Goal: Task Accomplishment & Management: Manage account settings

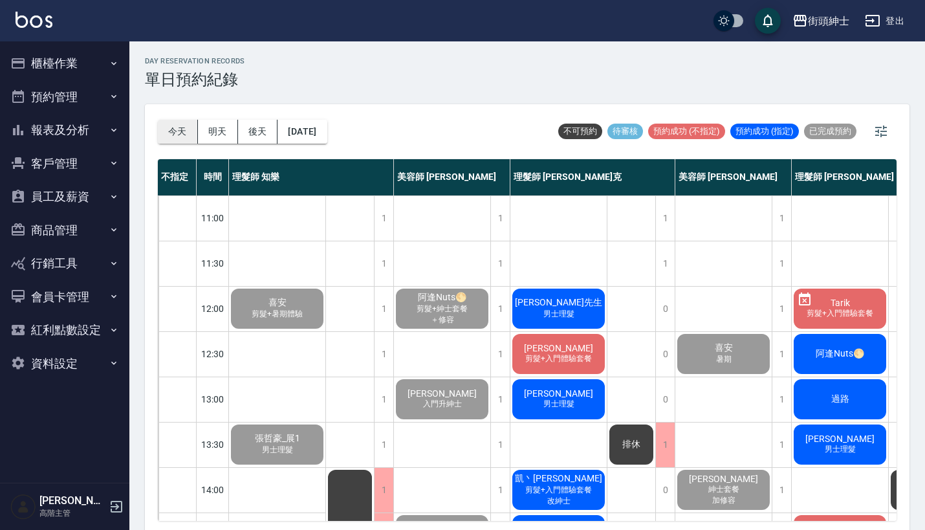
click at [171, 126] on button "今天" at bounding box center [178, 132] width 40 height 24
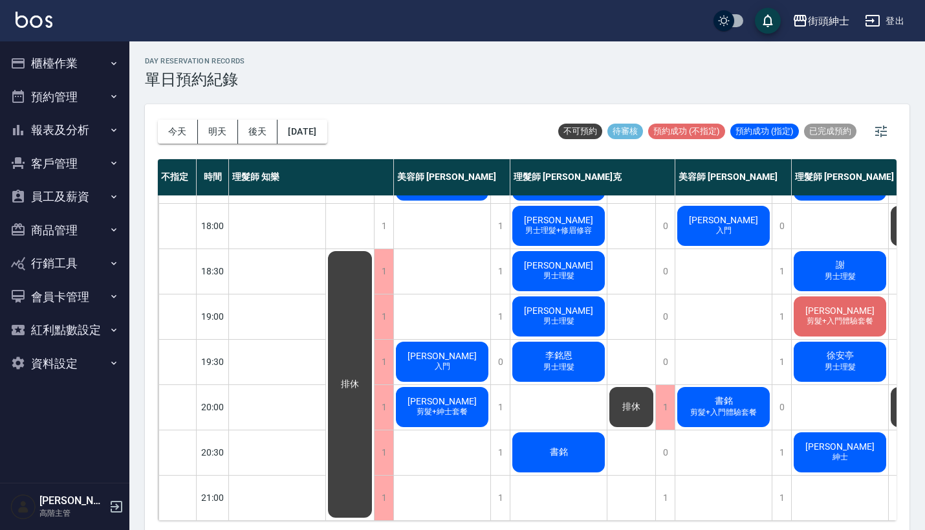
scroll to position [569, 1]
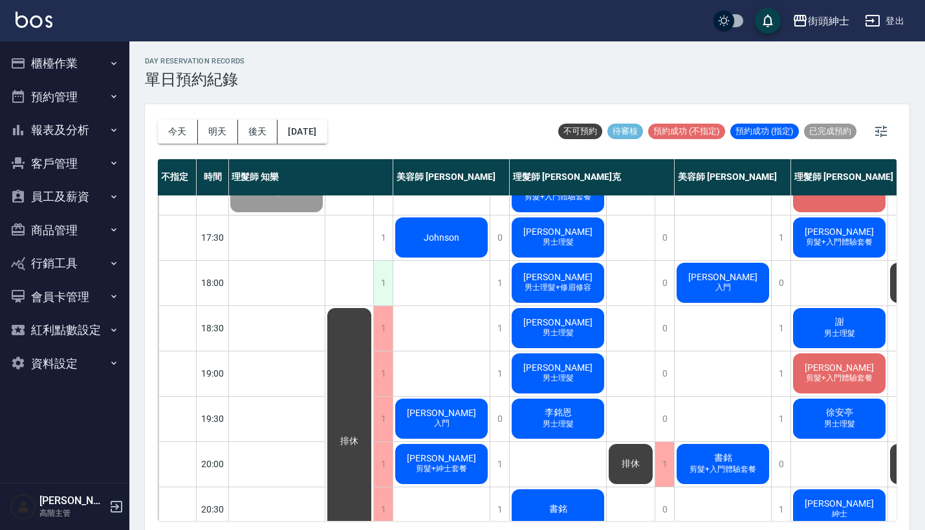
click at [386, 263] on div "1" at bounding box center [382, 283] width 19 height 45
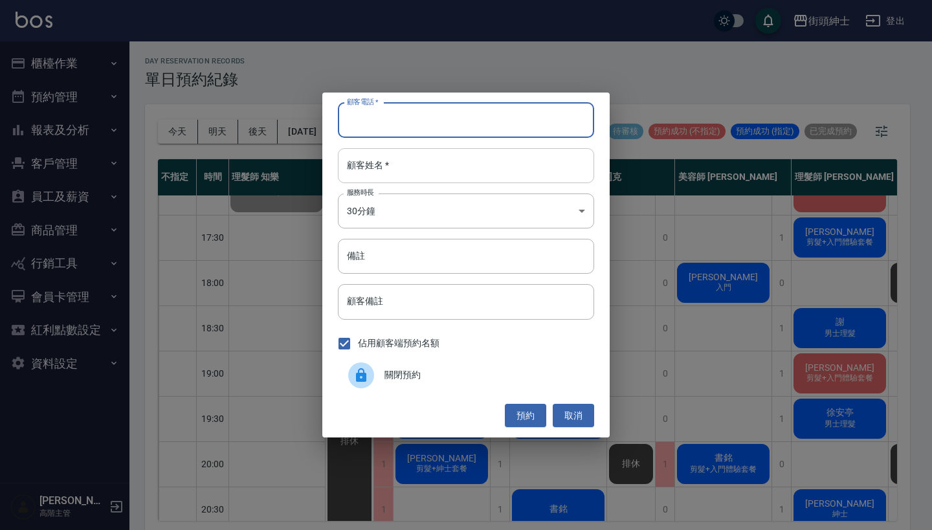
paste input "曾 0918975106"
type input "曾 0918975106"
paste input "曾 0918975106"
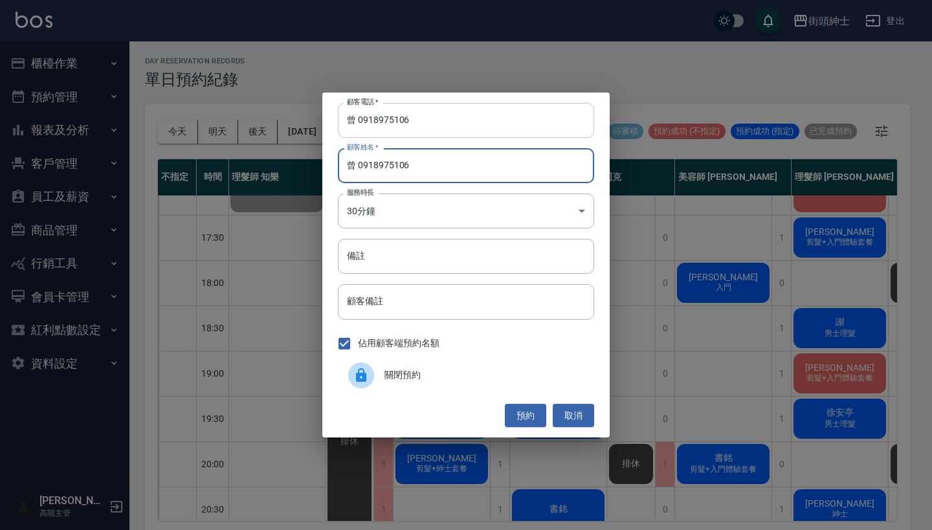
type input "曾 0918975106"
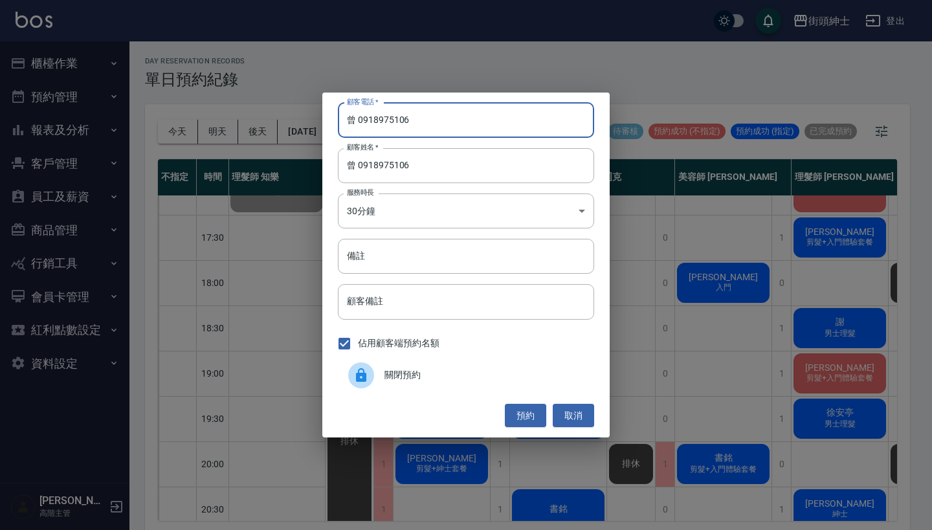
drag, startPoint x: 359, startPoint y: 122, endPoint x: 337, endPoint y: 120, distance: 21.4
click at [339, 120] on input "曾 0918975106" at bounding box center [466, 120] width 256 height 35
type input "0918975106"
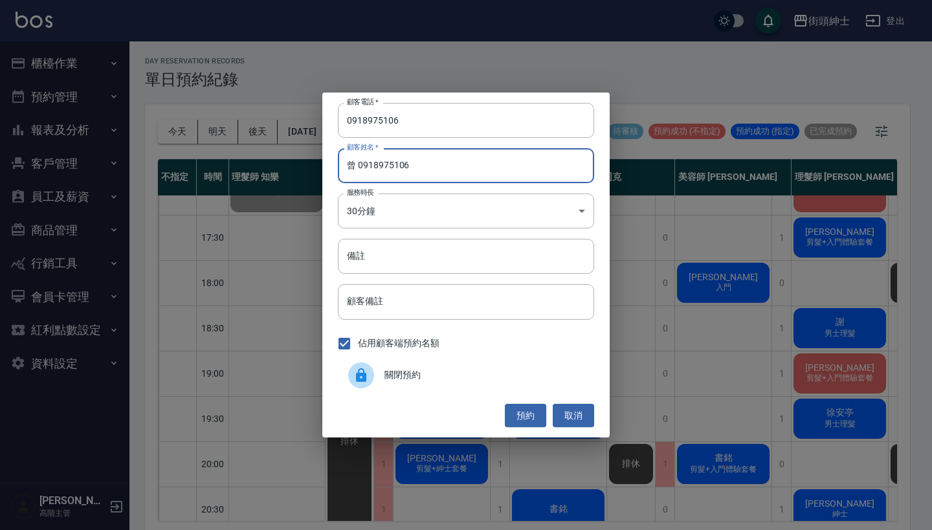
drag, startPoint x: 443, startPoint y: 173, endPoint x: 354, endPoint y: 170, distance: 88.7
click at [354, 170] on input "曾 0918975106" at bounding box center [466, 165] width 256 height 35
type input "曾"
click at [524, 412] on button "預約" at bounding box center [525, 416] width 41 height 24
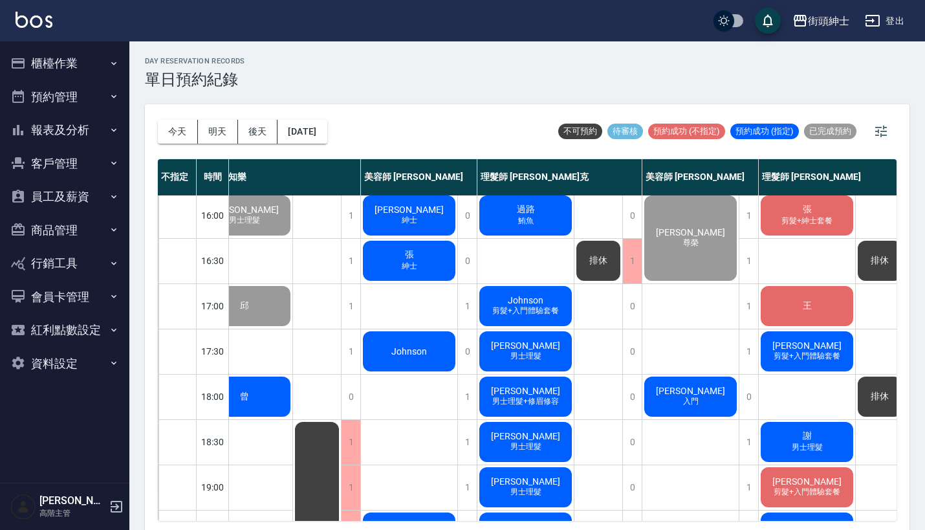
scroll to position [635, 33]
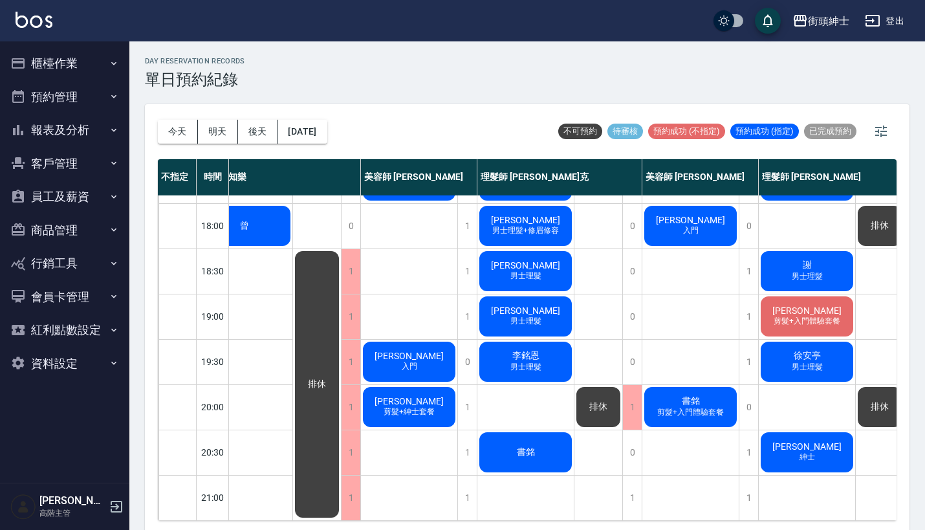
click at [68, 124] on button "報表及分析" at bounding box center [64, 130] width 119 height 34
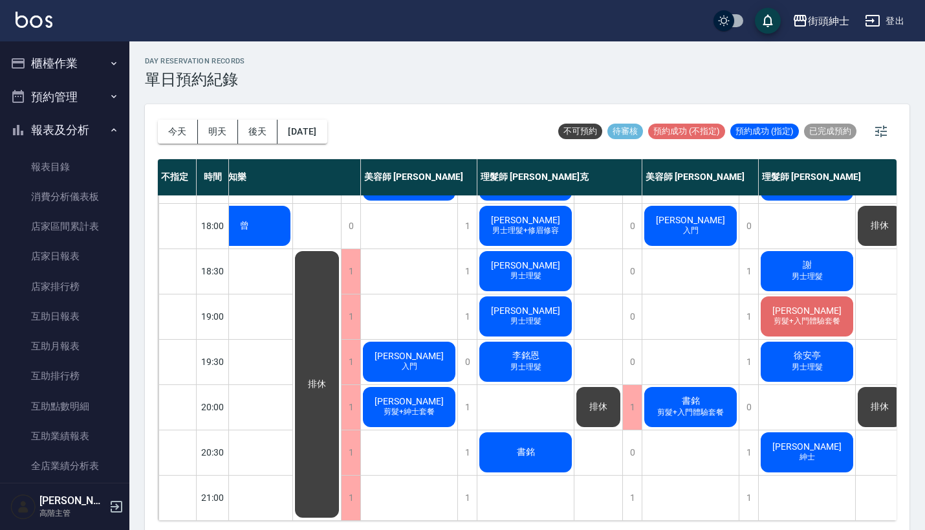
scroll to position [0, 0]
click at [87, 59] on button "櫃檯作業" at bounding box center [64, 64] width 119 height 34
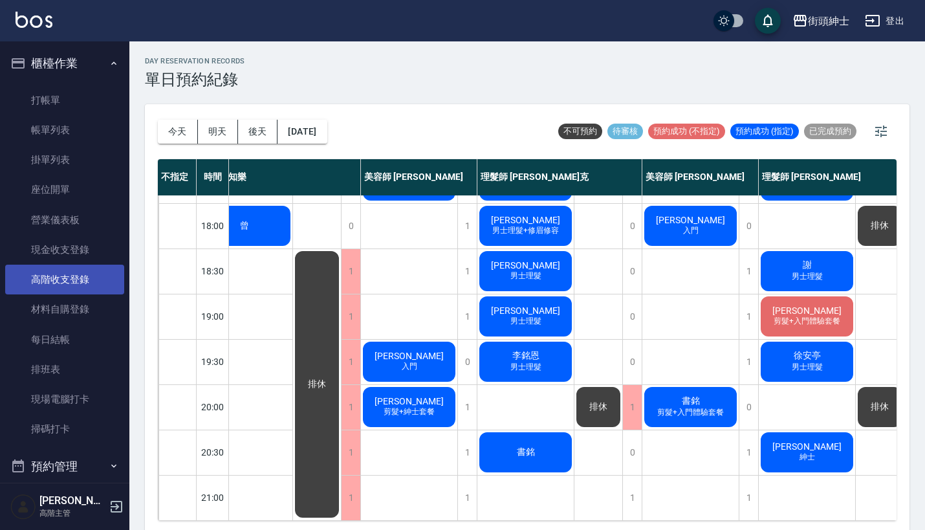
scroll to position [21, 0]
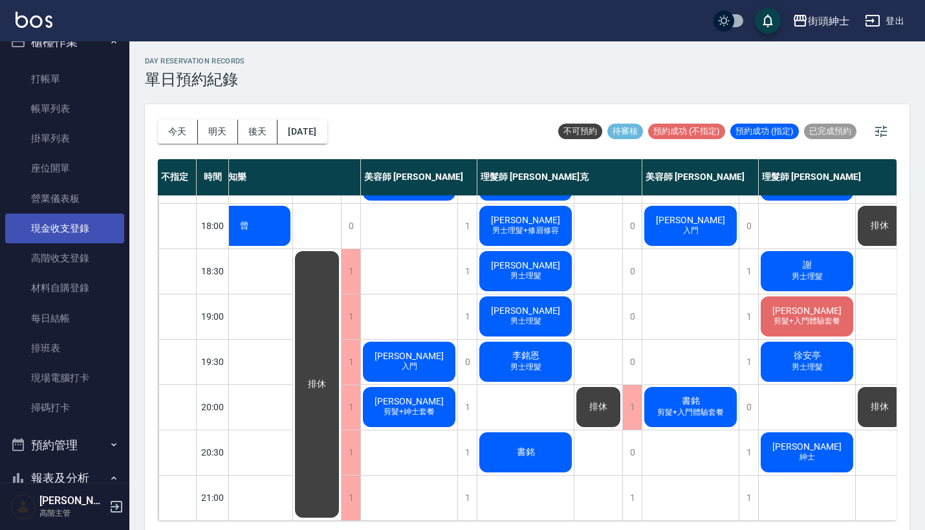
click at [73, 237] on link "現金收支登錄" at bounding box center [64, 229] width 119 height 30
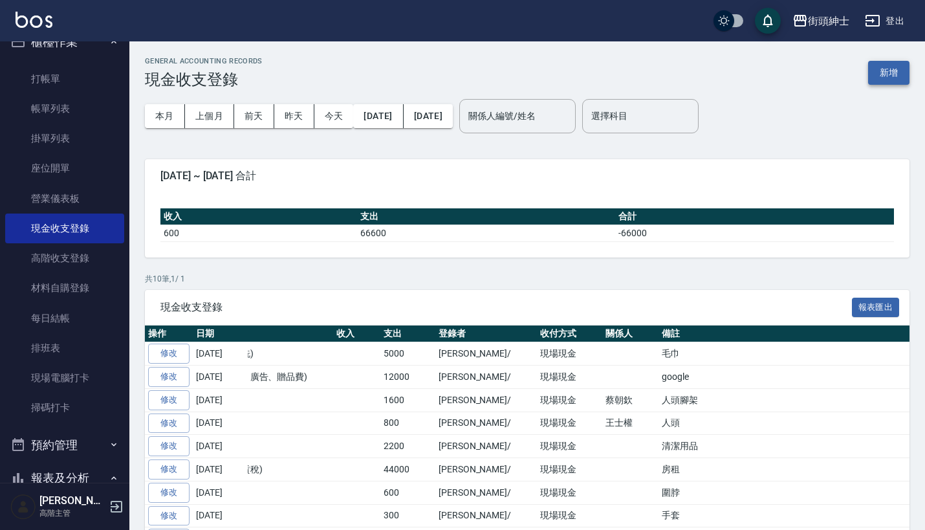
click at [888, 67] on button "新增" at bounding box center [888, 73] width 41 height 24
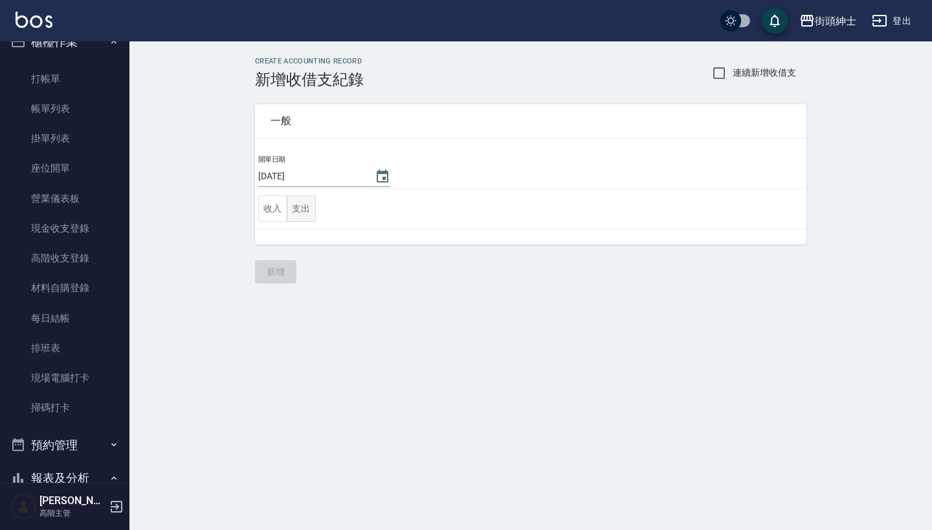
click at [304, 203] on button "支出" at bounding box center [301, 208] width 29 height 27
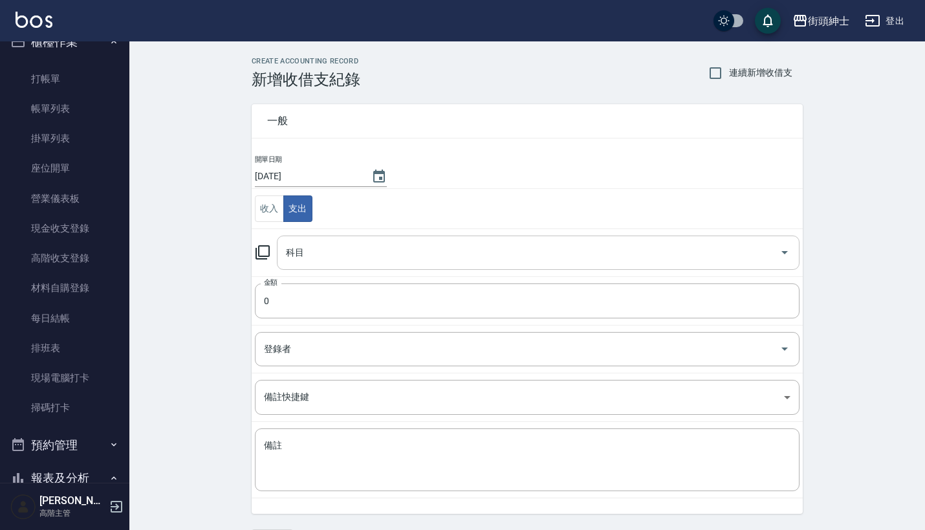
click at [331, 250] on input "科目" at bounding box center [529, 252] width 492 height 23
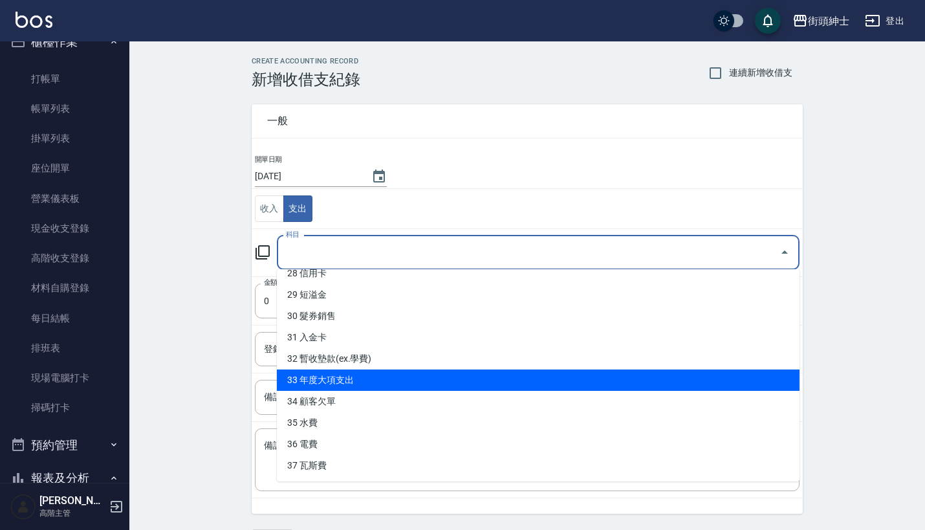
scroll to position [610, 0]
click at [176, 378] on div "CREATE ACCOUNTING RECORD 新增收借支紀錄 連續新增收借支 一般 開單日期 [DATE] 收入 支出 科目 科目 金額 0 金額 登錄者…" at bounding box center [527, 304] width 796 height 527
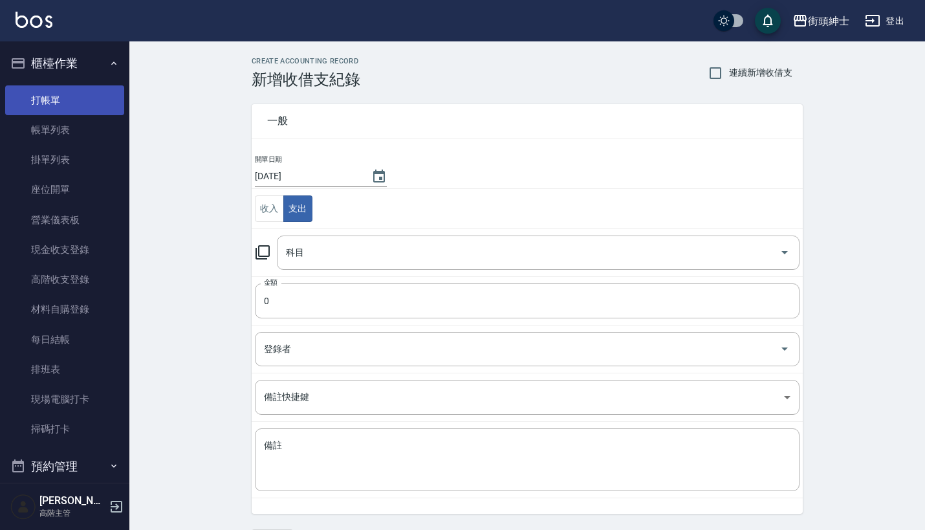
scroll to position [0, 0]
click at [91, 60] on button "櫃檯作業" at bounding box center [64, 64] width 119 height 34
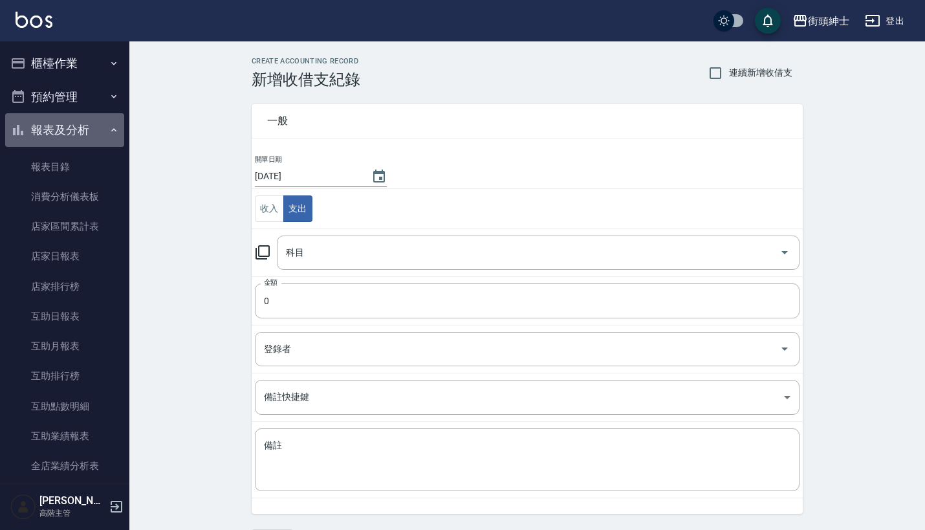
click at [102, 130] on button "報表及分析" at bounding box center [64, 130] width 119 height 34
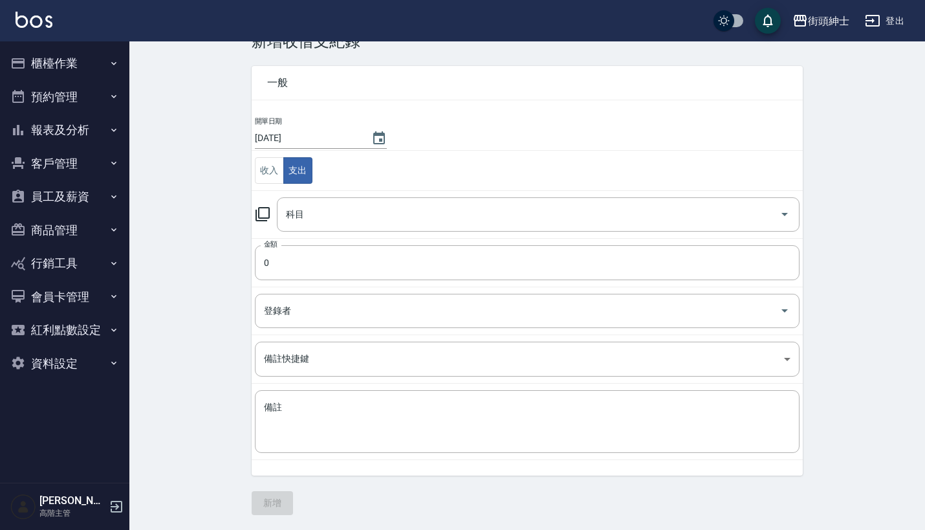
scroll to position [38, 0]
click at [71, 364] on button "資料設定" at bounding box center [64, 364] width 119 height 34
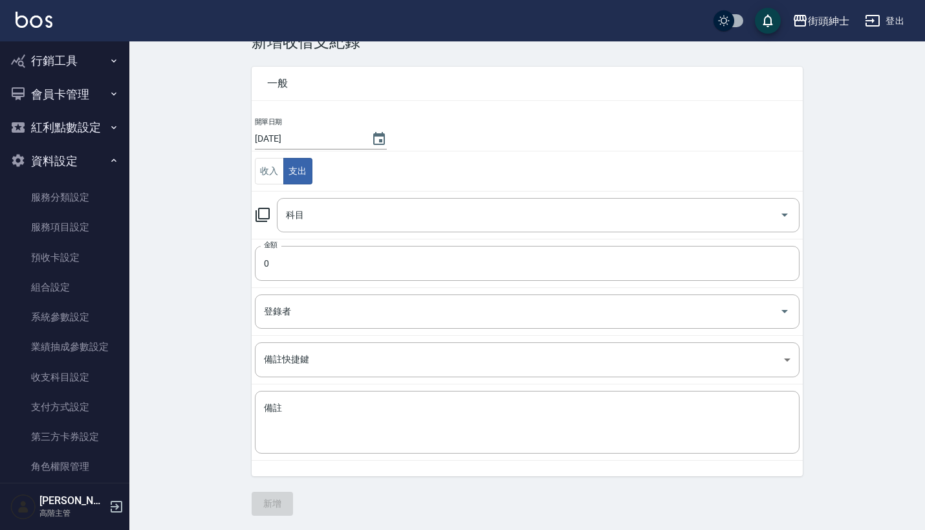
scroll to position [216, 0]
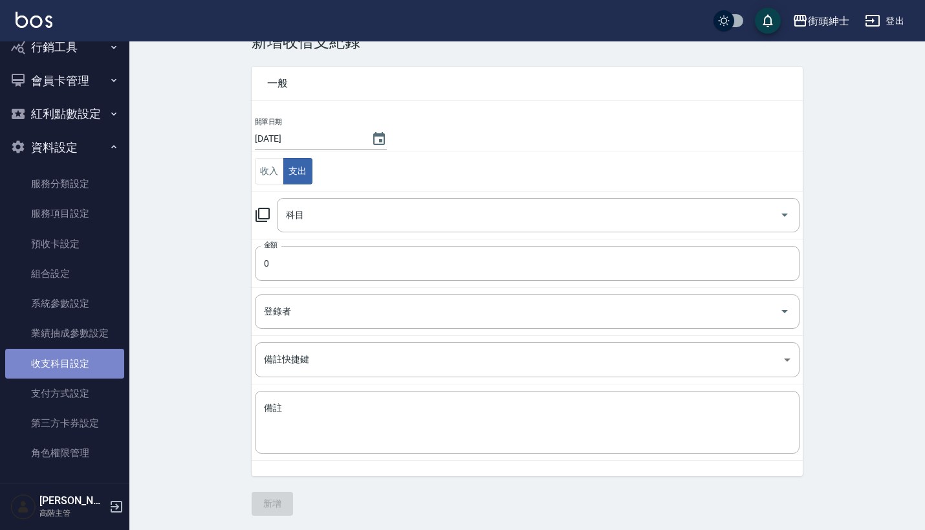
click at [86, 360] on link "收支科目設定" at bounding box center [64, 364] width 119 height 30
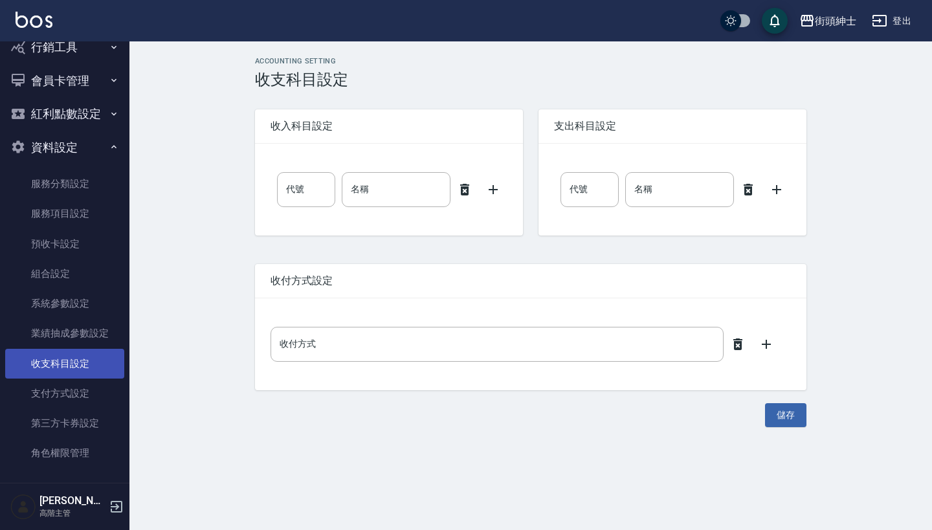
type input "0"
type input "售貨費用"
type input "0"
type input "售貨費用"
type input "零用金"
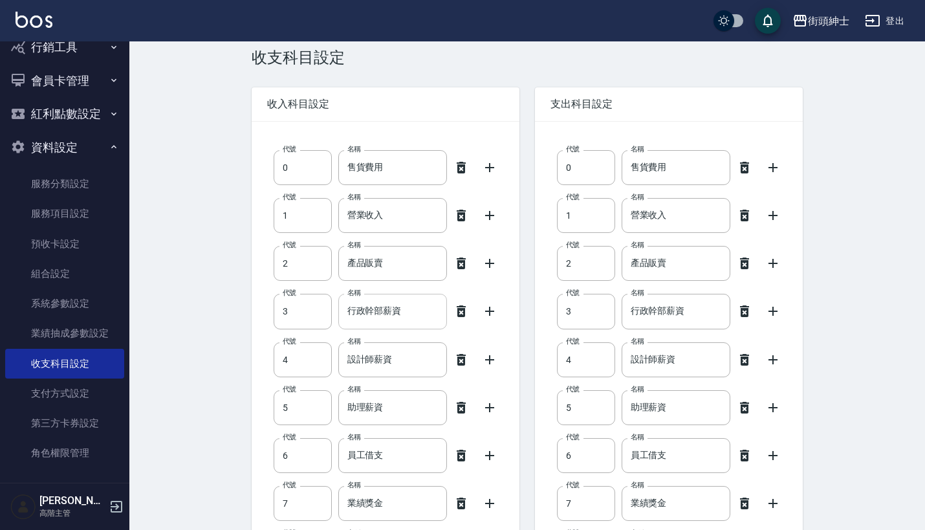
scroll to position [43, 0]
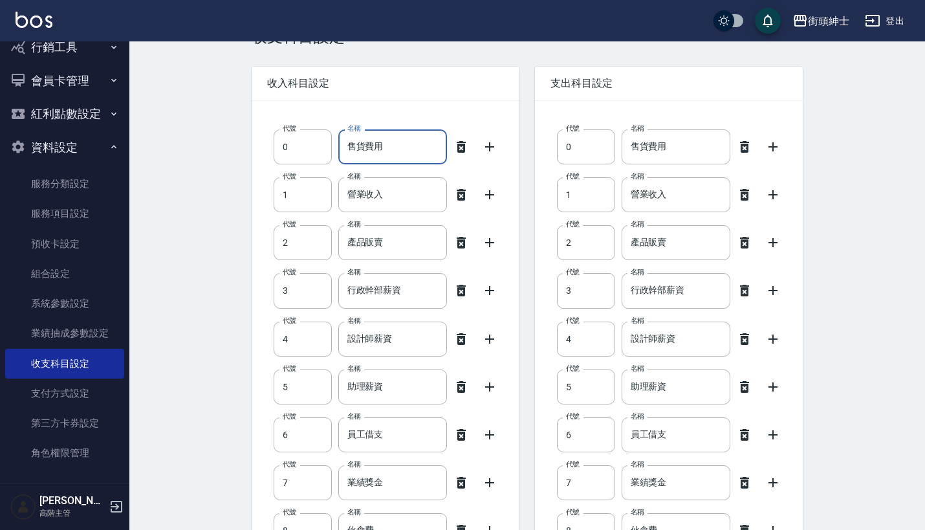
click at [359, 145] on input "售貨費用" at bounding box center [392, 146] width 109 height 35
click at [402, 153] on input "進貨費用" at bounding box center [392, 146] width 109 height 35
type input "商品進貨"
click at [416, 144] on input "商品進貨" at bounding box center [392, 146] width 109 height 35
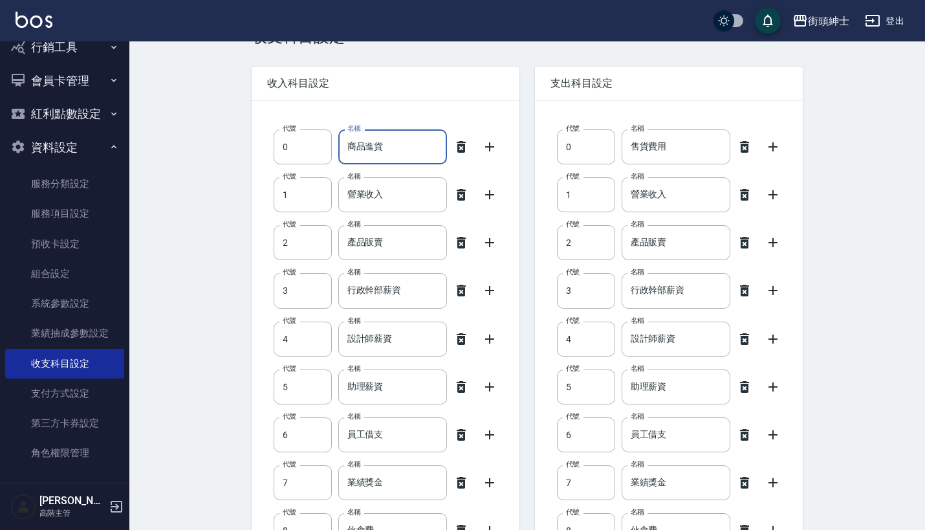
click at [346, 146] on input "商品進貨" at bounding box center [392, 146] width 109 height 35
click at [396, 145] on input "商品進貨" at bounding box center [392, 146] width 109 height 35
click at [348, 144] on input "商品進貨" at bounding box center [392, 146] width 109 height 35
click at [408, 195] on input "營業收入" at bounding box center [392, 194] width 109 height 35
type input "營"
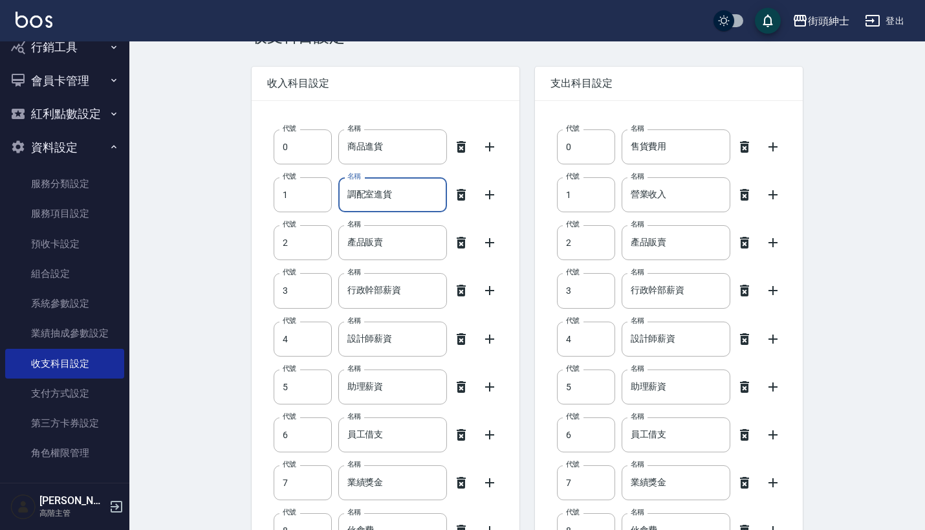
click at [372, 191] on input "調配室進貨" at bounding box center [392, 194] width 109 height 35
click at [401, 191] on input "調配室進貨" at bounding box center [392, 194] width 109 height 35
type input "調配室進貨"
click at [413, 231] on input "產品販賣" at bounding box center [392, 242] width 109 height 35
click at [465, 245] on icon at bounding box center [461, 243] width 9 height 12
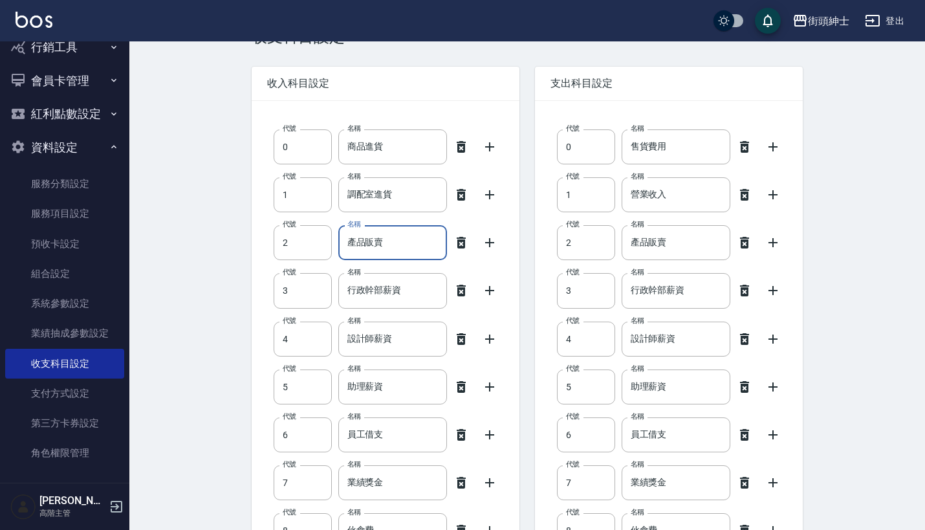
type input "3"
type input "行政幹部薪資"
type input "4"
type input "設計師薪資"
type input "5"
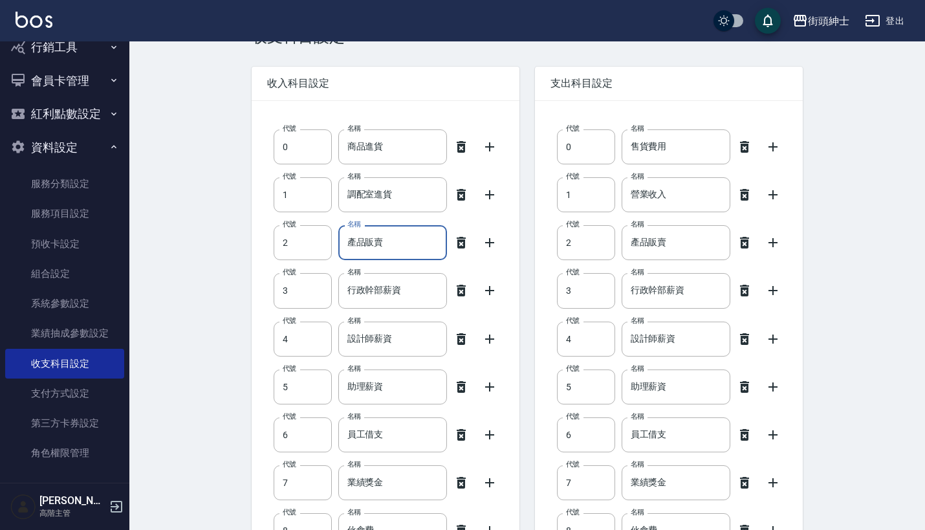
type input "助理薪資"
type input "6"
type input "員工借支"
type input "7"
type input "業績獎金"
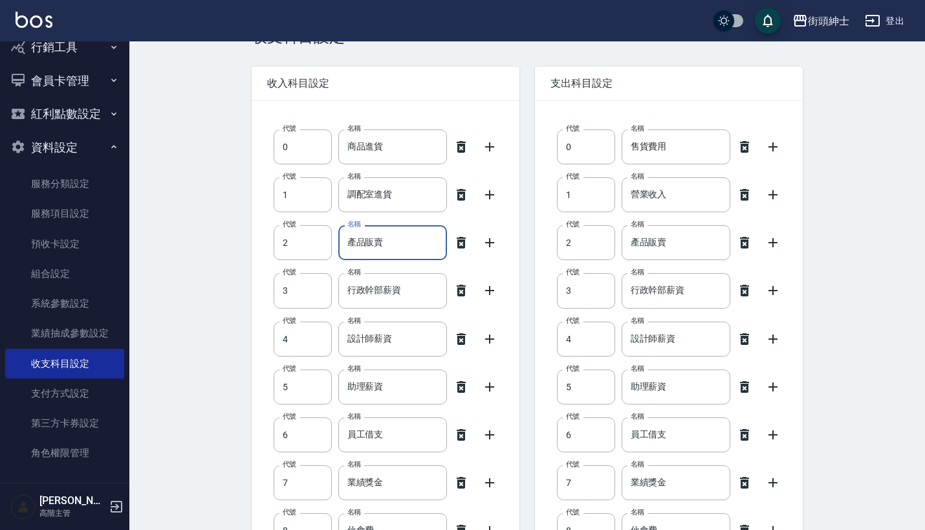
type input "8"
type input "伙食費"
type input "9"
type input "勞健保勞退費"
type input "10"
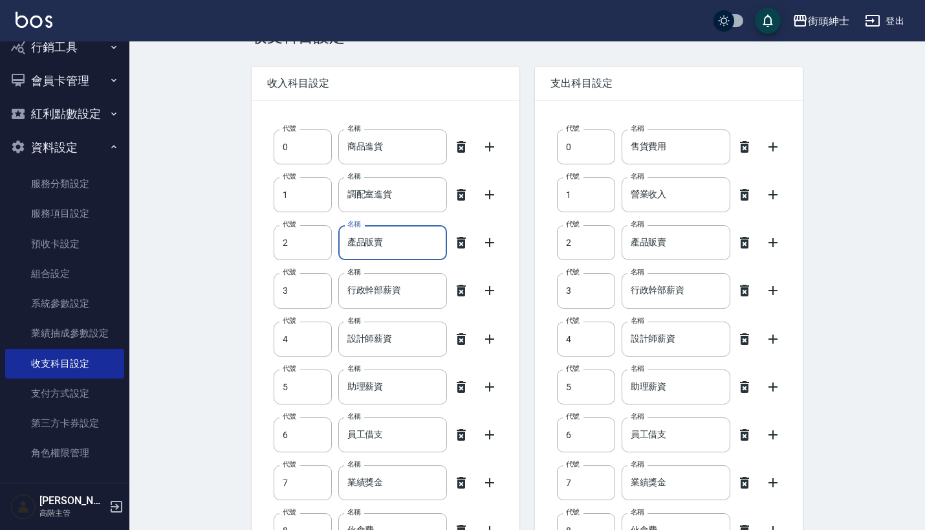
type input "房屋租金收支(租賃稅)"
type input "11"
type input "總公司管理費"
type input "12"
type input "員工教育訓練費"
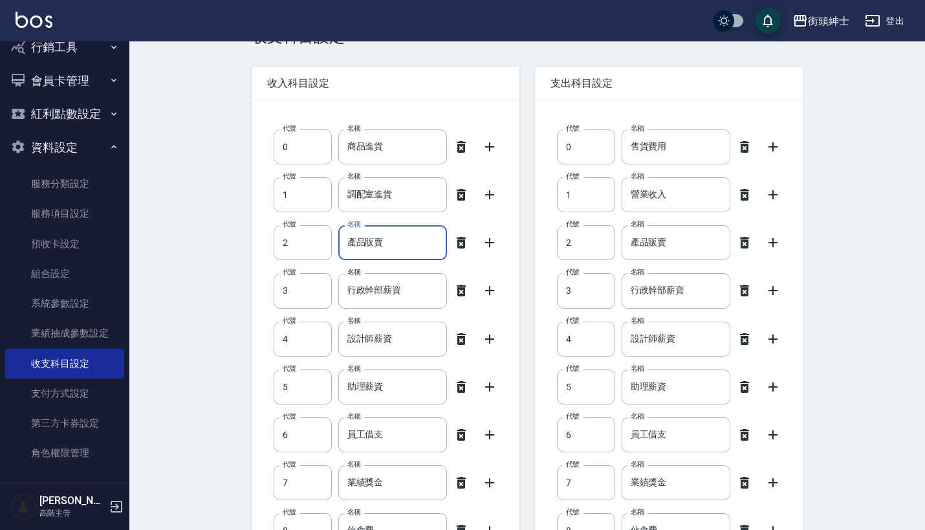
type input "13"
type input "材料貨款(員購材料)"
type input "14"
type input "水電瓦斯費"
type input "15"
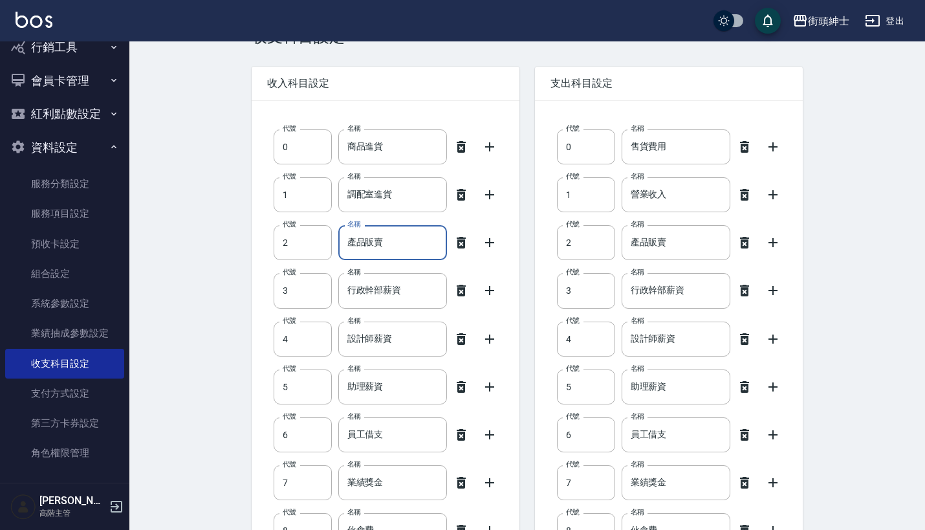
type input "修繕費"
type input "16"
type input "店用耗材"
type input "17"
type input "清潔用品(毛巾清洗)"
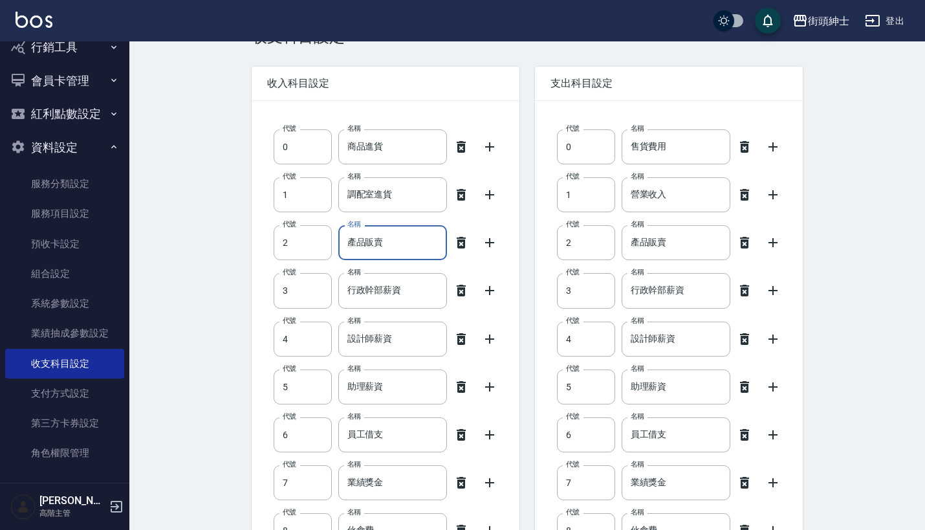
type input "18"
type input "書報雜誌音樂視訊費"
type input "19"
type input "郵電費(郵匯電話)"
type input "20"
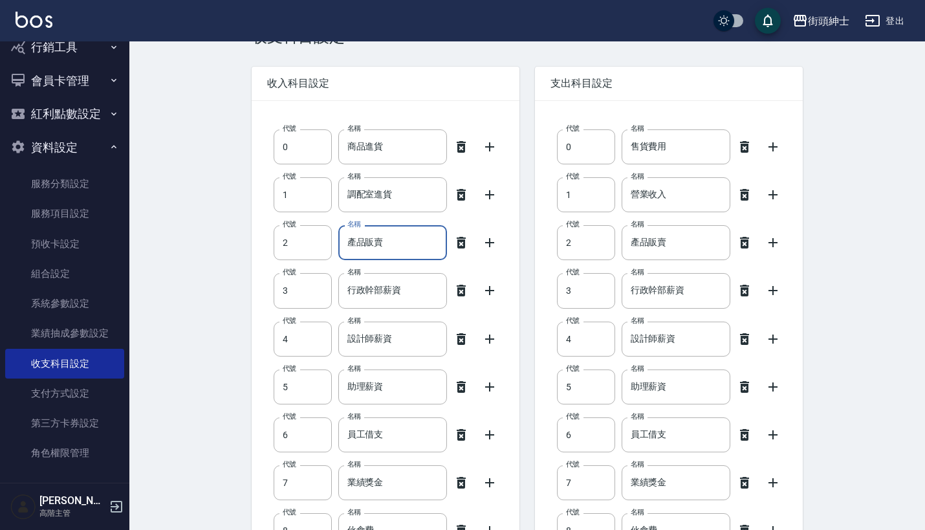
type input "活動廣告費(印刷、廣告、贈品費)"
type input "21"
type input "營業稅(稅捐)"
type input "22"
type input "折舊費(互助會)"
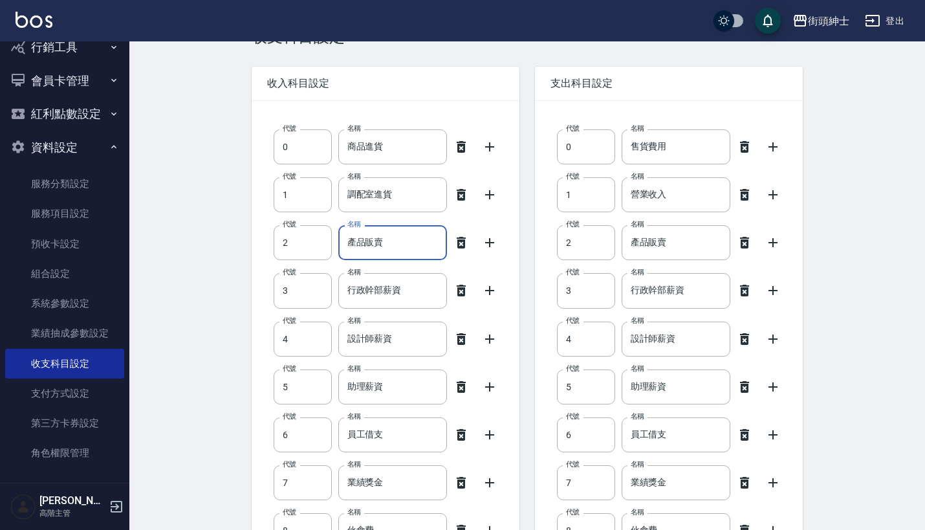
type input "23"
type input "職工福利"
type input "24"
type input "交通費"
type input "25"
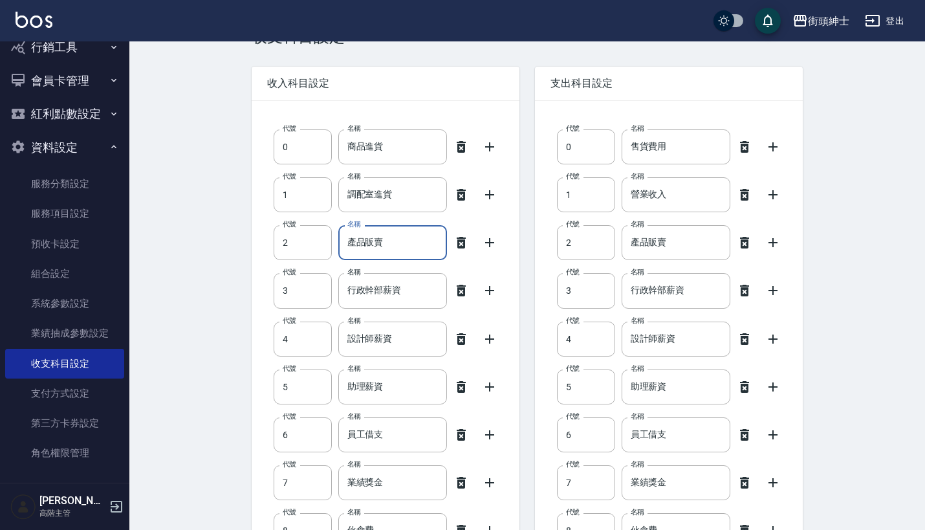
type input "交際費(公關)"
type input "26"
type input "其他(雜項)收支"
type input "27"
type input "店用器材設備"
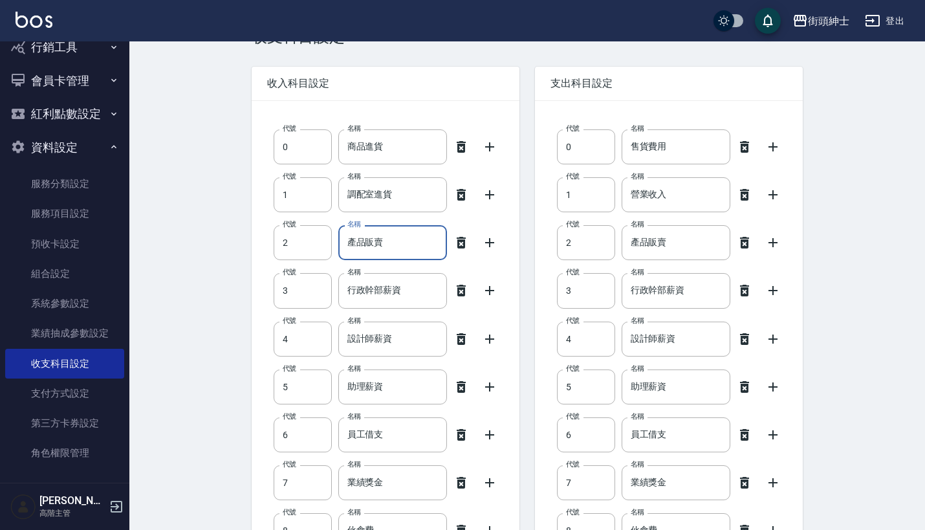
type input "28"
type input "信用卡"
type input "29"
type input "短溢金"
type input "30"
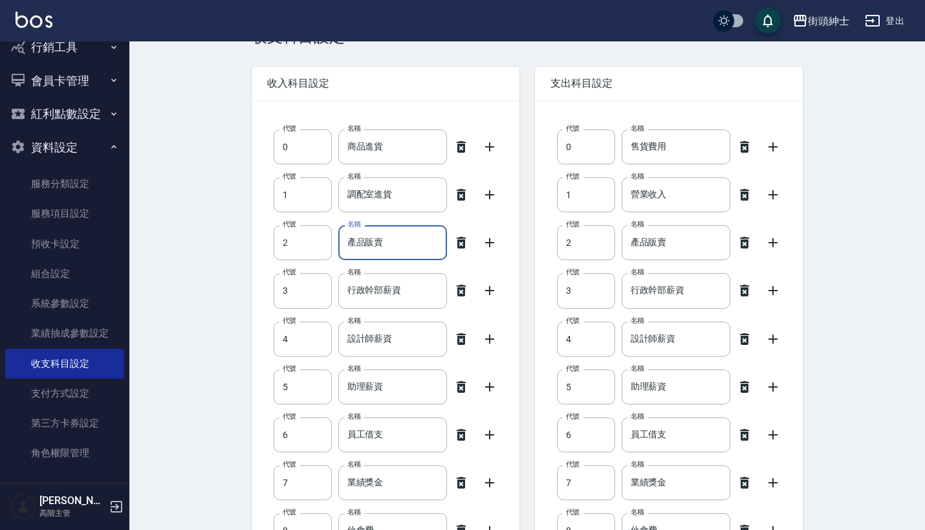
type input "髮券銷售"
type input "31"
type input "入金卡"
type input "32"
type input "暫收墊款(ex.學費)"
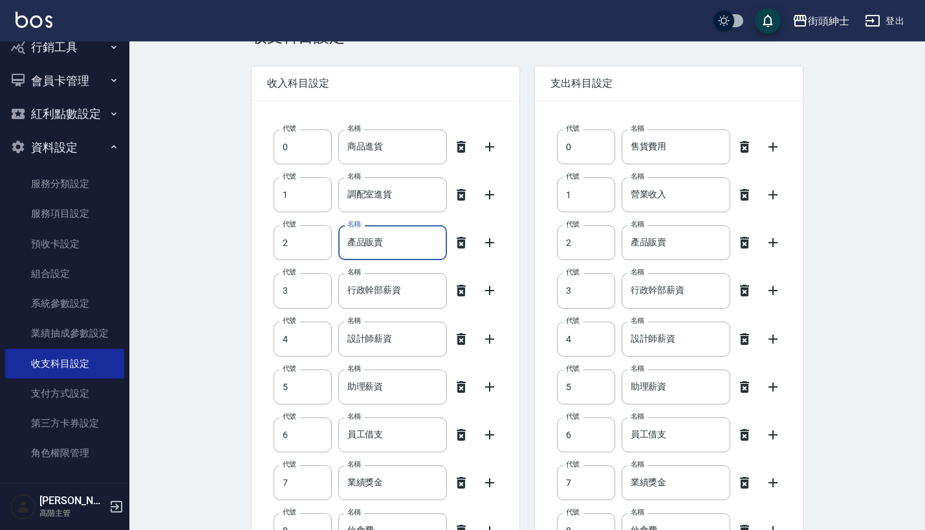
type input "33"
type input "年度大項支出"
type input "34"
type input "顧客欠單"
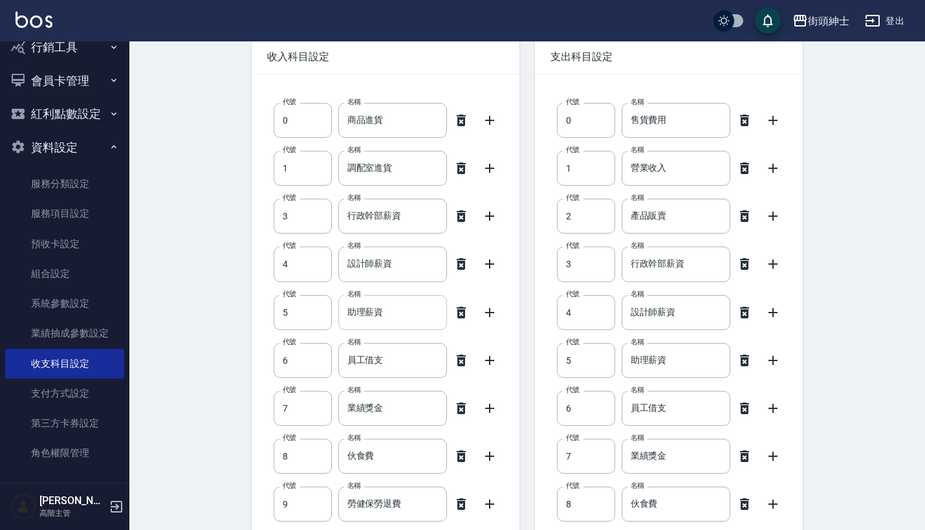
scroll to position [11, 0]
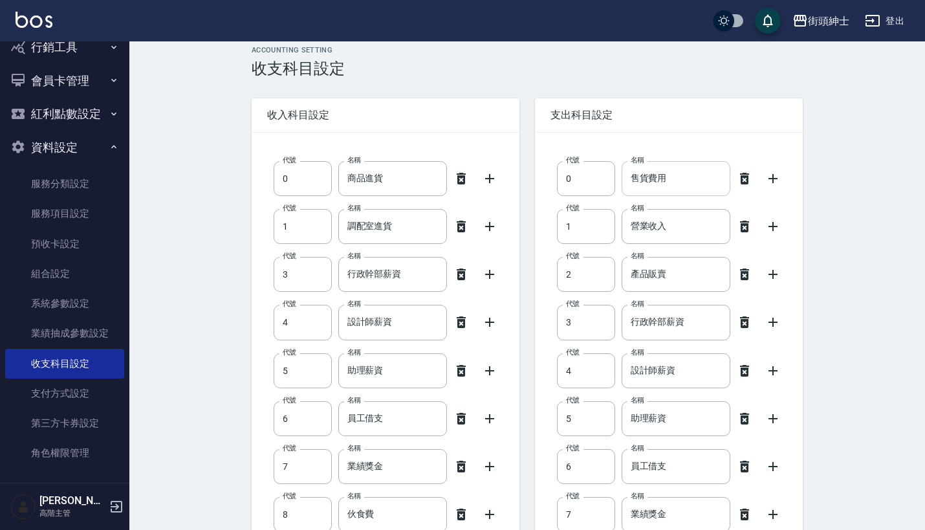
click at [684, 183] on input "售貨費用" at bounding box center [676, 178] width 109 height 35
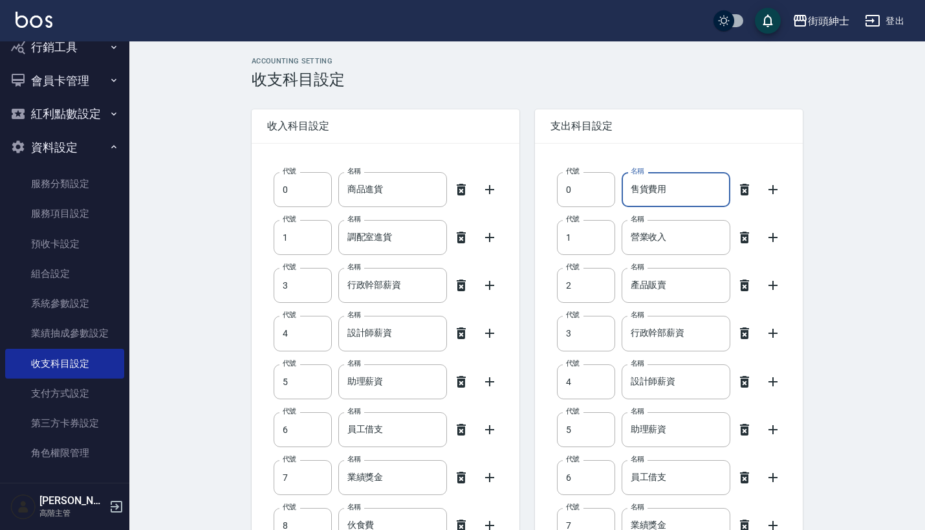
scroll to position [0, 0]
click at [461, 190] on icon at bounding box center [461, 190] width 9 height 12
type input "1"
type input "調配室進貨"
type input "3"
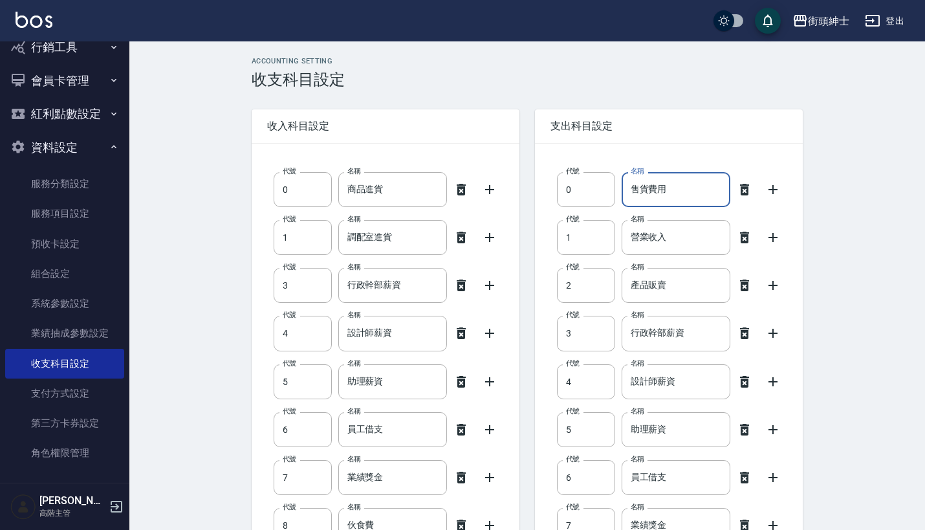
type input "行政幹部薪資"
type input "4"
type input "設計師薪資"
type input "5"
type input "助理薪資"
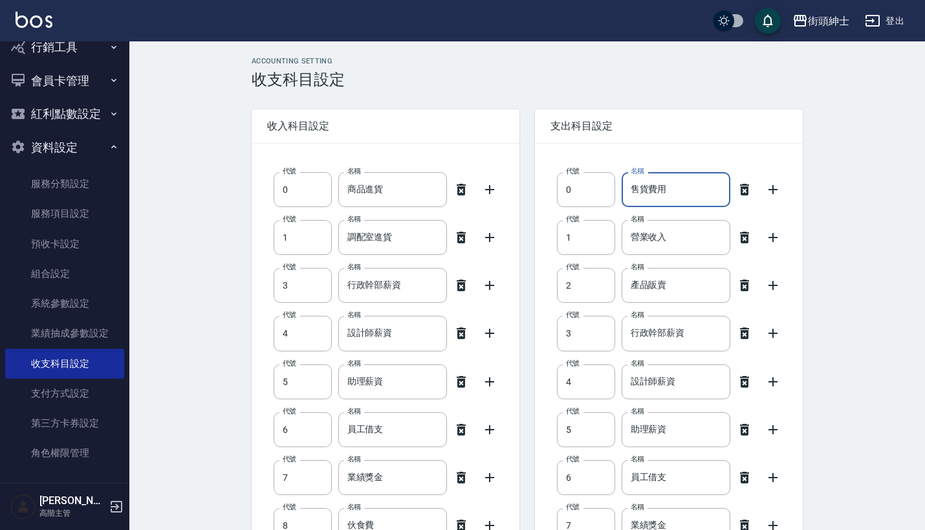
type input "6"
type input "員工借支"
type input "7"
type input "業績獎金"
type input "8"
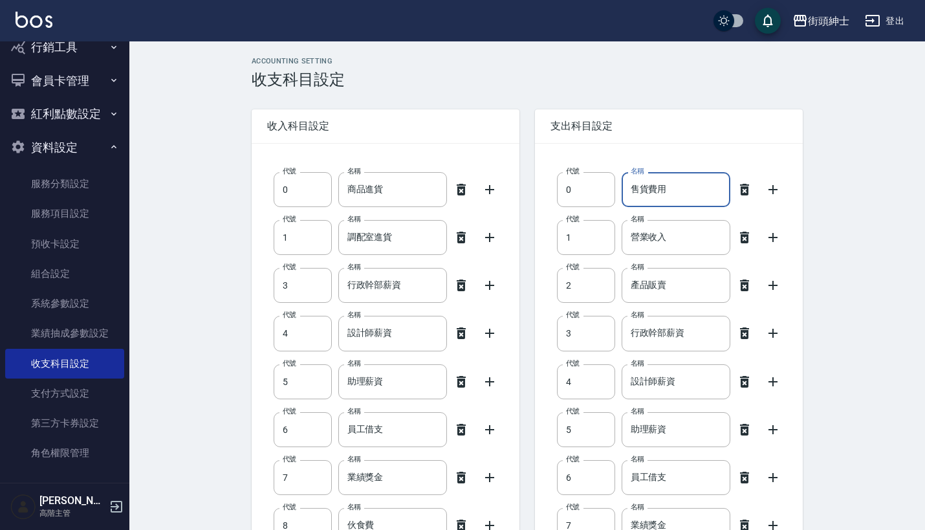
type input "伙食費"
type input "9"
type input "勞健保勞退費"
type input "10"
type input "房屋租金收支(租賃稅)"
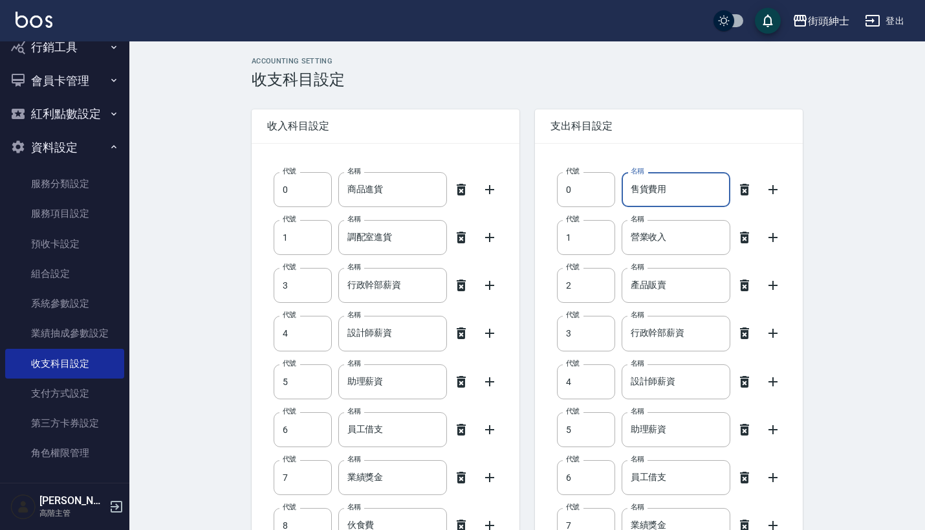
type input "11"
type input "總公司管理費"
type input "12"
type input "員工教育訓練費"
type input "13"
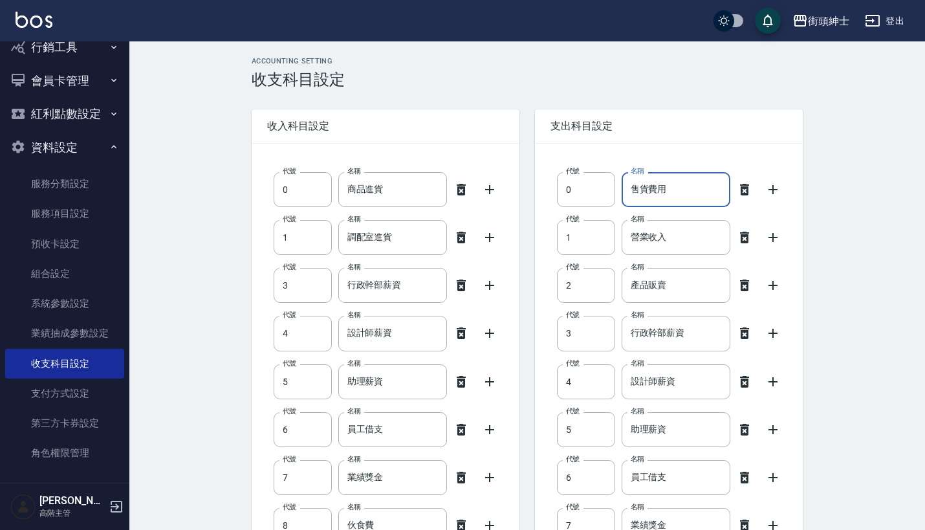
type input "材料貨款(員購材料)"
type input "14"
type input "水電瓦斯費"
type input "15"
type input "修繕費"
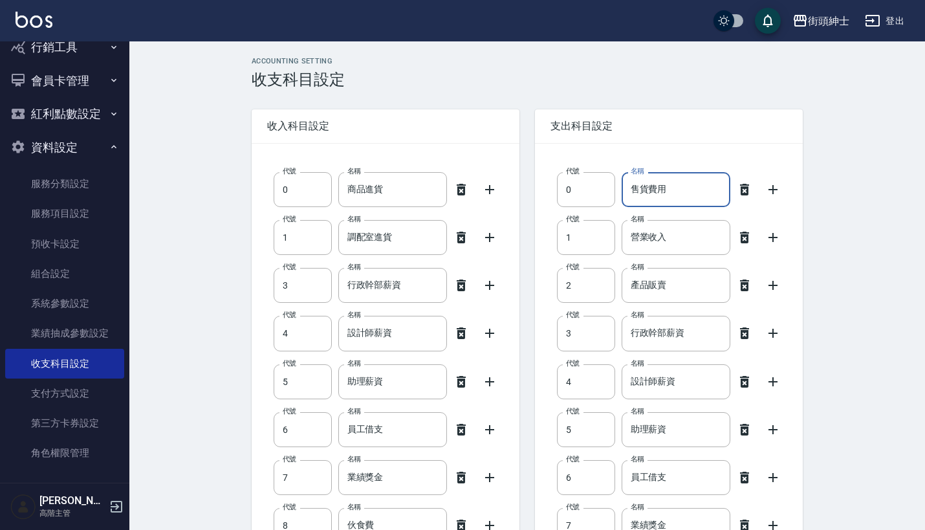
type input "16"
type input "店用耗材"
type input "17"
type input "清潔用品(毛巾清洗)"
type input "18"
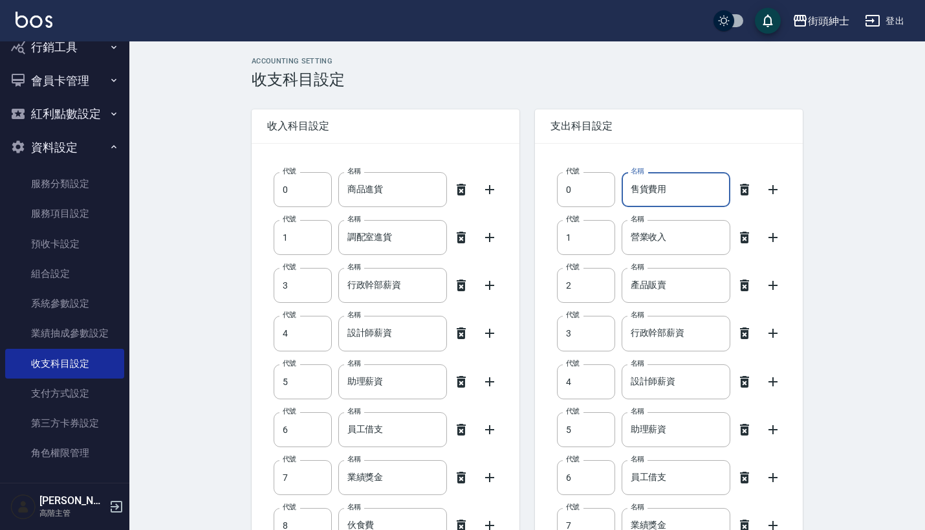
type input "書報雜誌音樂視訊費"
type input "19"
type input "郵電費(郵匯電話)"
type input "20"
type input "活動廣告費(印刷、廣告、贈品費)"
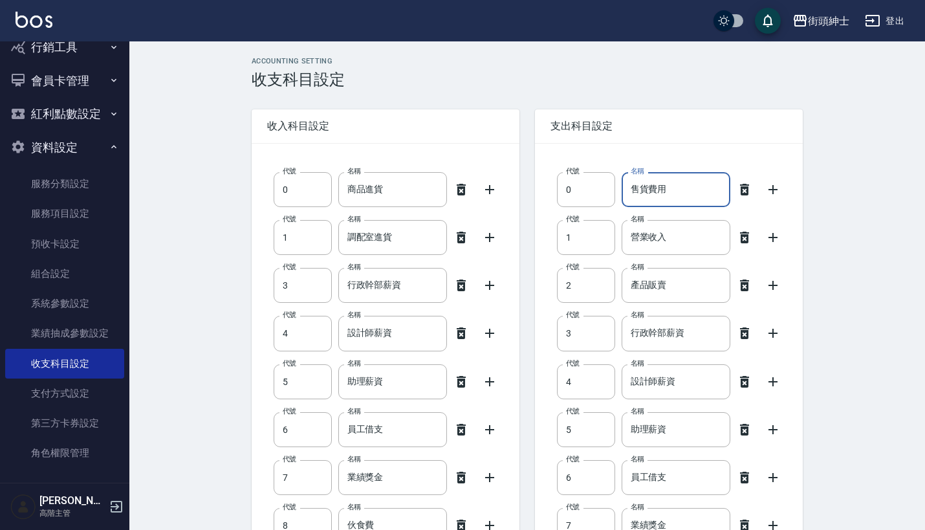
type input "21"
type input "營業稅(稅捐)"
type input "22"
type input "折舊費(互助會)"
type input "23"
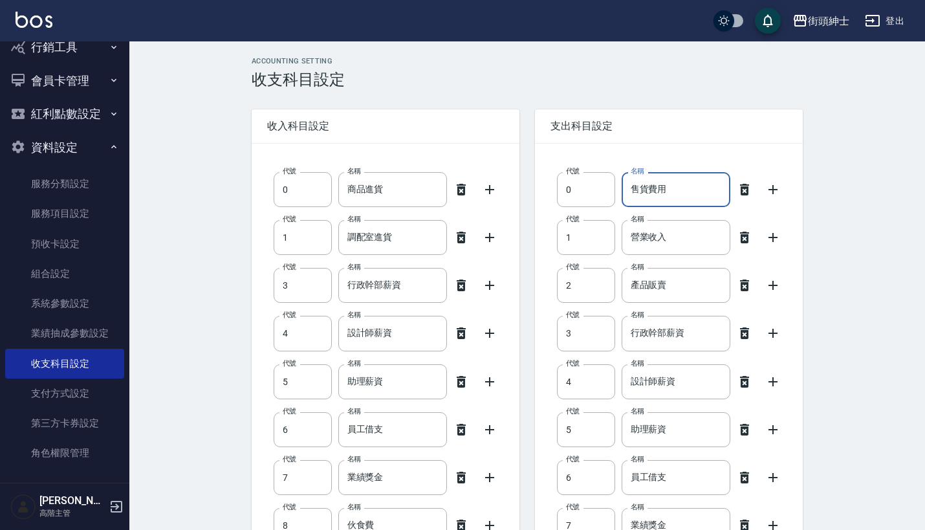
type input "職工福利"
type input "24"
type input "交通費"
type input "25"
type input "交際費(公關)"
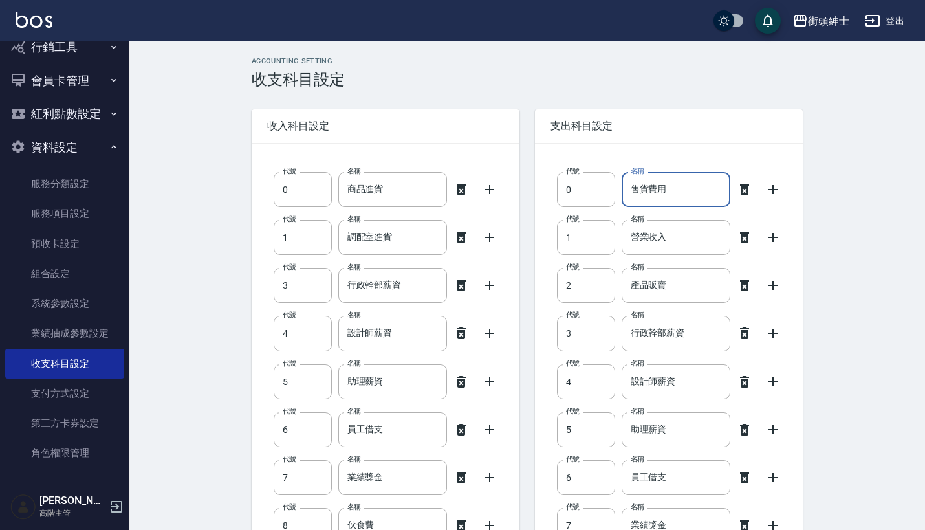
type input "26"
type input "其他(雜項)收支"
type input "27"
type input "店用器材設備"
type input "28"
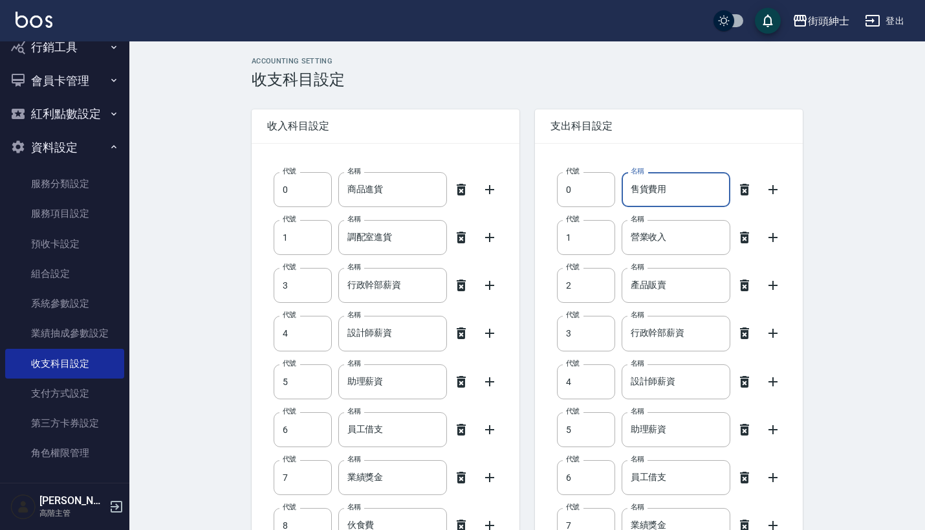
type input "信用卡"
type input "29"
type input "短溢金"
type input "30"
type input "髮券銷售"
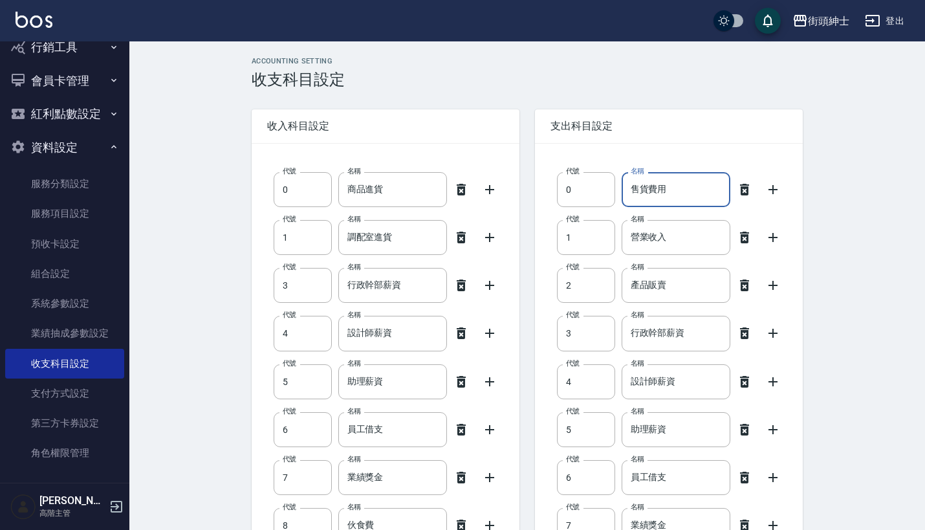
type input "31"
type input "入金卡"
type input "32"
type input "暫收墊款(ex.學費)"
type input "33"
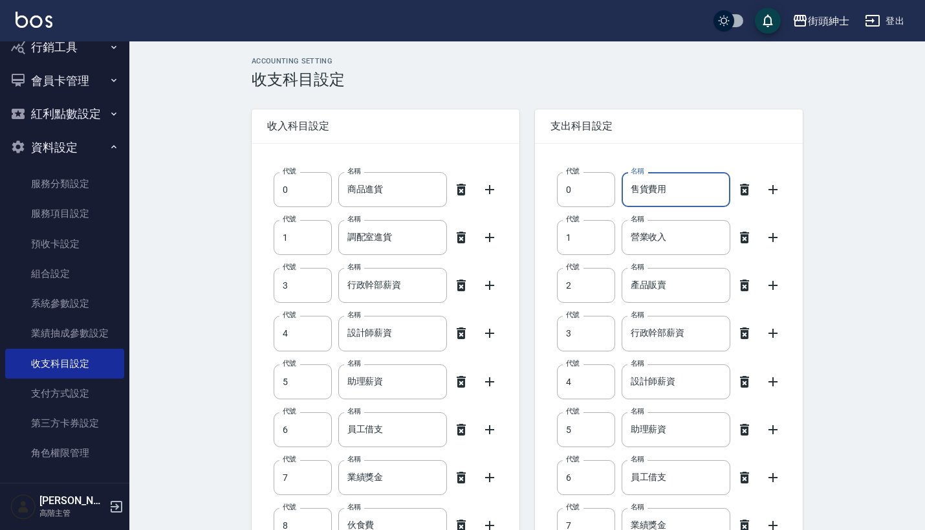
type input "年度大項支出"
type input "34"
type input "顧客欠單"
click at [461, 190] on icon at bounding box center [461, 190] width 9 height 12
type input "3"
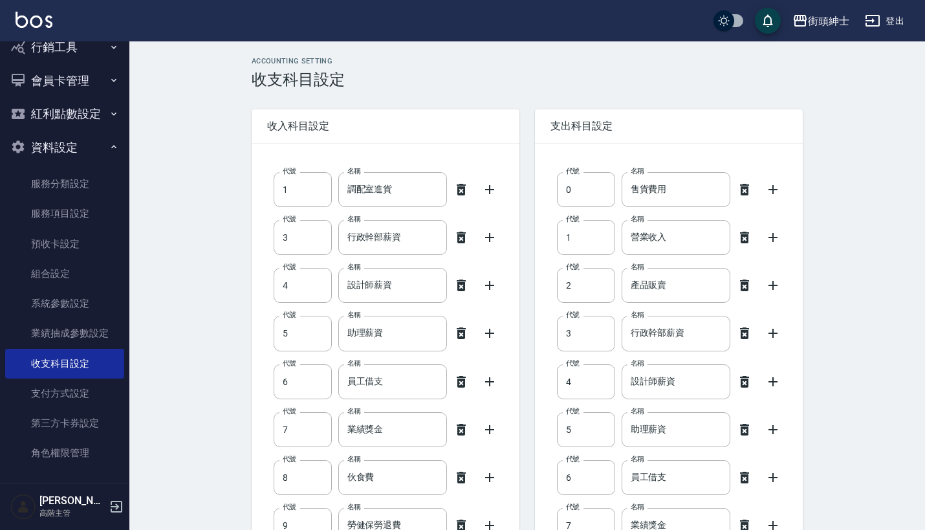
type input "行政幹部薪資"
type input "4"
type input "設計師薪資"
type input "5"
type input "助理薪資"
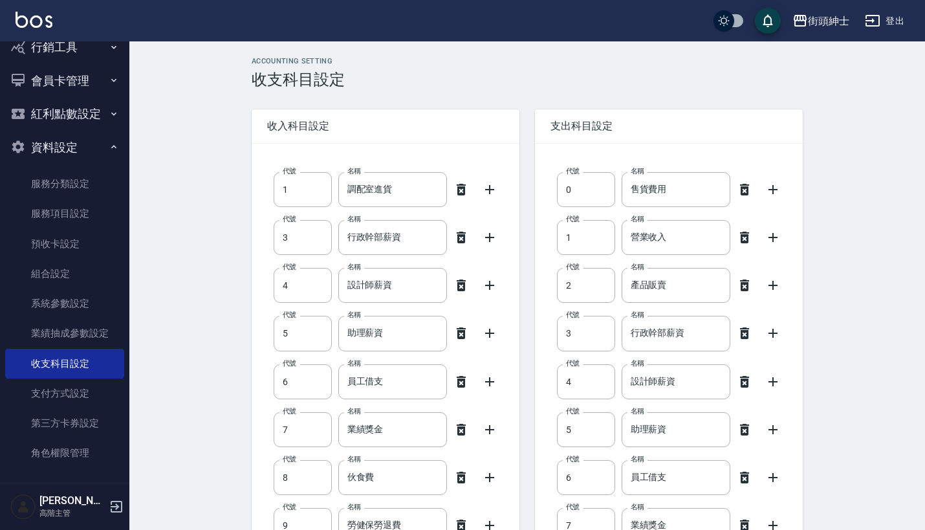
type input "6"
type input "員工借支"
type input "7"
type input "業績獎金"
type input "8"
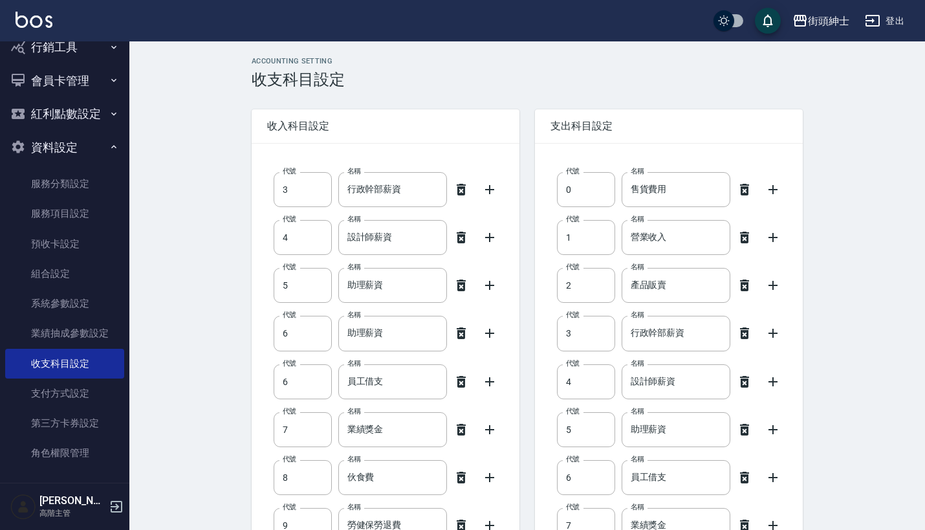
type input "伙食費"
type input "9"
type input "勞健保勞退費"
type input "10"
type input "房屋租金收支(租賃稅)"
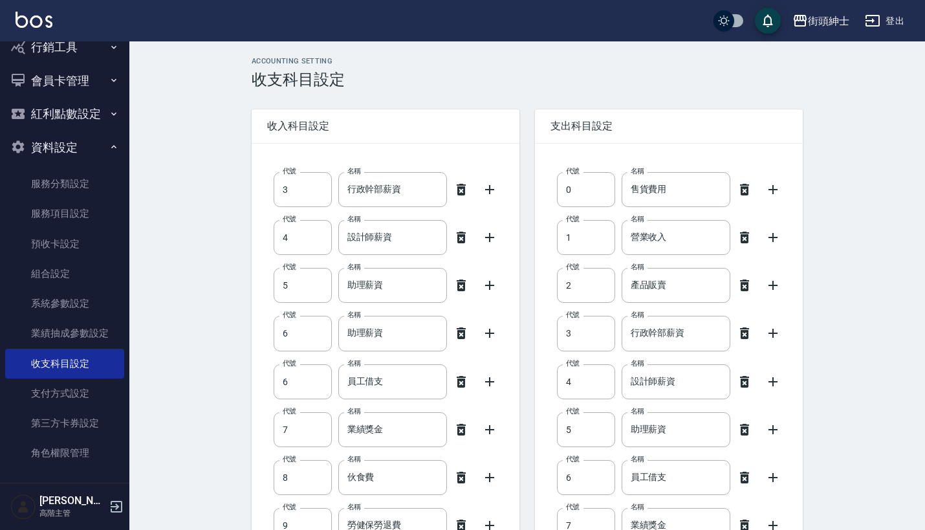
type input "11"
type input "總公司管理費"
type input "12"
type input "員工教育訓練費"
type input "13"
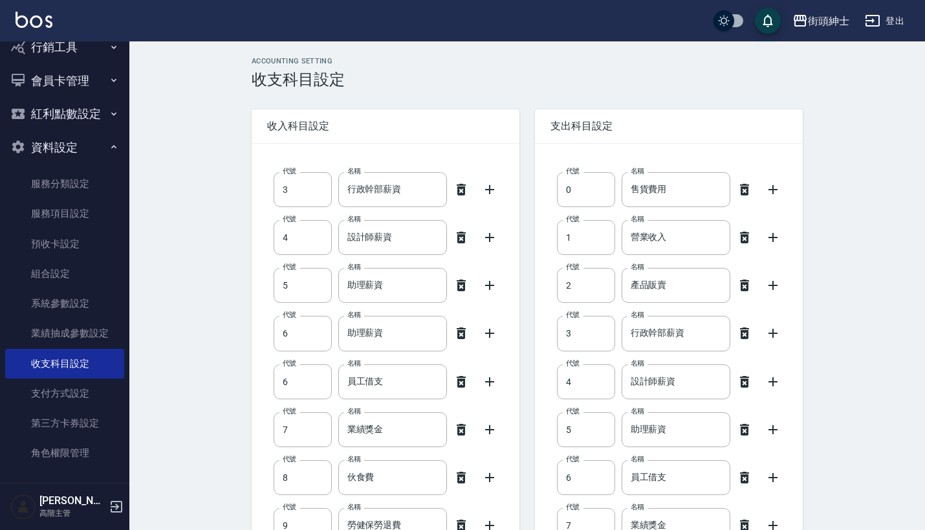
type input "材料貨款(員購材料)"
type input "14"
type input "水電瓦斯費"
type input "15"
type input "修繕費"
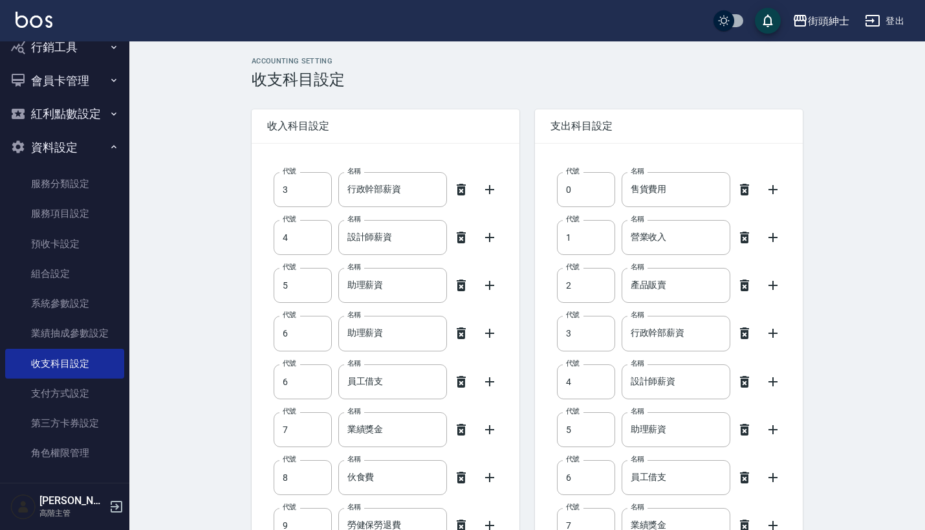
type input "16"
type input "店用耗材"
type input "17"
type input "清潔用品(毛巾清洗)"
type input "18"
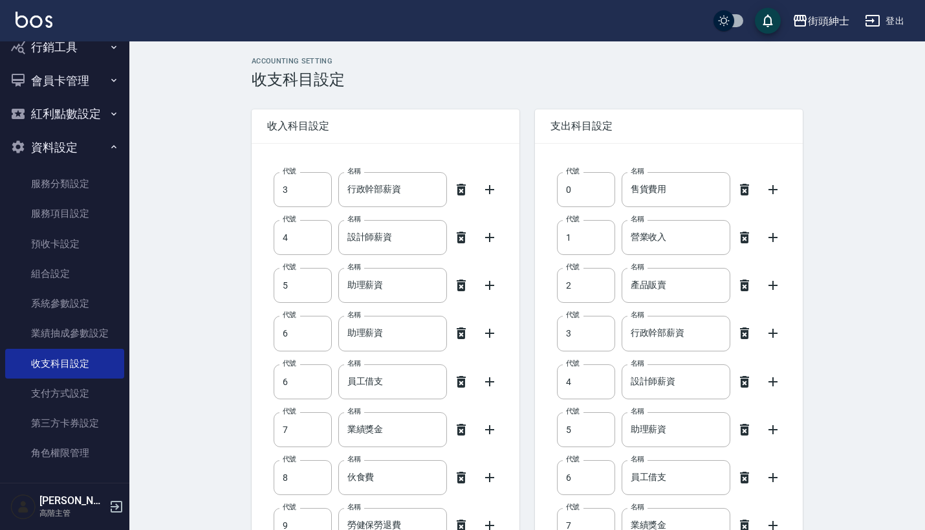
type input "書報雜誌音樂視訊費"
type input "19"
type input "郵電費(郵匯電話)"
type input "20"
type input "活動廣告費(印刷、廣告、贈品費)"
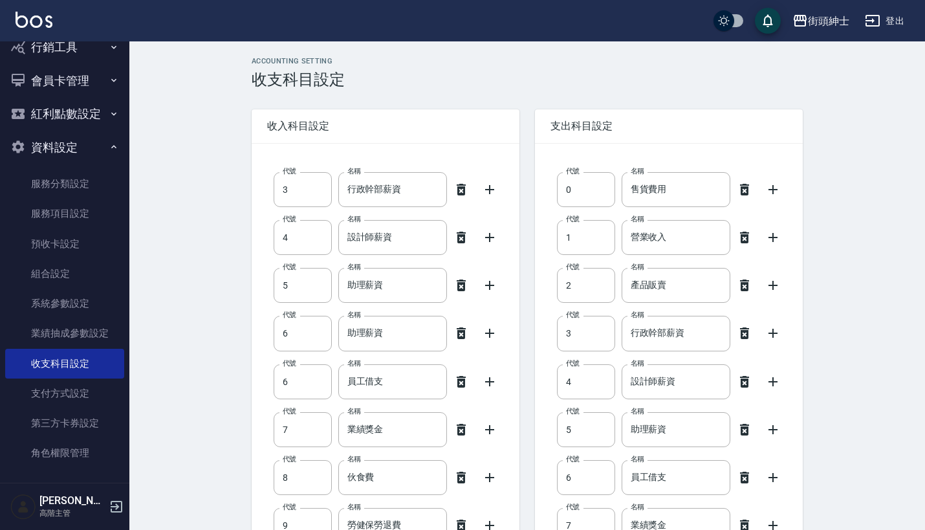
type input "21"
type input "營業稅(稅捐)"
type input "22"
type input "折舊費(互助會)"
type input "23"
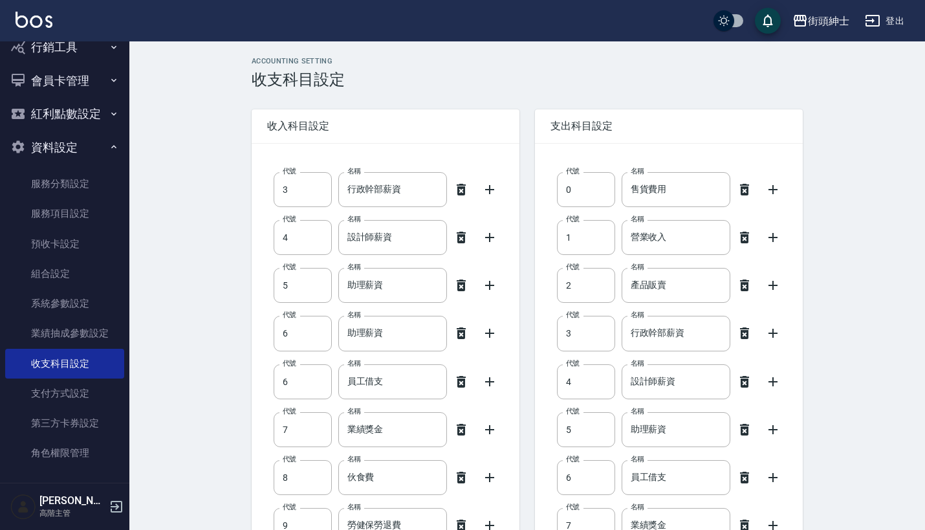
type input "職工福利"
type input "24"
type input "交通費"
type input "25"
type input "交際費(公關)"
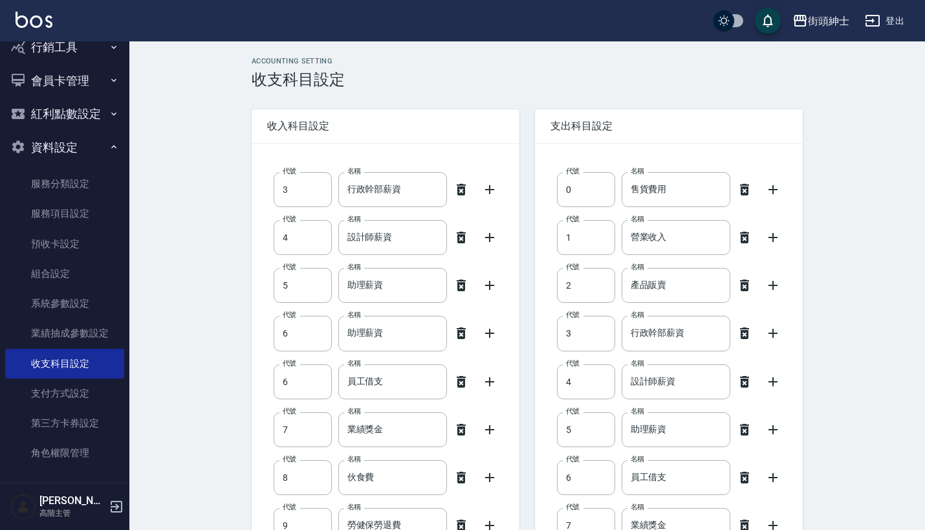
type input "26"
type input "其他(雜項)收支"
type input "27"
type input "店用器材設備"
type input "28"
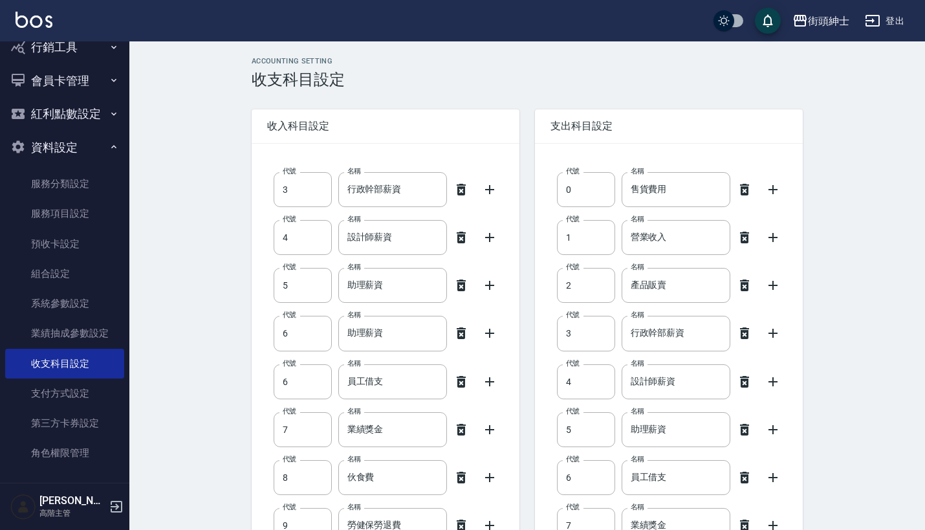
type input "信用卡"
type input "29"
type input "短溢金"
type input "30"
type input "髮券銷售"
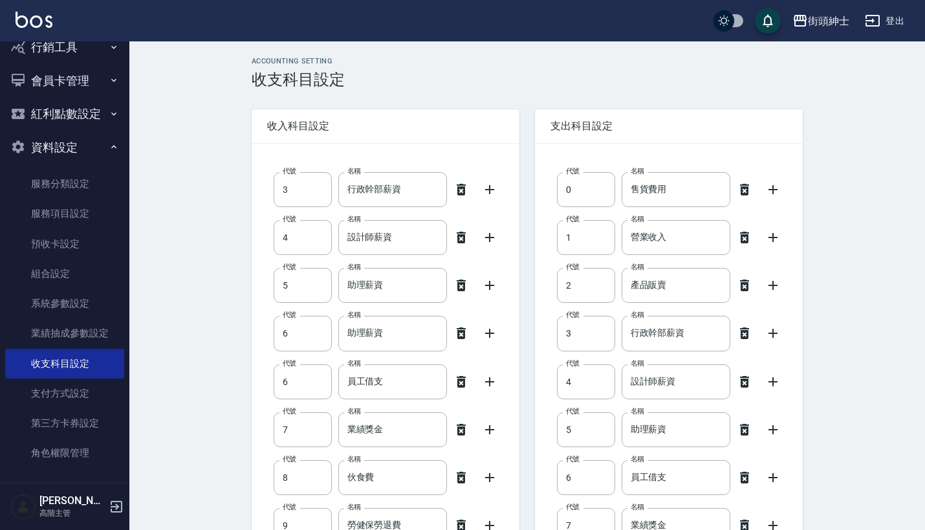
type input "31"
type input "入金卡"
click at [461, 190] on icon at bounding box center [461, 190] width 9 height 12
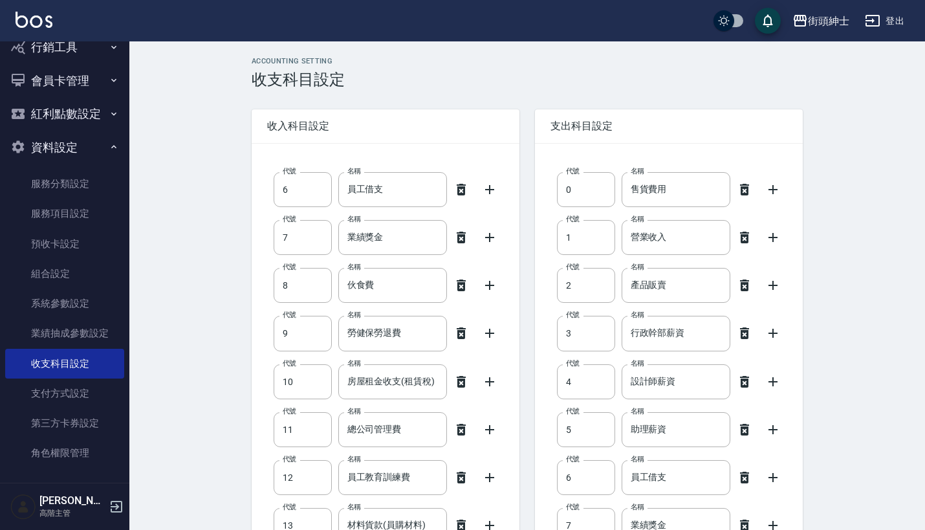
click at [461, 190] on icon at bounding box center [461, 190] width 9 height 12
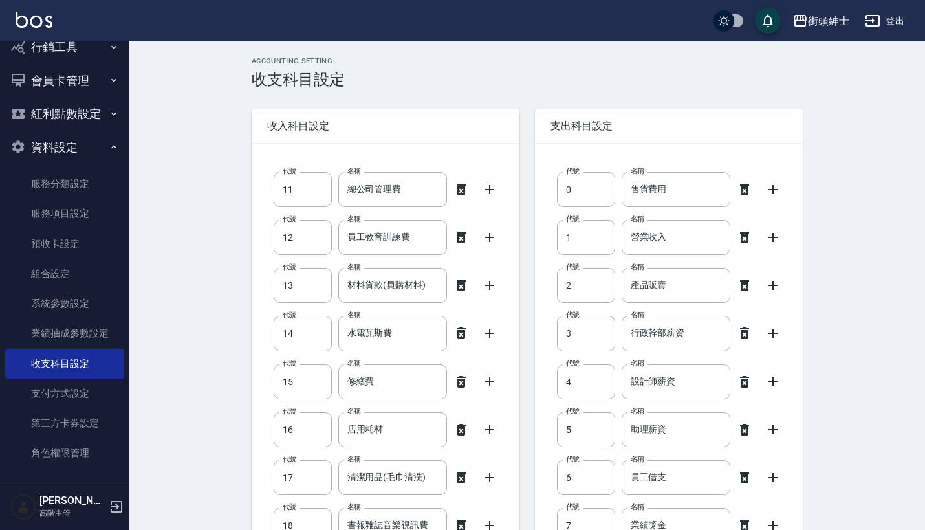
click at [461, 190] on icon at bounding box center [461, 190] width 9 height 12
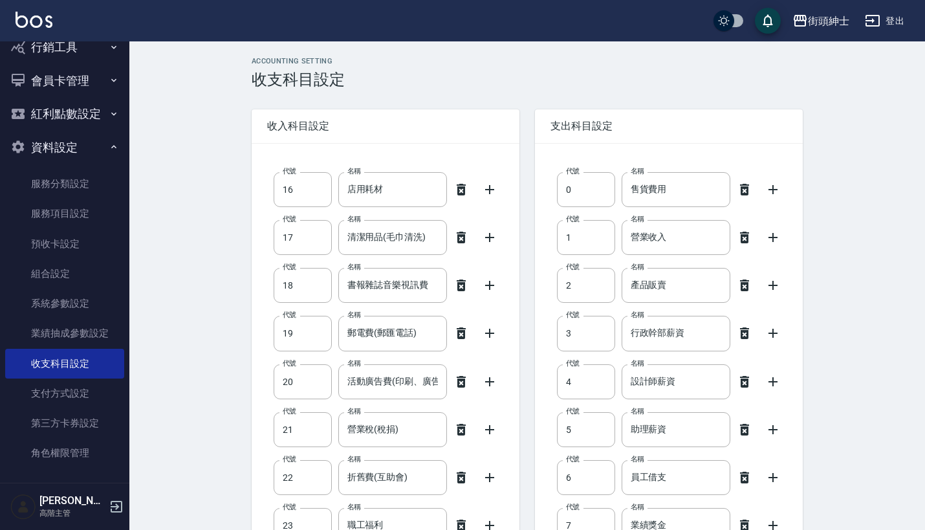
click at [461, 190] on icon at bounding box center [461, 190] width 9 height 12
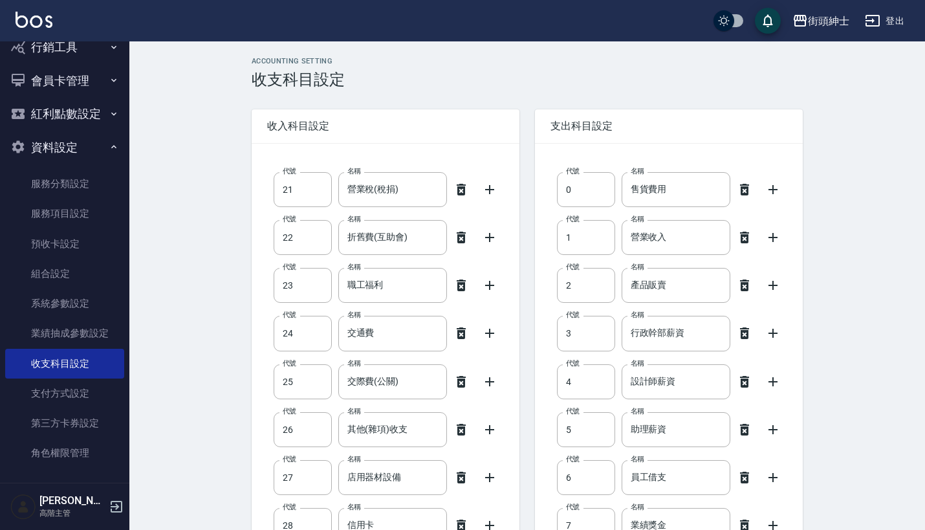
click at [461, 190] on icon at bounding box center [461, 190] width 9 height 12
click at [461, 187] on icon at bounding box center [461, 190] width 9 height 12
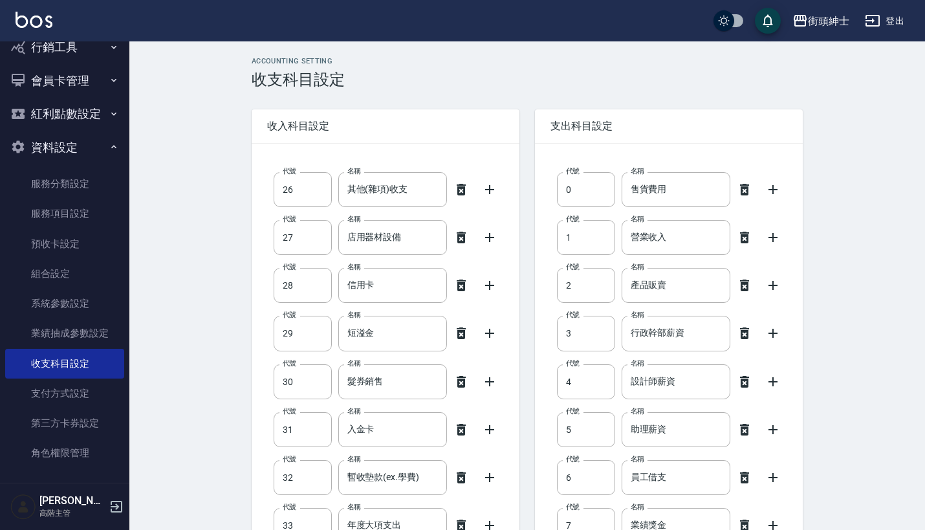
click at [461, 187] on icon at bounding box center [461, 190] width 9 height 12
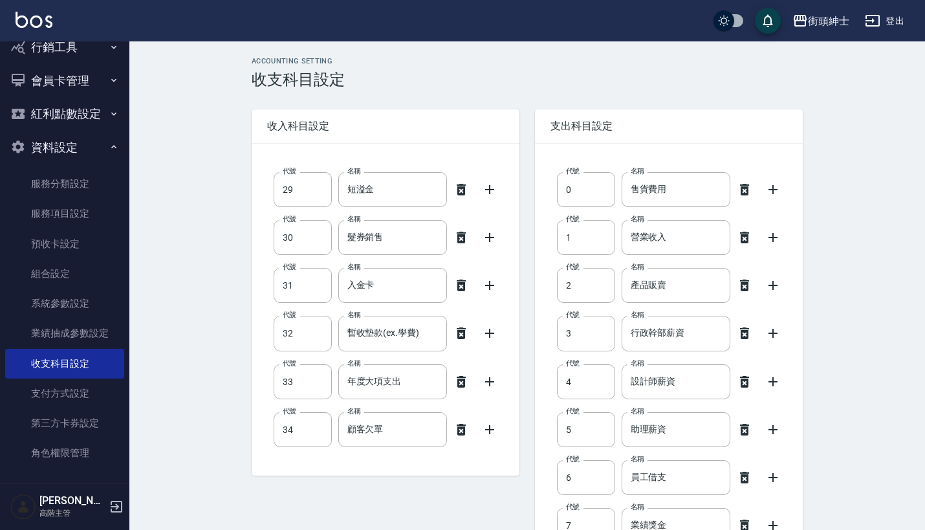
click at [461, 187] on icon at bounding box center [461, 190] width 9 height 12
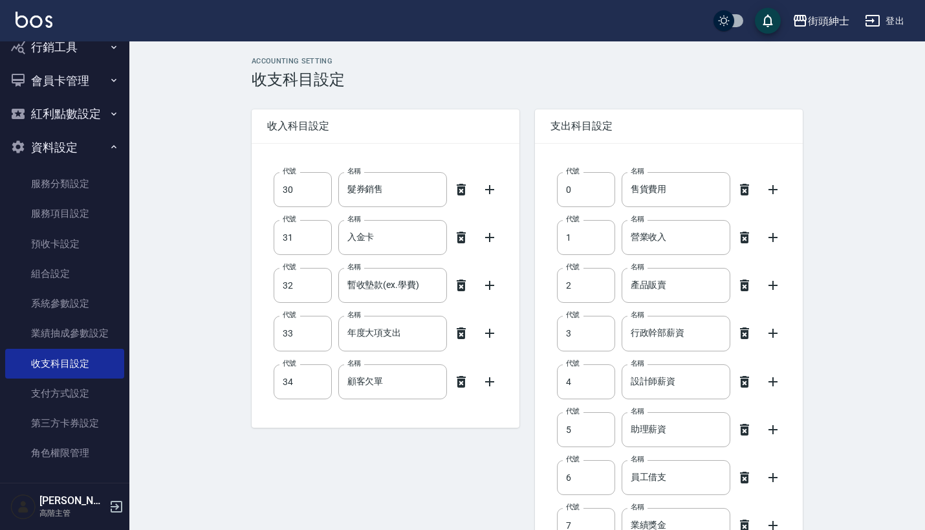
click at [461, 187] on icon at bounding box center [461, 190] width 9 height 12
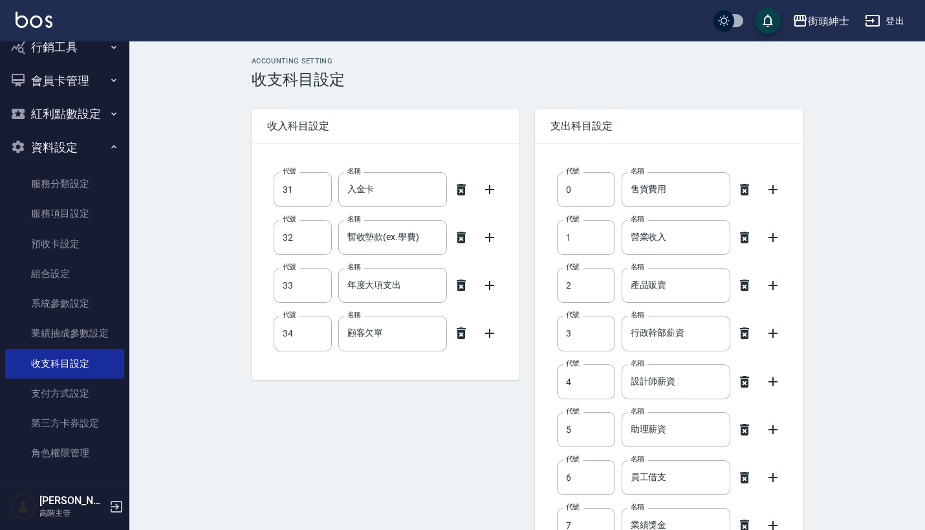
click at [461, 187] on icon at bounding box center [461, 190] width 9 height 12
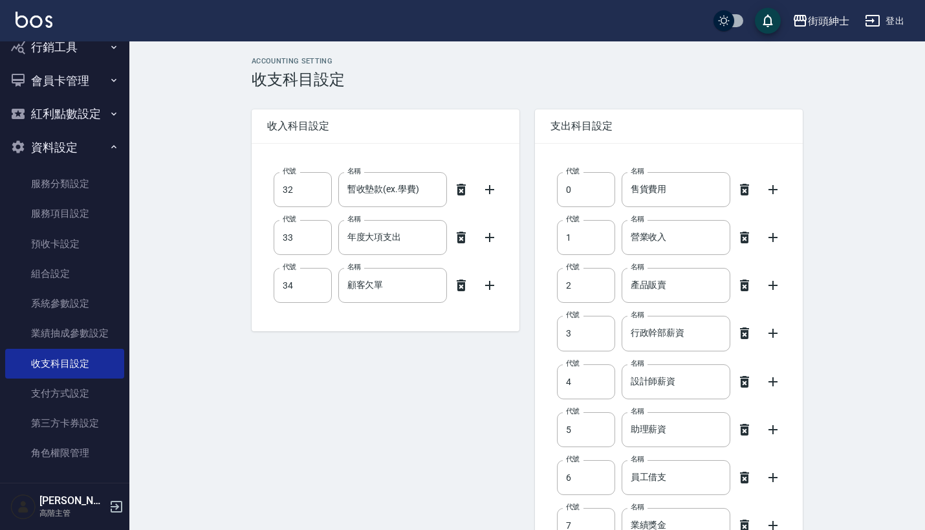
click at [461, 187] on icon at bounding box center [461, 190] width 9 height 12
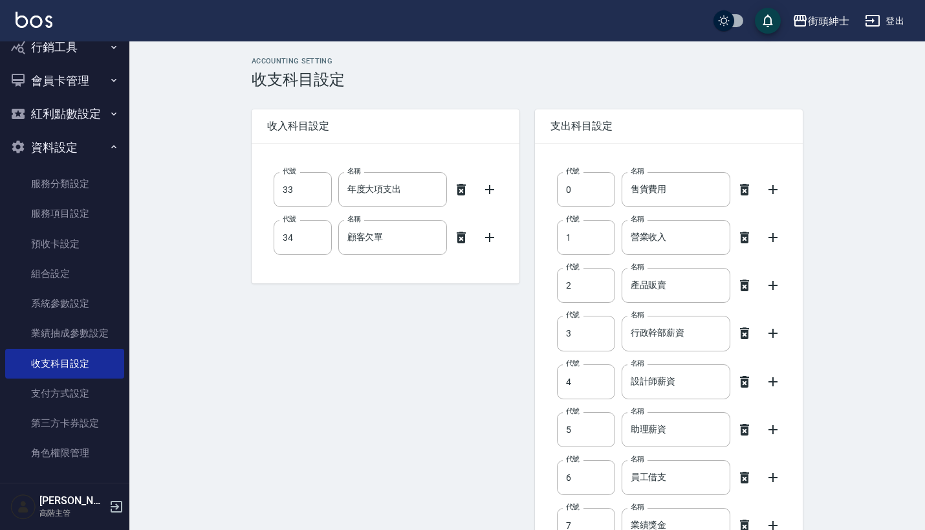
click at [461, 187] on icon at bounding box center [461, 190] width 9 height 12
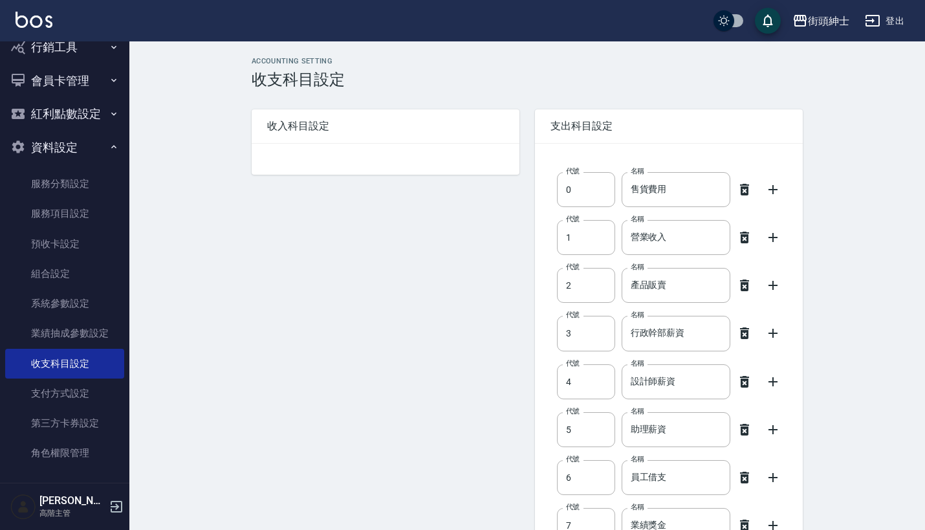
click at [483, 135] on div "收入科目設定" at bounding box center [386, 126] width 268 height 34
click at [402, 131] on span "收入科目設定" at bounding box center [385, 126] width 237 height 13
click at [364, 153] on div at bounding box center [386, 159] width 268 height 31
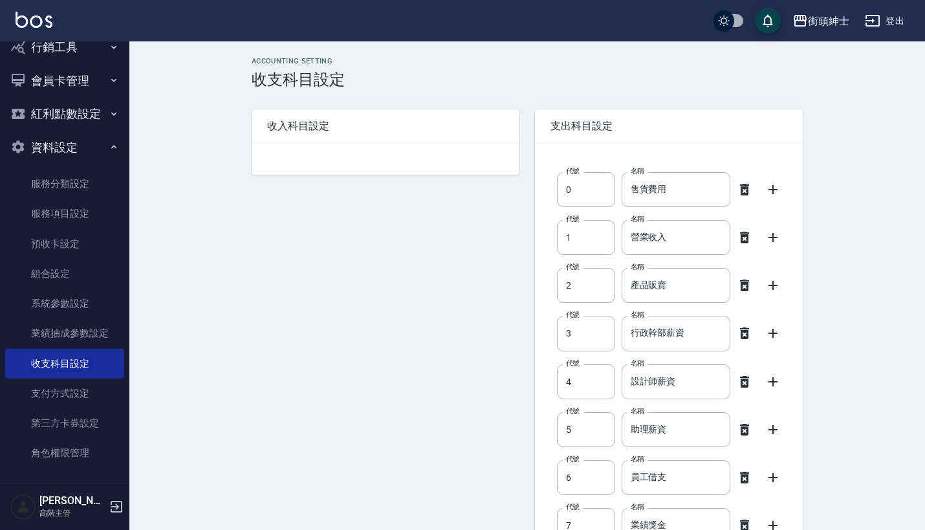
click at [361, 153] on div at bounding box center [386, 159] width 268 height 31
click at [78, 322] on link "業績抽成參數設定" at bounding box center [64, 333] width 119 height 30
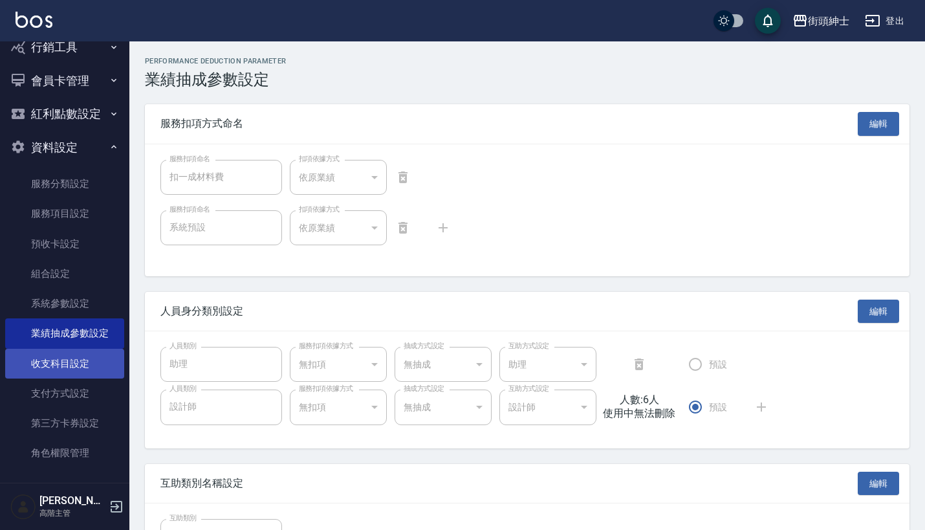
click at [88, 362] on link "收支科目設定" at bounding box center [64, 364] width 119 height 30
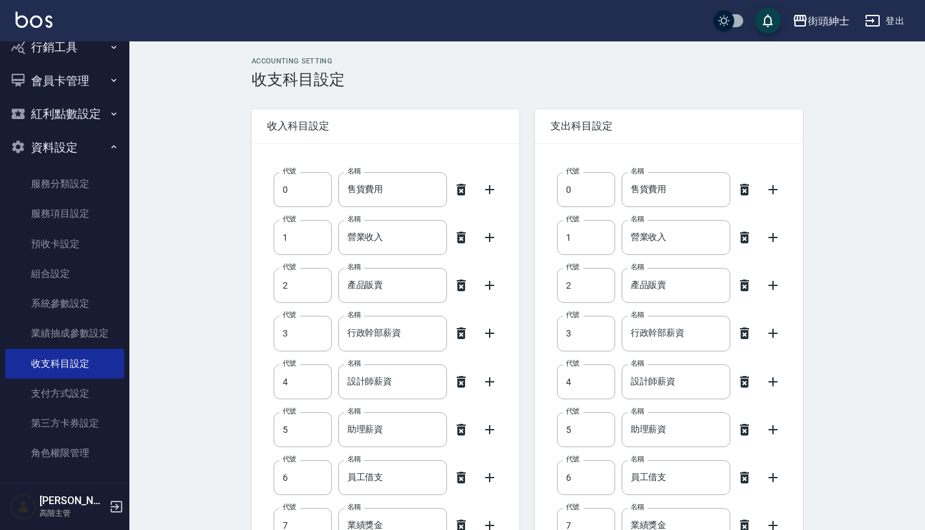
click at [460, 195] on icon at bounding box center [461, 190] width 9 height 12
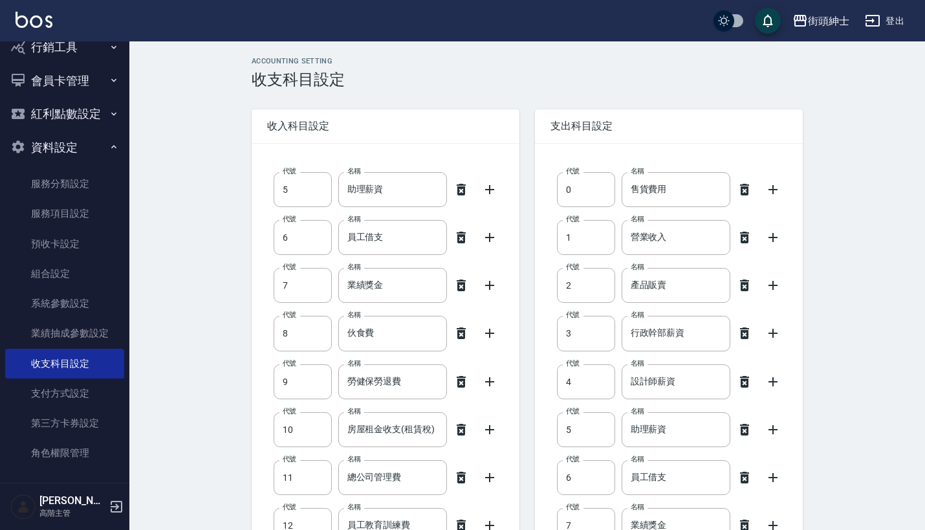
click at [460, 195] on icon at bounding box center [461, 190] width 9 height 12
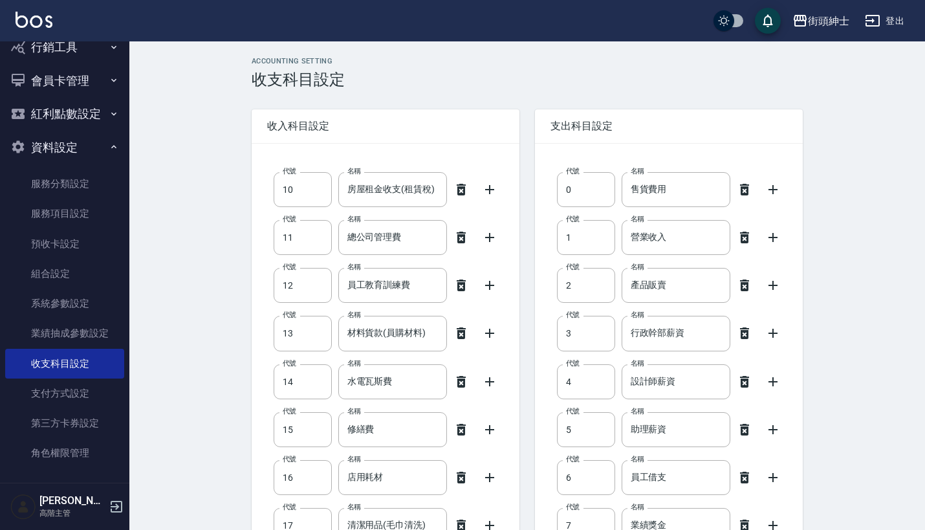
click at [460, 195] on icon at bounding box center [461, 190] width 9 height 12
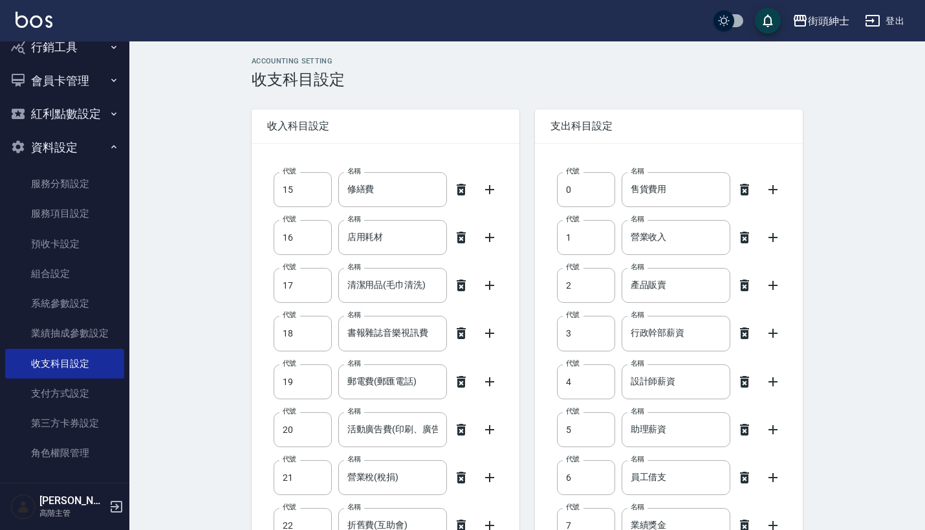
click at [460, 195] on icon at bounding box center [461, 190] width 9 height 12
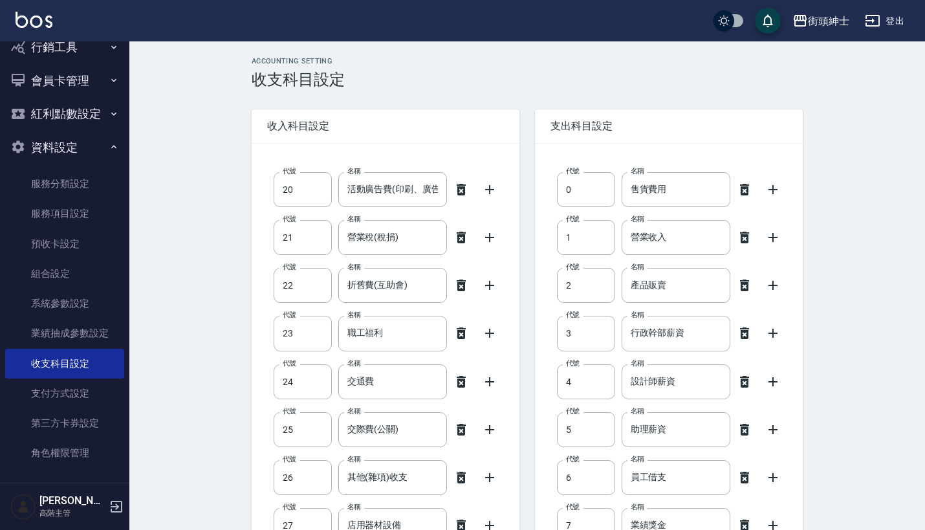
click at [460, 195] on icon at bounding box center [461, 190] width 9 height 12
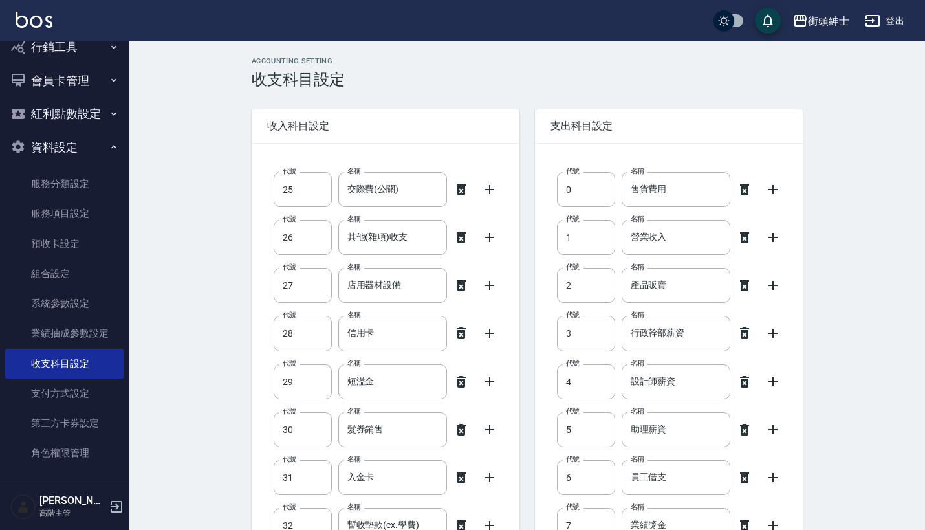
click at [460, 195] on icon at bounding box center [461, 190] width 9 height 12
click at [461, 195] on icon at bounding box center [461, 190] width 9 height 12
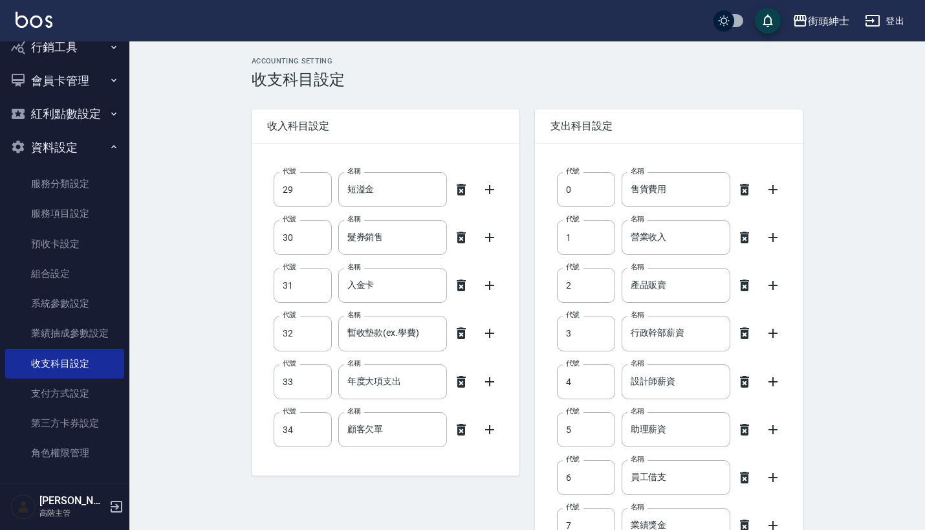
click at [461, 195] on icon at bounding box center [461, 190] width 9 height 12
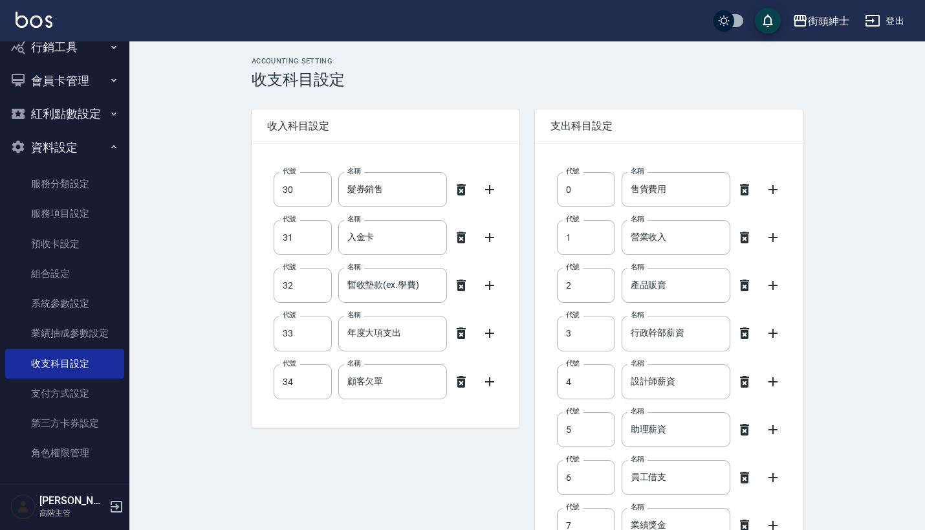
click at [461, 195] on icon at bounding box center [461, 190] width 9 height 12
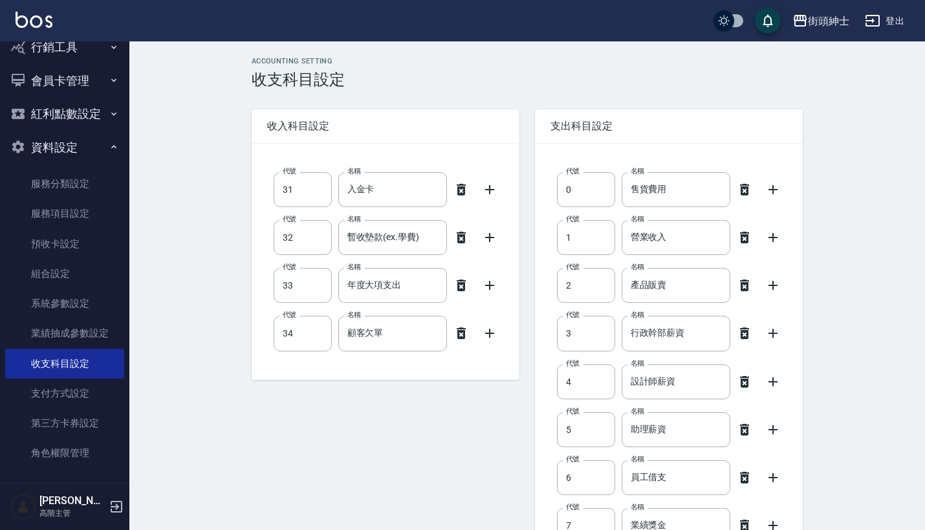
click at [461, 197] on icon at bounding box center [462, 190] width 16 height 16
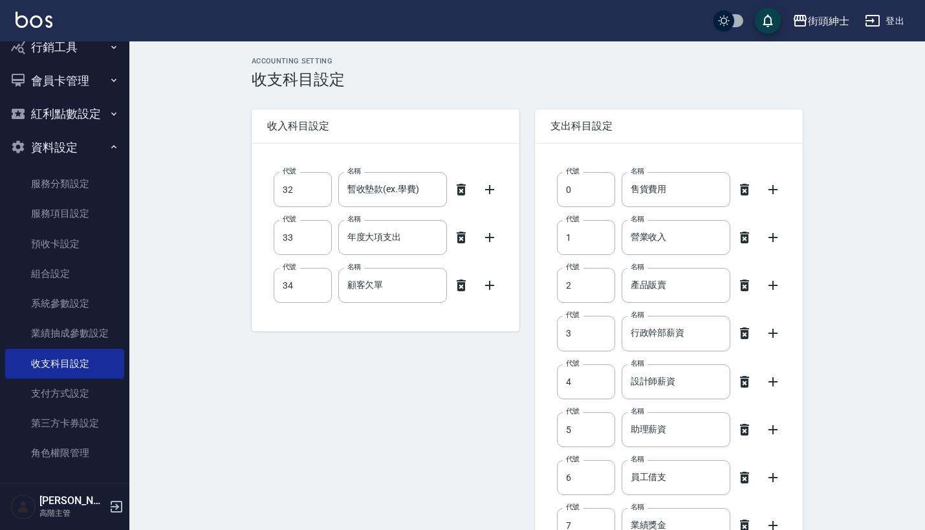
click at [461, 195] on icon at bounding box center [462, 190] width 16 height 16
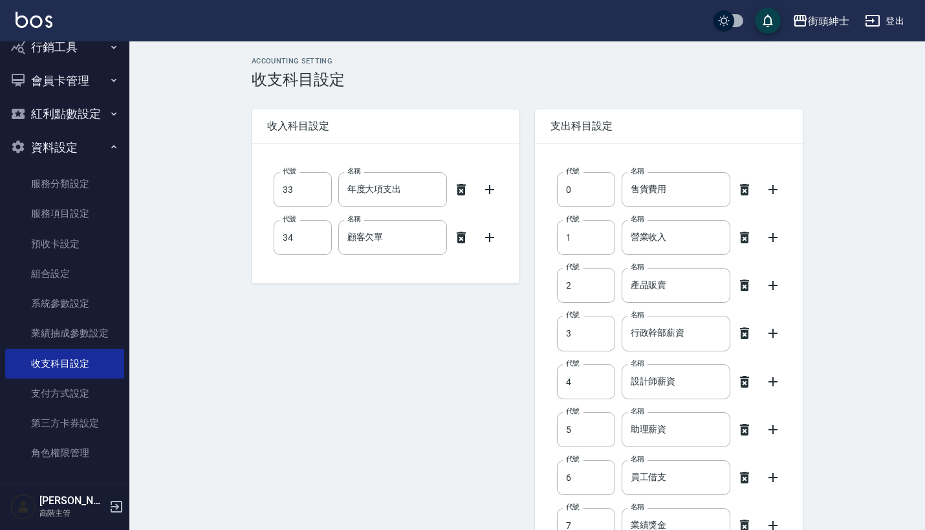
click at [461, 195] on icon at bounding box center [461, 190] width 9 height 12
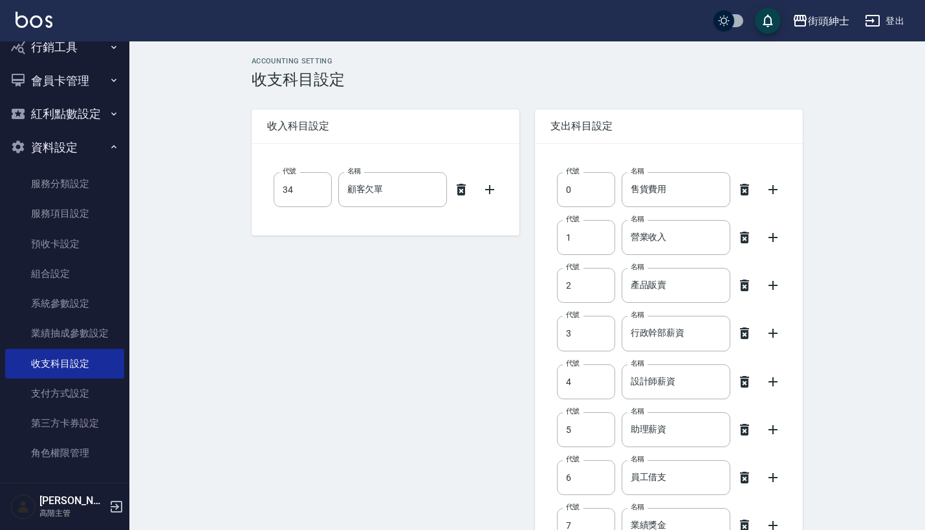
click at [461, 195] on icon at bounding box center [461, 190] width 9 height 12
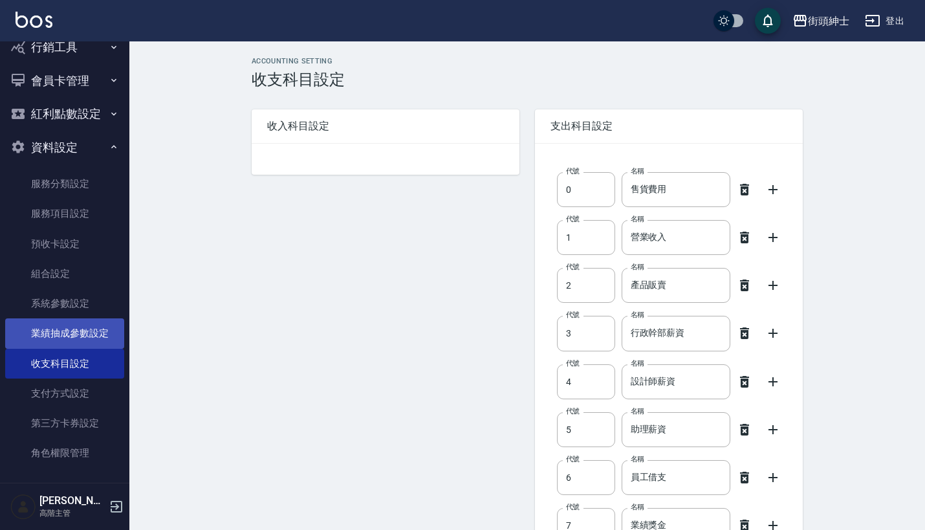
click at [96, 329] on link "業績抽成參數設定" at bounding box center [64, 333] width 119 height 30
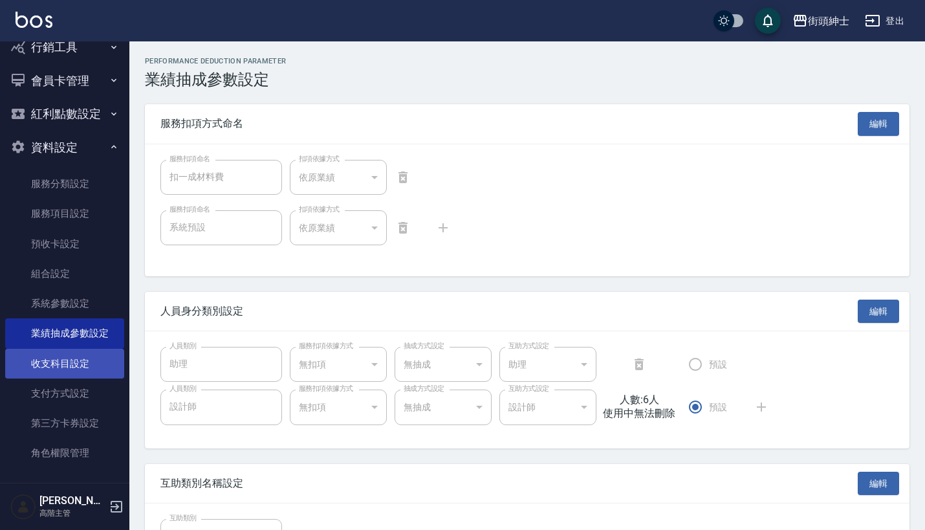
click at [94, 366] on link "收支科目設定" at bounding box center [64, 364] width 119 height 30
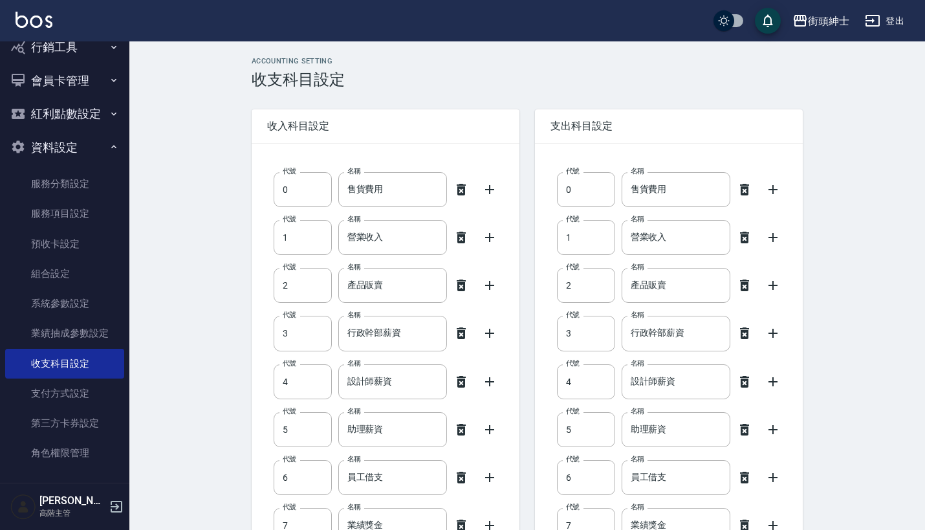
click at [454, 186] on icon at bounding box center [462, 190] width 16 height 16
click at [461, 187] on icon at bounding box center [461, 190] width 9 height 12
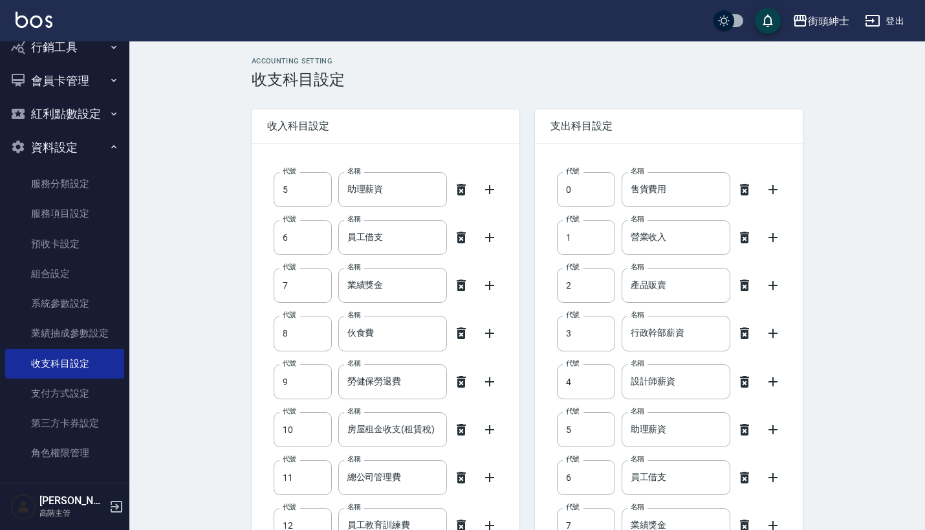
click at [461, 187] on icon at bounding box center [461, 190] width 9 height 12
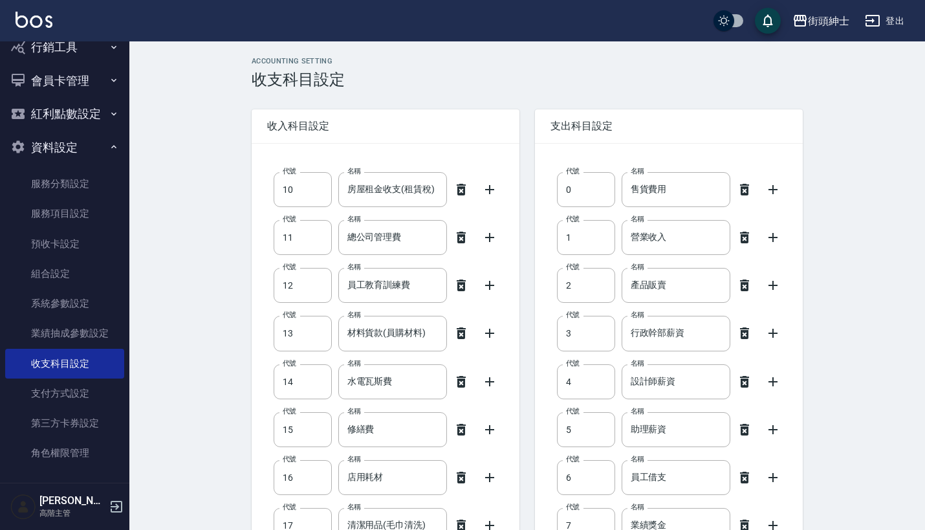
click at [461, 187] on icon at bounding box center [461, 190] width 9 height 12
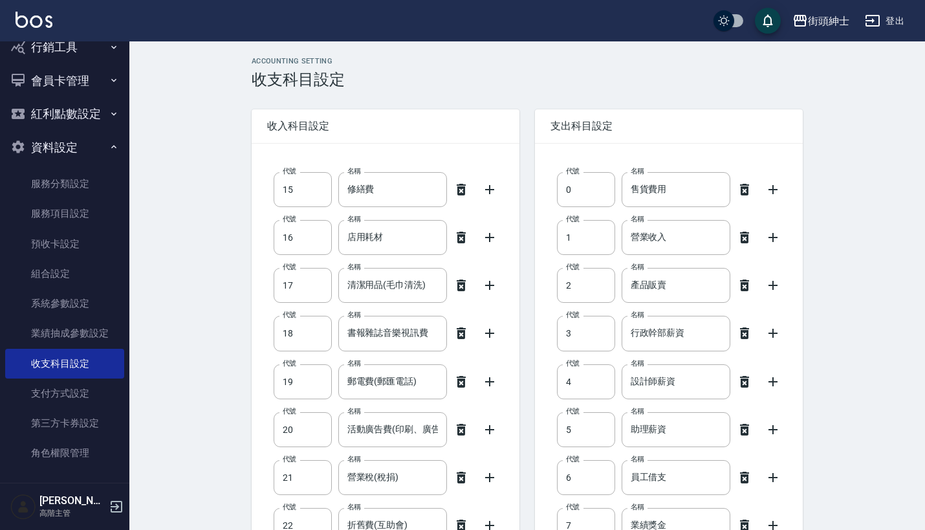
click at [461, 187] on icon at bounding box center [461, 190] width 9 height 12
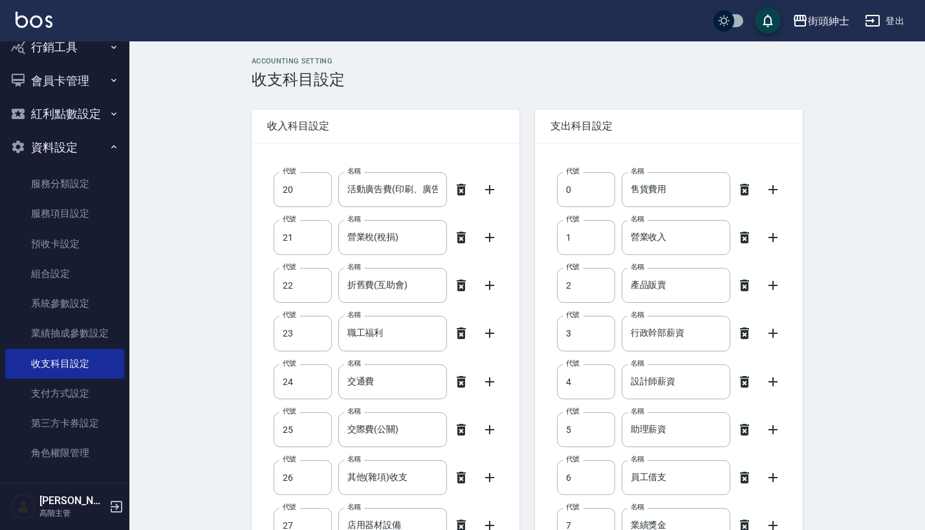
click at [461, 187] on icon at bounding box center [461, 190] width 9 height 12
click at [461, 188] on icon at bounding box center [461, 190] width 9 height 12
click at [461, 189] on icon at bounding box center [461, 190] width 9 height 12
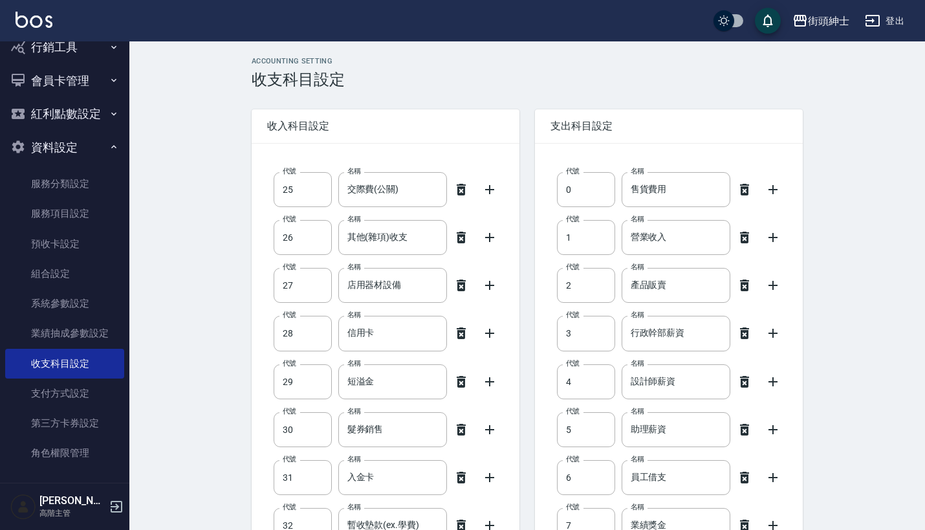
click at [461, 189] on icon at bounding box center [461, 190] width 9 height 12
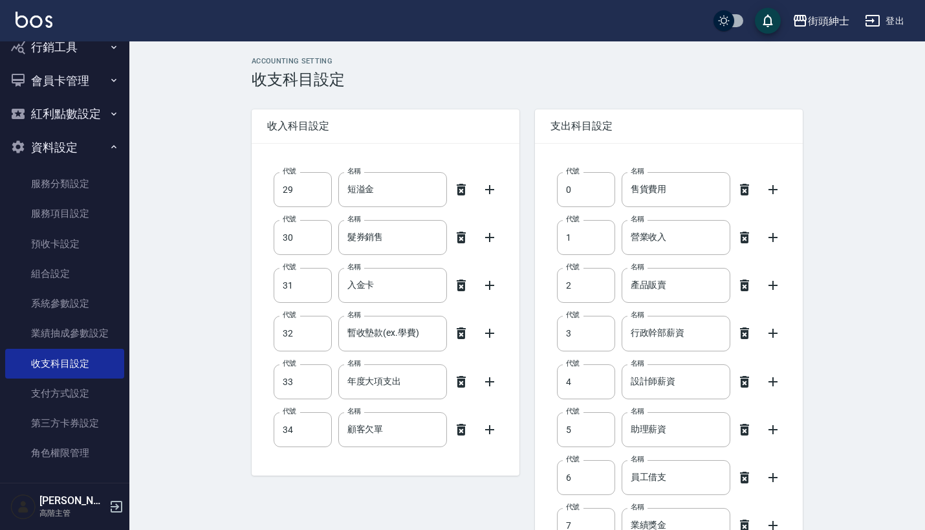
click at [461, 189] on icon at bounding box center [461, 190] width 9 height 12
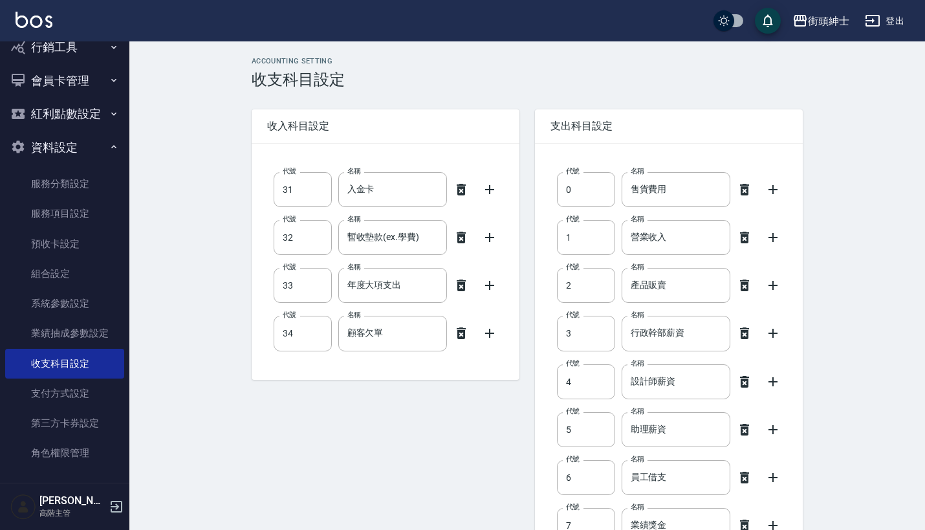
click at [461, 189] on icon at bounding box center [461, 190] width 9 height 12
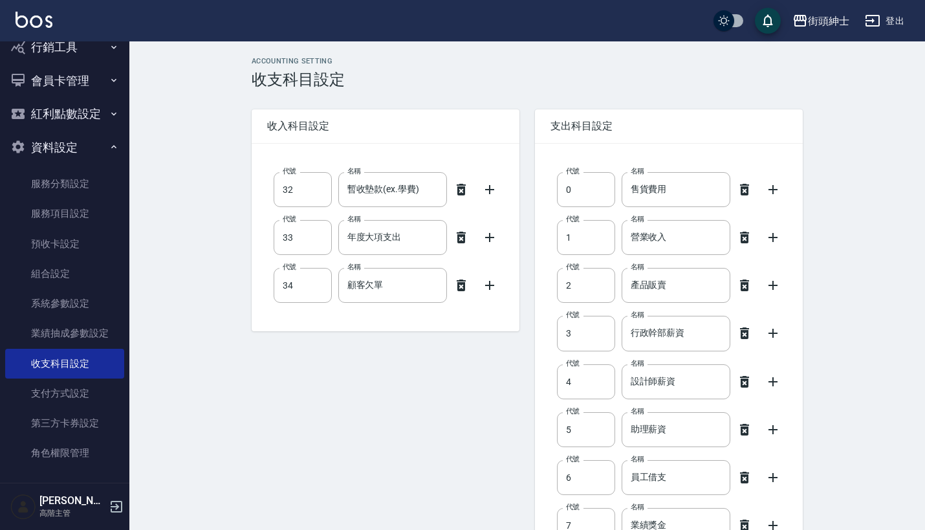
click at [461, 189] on icon at bounding box center [461, 190] width 9 height 12
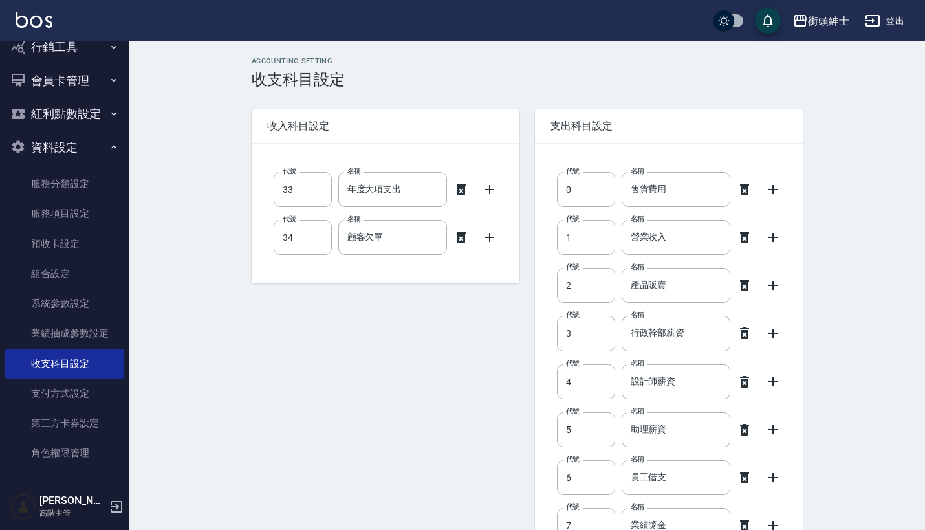
click at [461, 189] on icon at bounding box center [461, 190] width 9 height 12
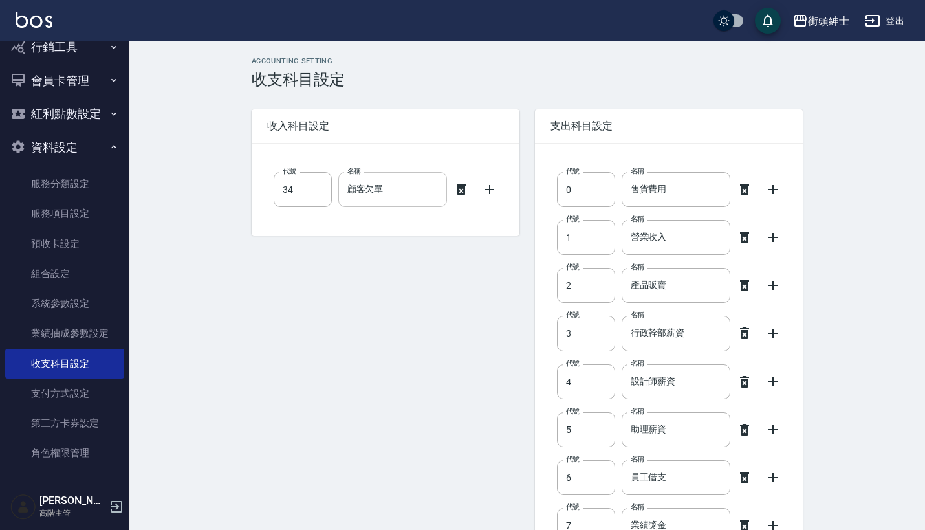
click at [432, 190] on input "顧客欠單" at bounding box center [392, 189] width 109 height 35
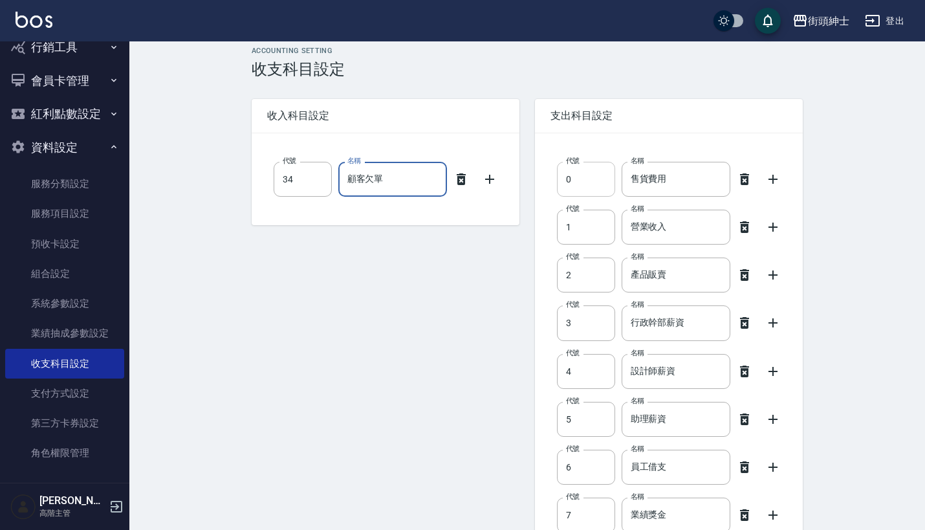
scroll to position [6, 0]
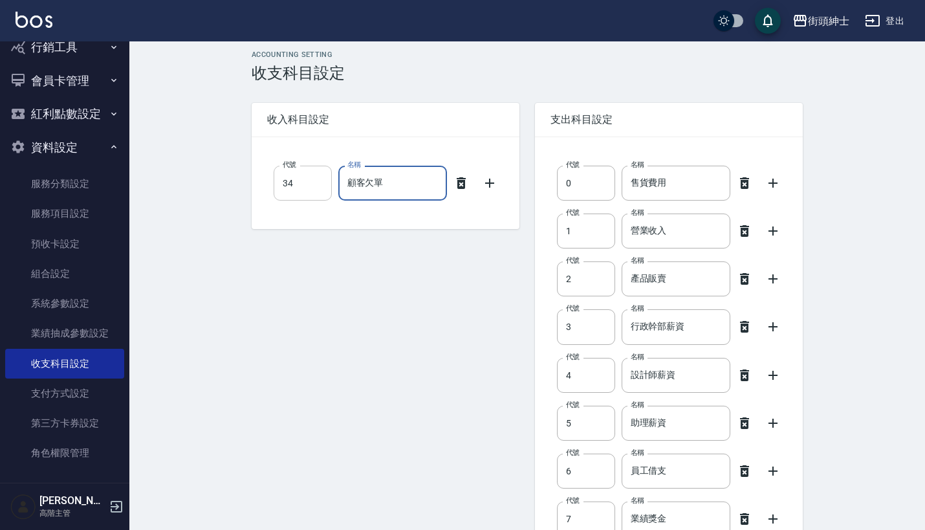
click at [315, 183] on input "34" at bounding box center [303, 183] width 58 height 35
click at [408, 175] on input "顧客欠單" at bounding box center [392, 183] width 109 height 35
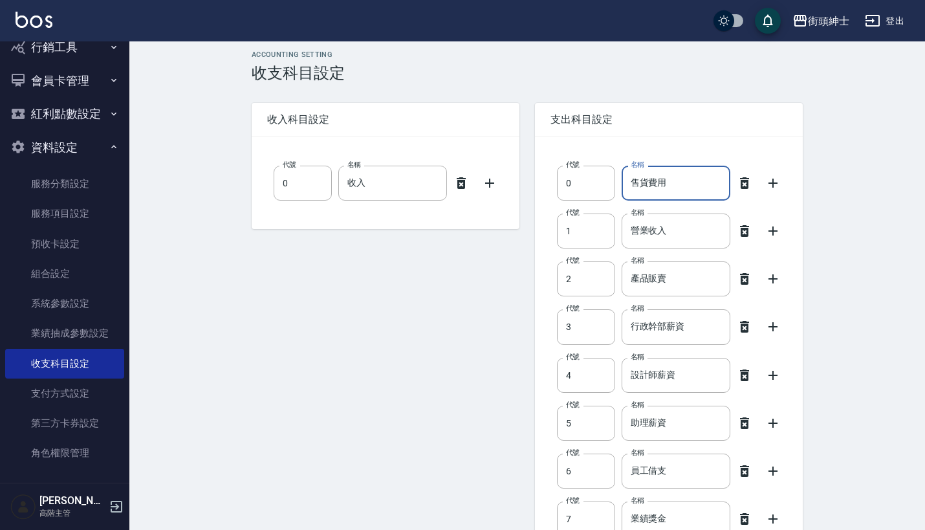
click at [673, 185] on input "售貨費用" at bounding box center [676, 183] width 109 height 35
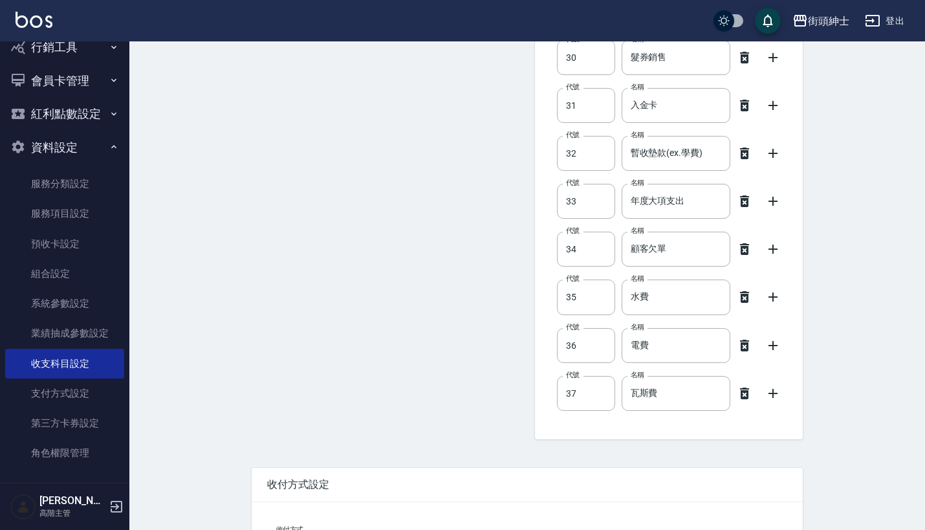
scroll to position [1568, 0]
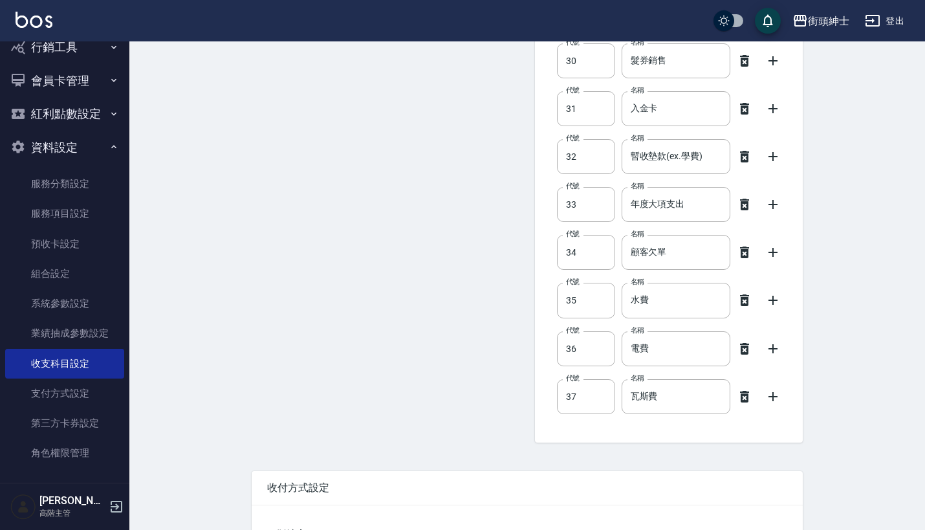
click at [744, 393] on icon at bounding box center [745, 397] width 16 height 16
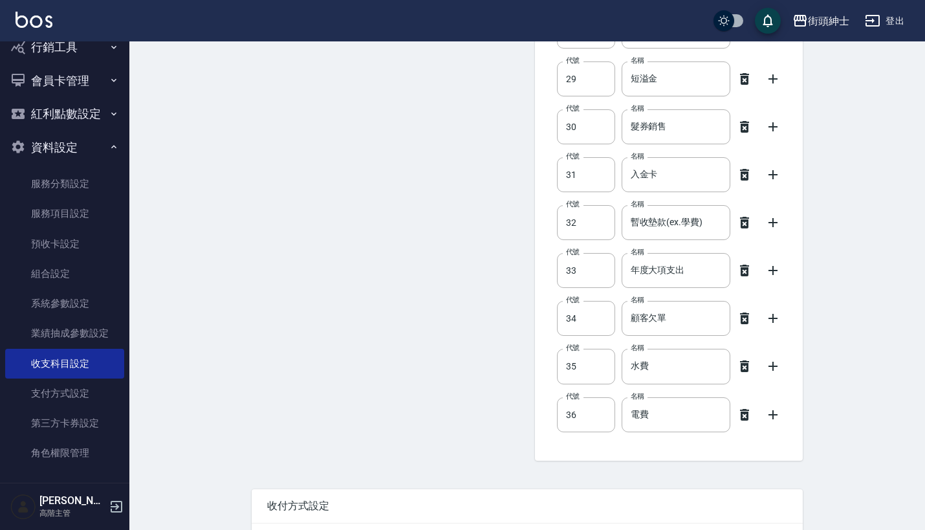
scroll to position [1525, 0]
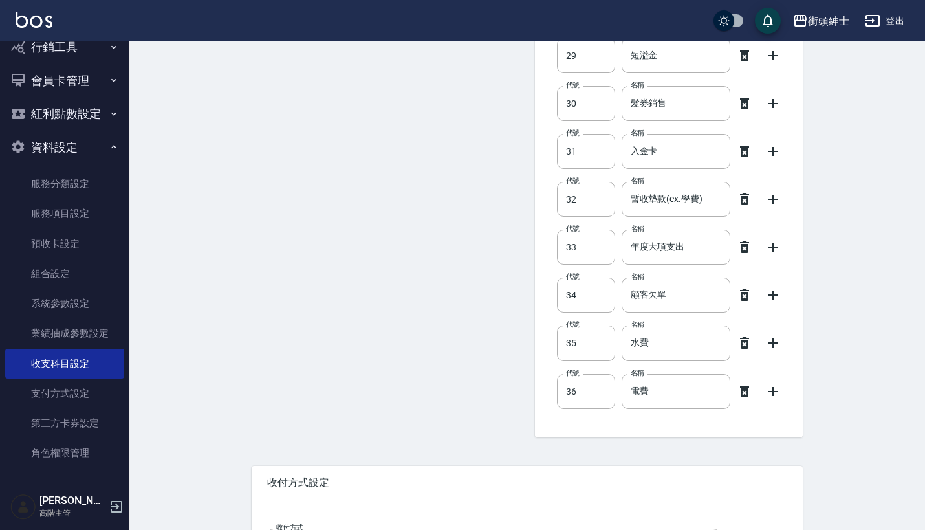
click at [745, 342] on icon at bounding box center [744, 343] width 9 height 12
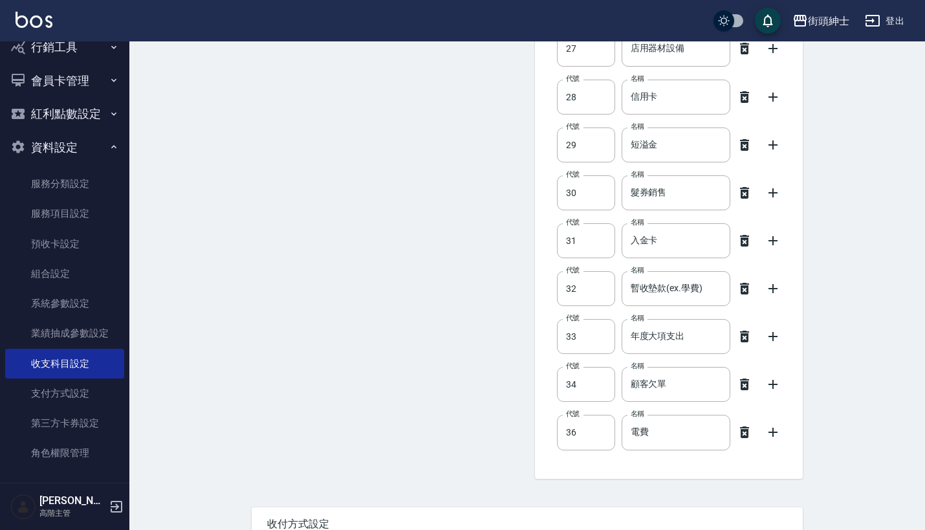
scroll to position [1436, 0]
click at [747, 381] on icon at bounding box center [745, 385] width 16 height 16
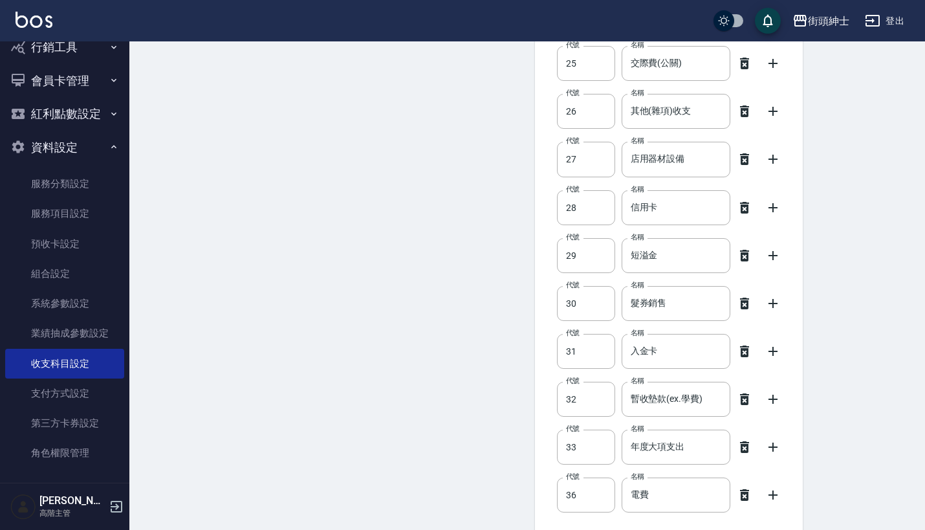
scroll to position [1324, 0]
click at [746, 399] on icon at bounding box center [744, 401] width 9 height 12
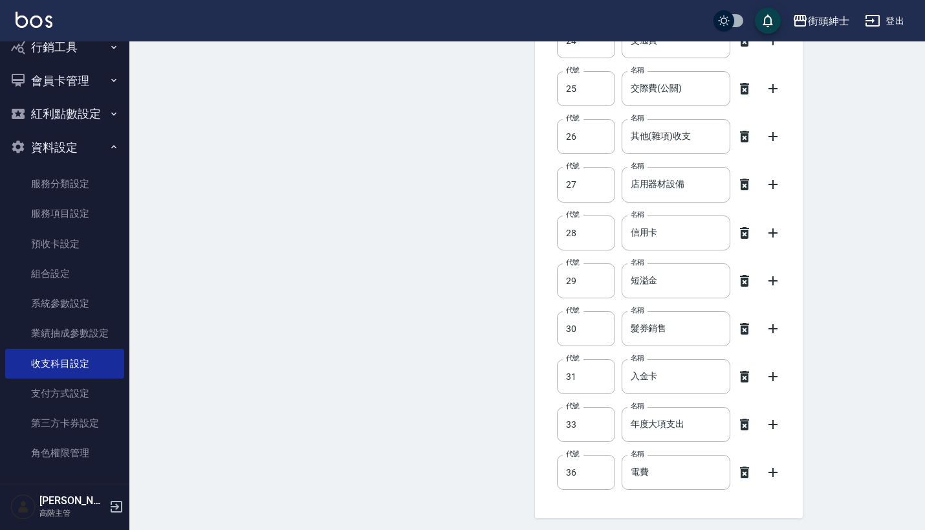
scroll to position [1294, 0]
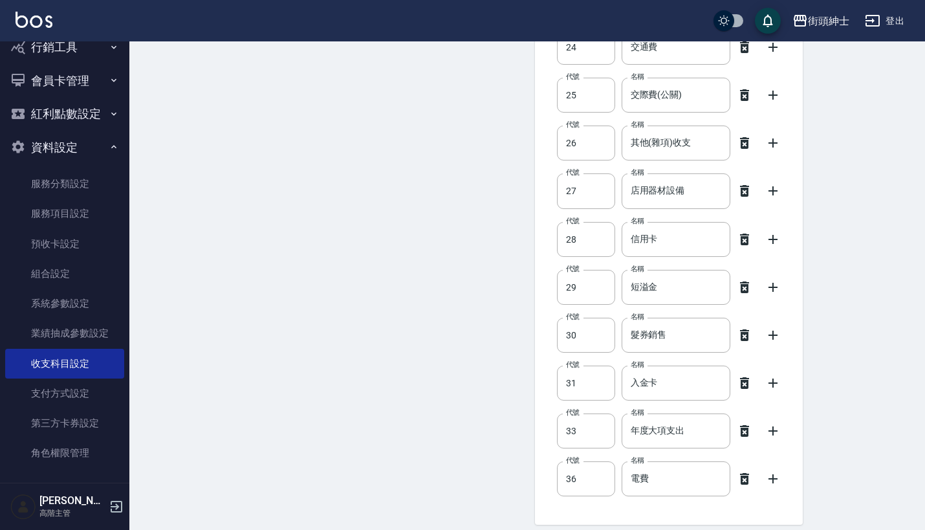
click at [749, 382] on icon at bounding box center [744, 383] width 9 height 12
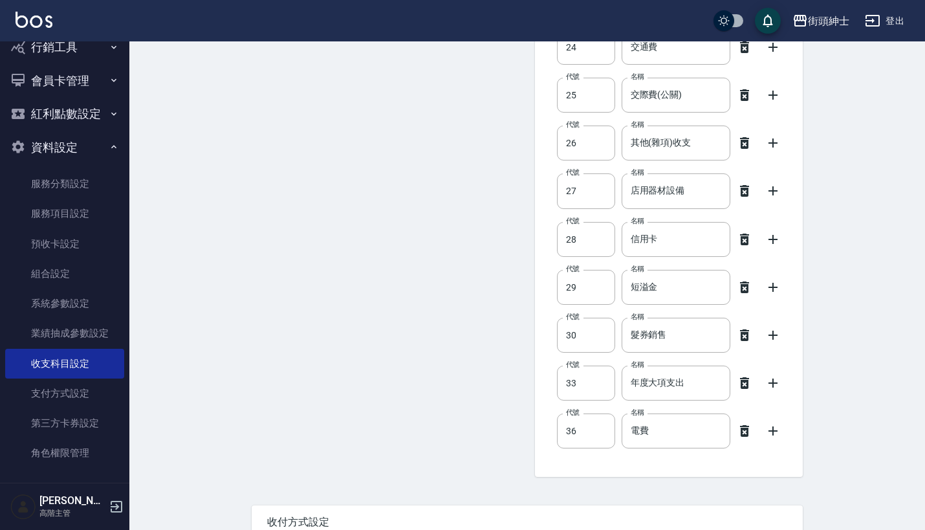
click at [747, 335] on icon at bounding box center [744, 335] width 9 height 12
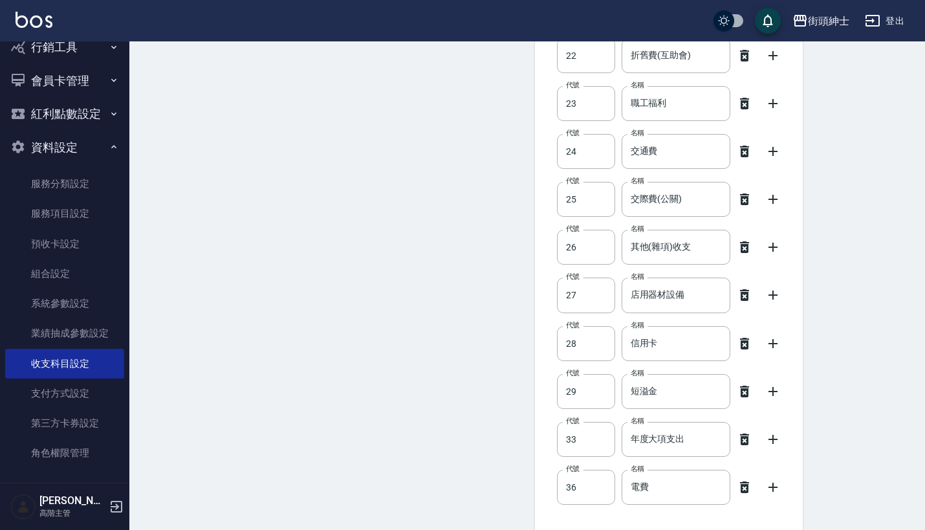
scroll to position [1189, 0]
click at [747, 349] on icon at bounding box center [745, 344] width 16 height 16
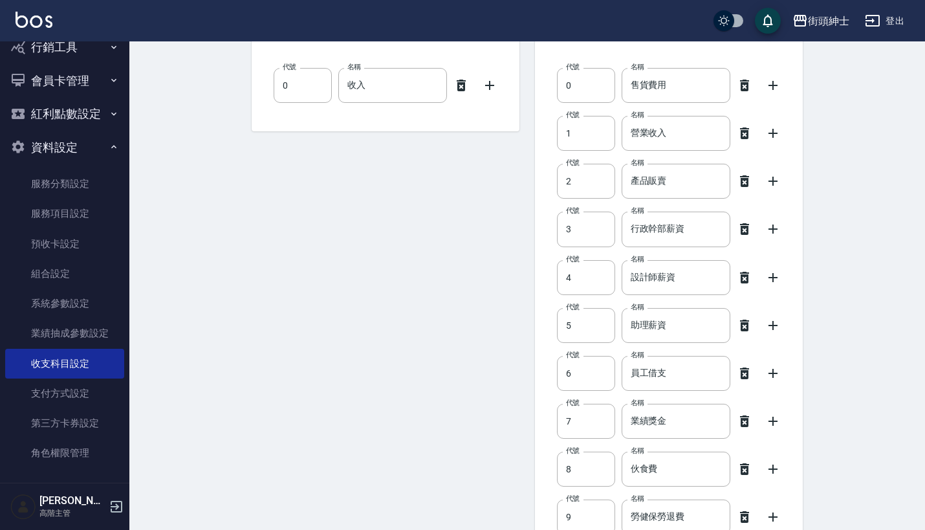
scroll to position [99, 0]
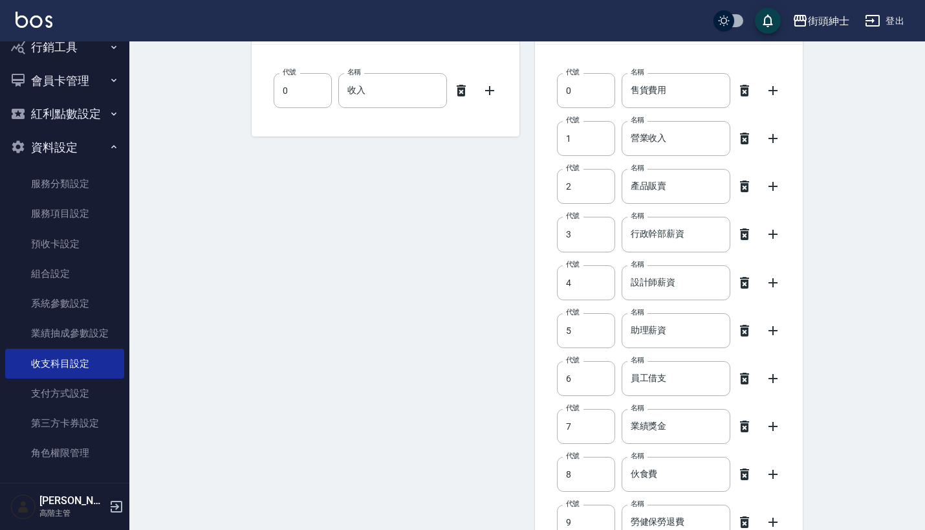
click at [747, 92] on icon at bounding box center [744, 91] width 9 height 12
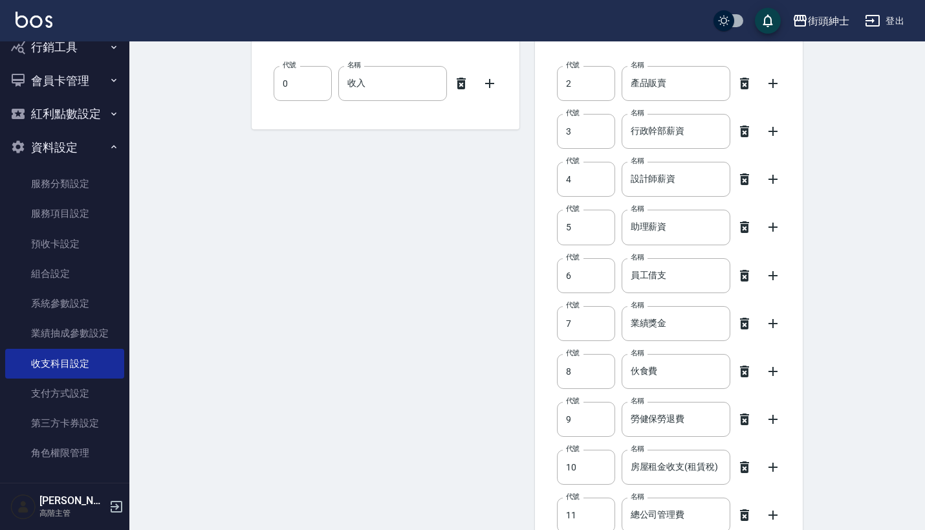
click at [744, 178] on icon at bounding box center [744, 179] width 9 height 12
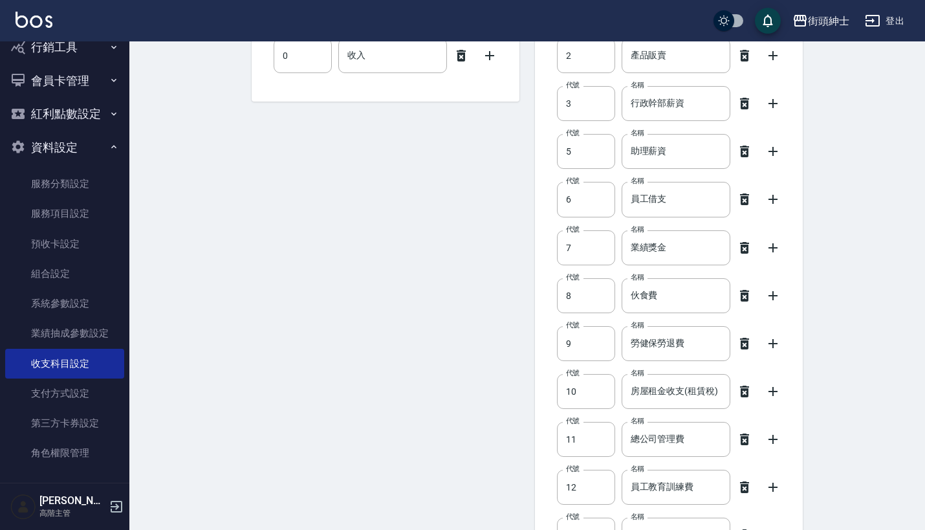
scroll to position [133, 0]
click at [746, 248] on icon at bounding box center [745, 249] width 16 height 16
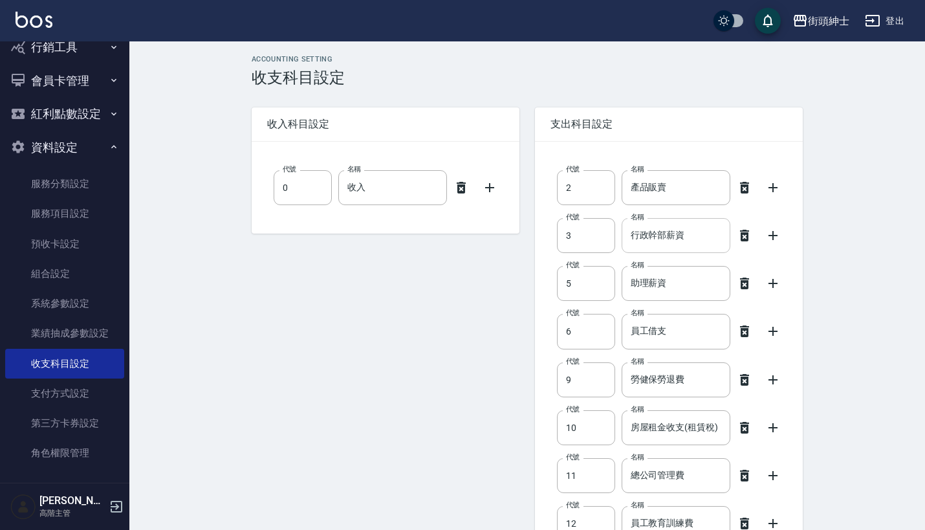
scroll to position [1, 0]
click at [747, 191] on icon at bounding box center [744, 189] width 9 height 12
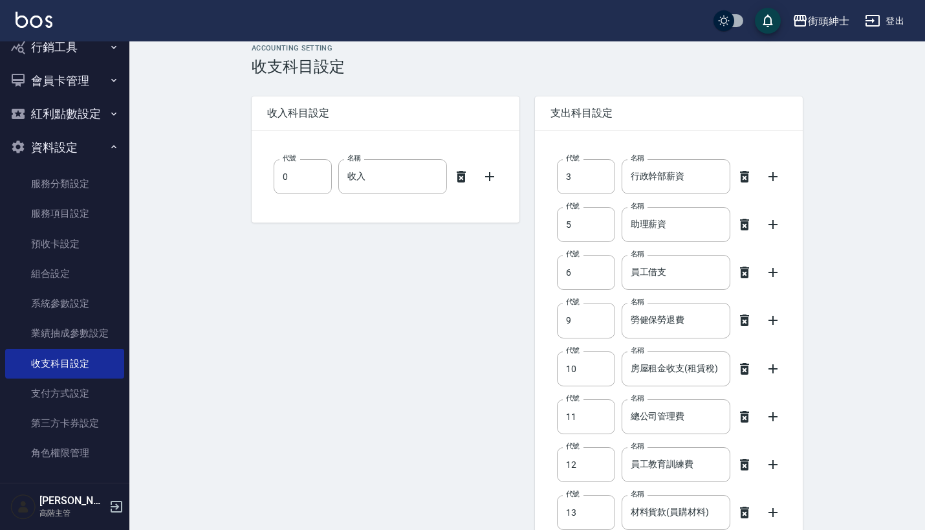
scroll to position [54, 0]
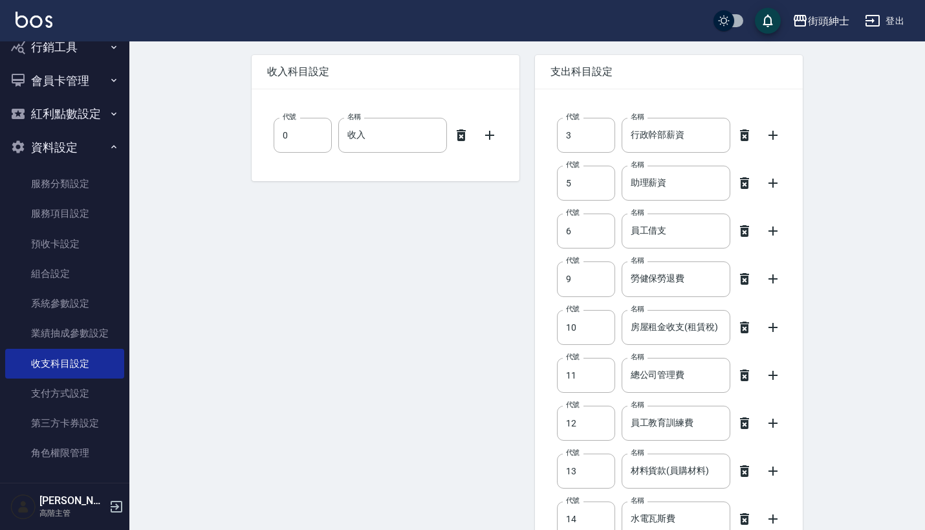
click at [745, 184] on icon at bounding box center [745, 183] width 16 height 16
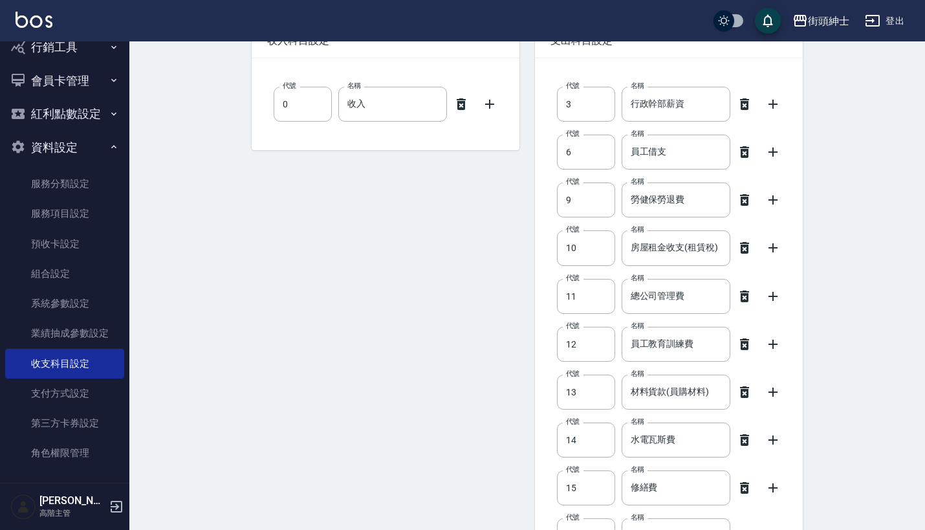
scroll to position [85, 0]
click at [699, 248] on input "房屋租金收支(租賃稅)" at bounding box center [676, 247] width 109 height 35
click at [654, 250] on input "房屋租金收支(租賃稅)" at bounding box center [676, 247] width 109 height 35
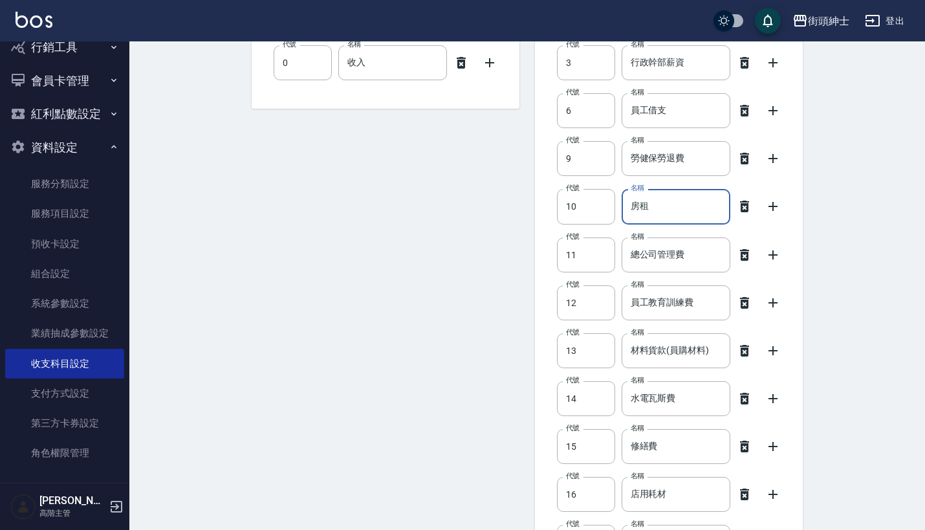
scroll to position [127, 0]
click at [711, 263] on input "總公司管理費" at bounding box center [676, 254] width 109 height 35
click at [746, 251] on icon at bounding box center [744, 254] width 9 height 12
click at [745, 255] on icon at bounding box center [745, 255] width 16 height 16
click at [670, 262] on input "材料貨款(員購材料)" at bounding box center [676, 254] width 109 height 35
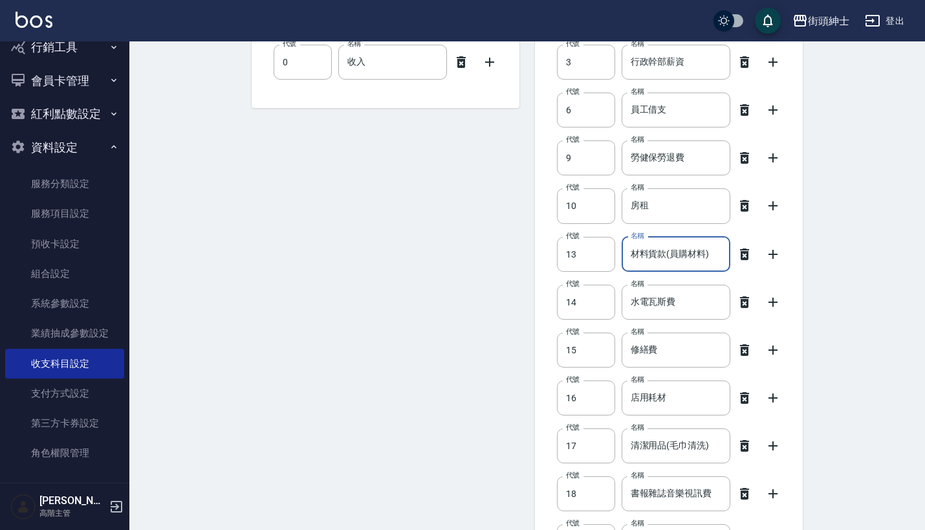
click at [704, 256] on input "材料貨款(員購材料)" at bounding box center [676, 254] width 109 height 35
click at [656, 256] on input "材料貨款(員購材料)" at bounding box center [676, 254] width 109 height 35
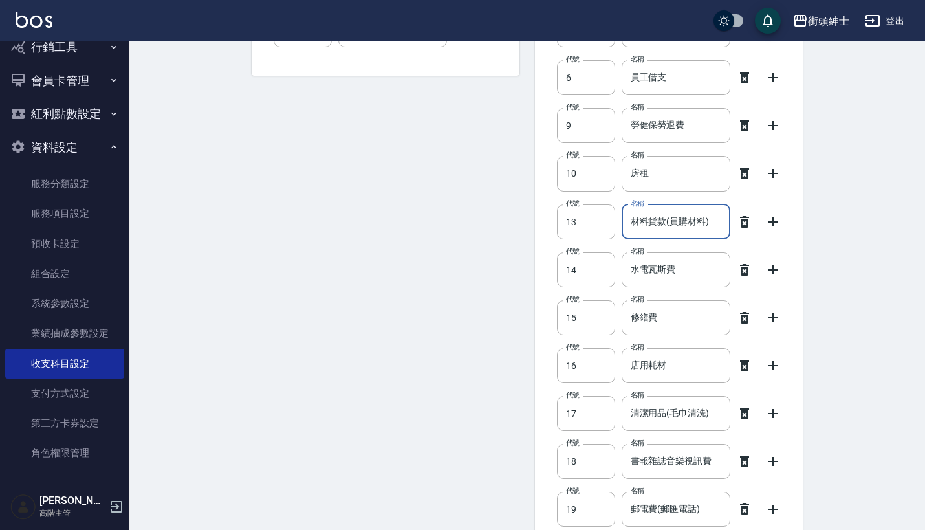
scroll to position [158, 0]
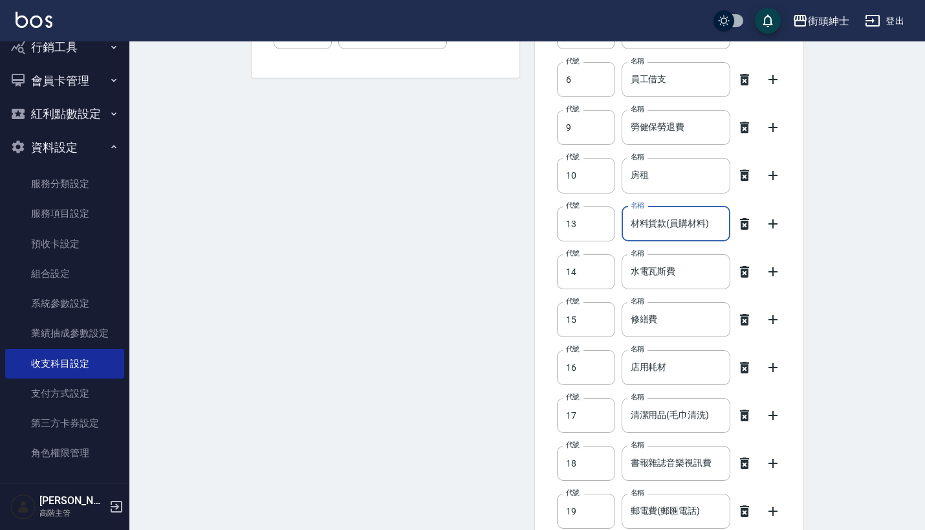
click at [673, 215] on input "材料貨款(員購材料)" at bounding box center [676, 223] width 109 height 35
click at [674, 228] on input "材料貨款(員購材料)" at bounding box center [676, 223] width 109 height 35
click at [687, 221] on input "材料貨款(員購材料)" at bounding box center [676, 223] width 109 height 35
click at [710, 220] on input "材料貨款(員購材料)" at bounding box center [676, 223] width 109 height 35
click at [709, 220] on input "材料貨款(員購材料)" at bounding box center [676, 223] width 109 height 35
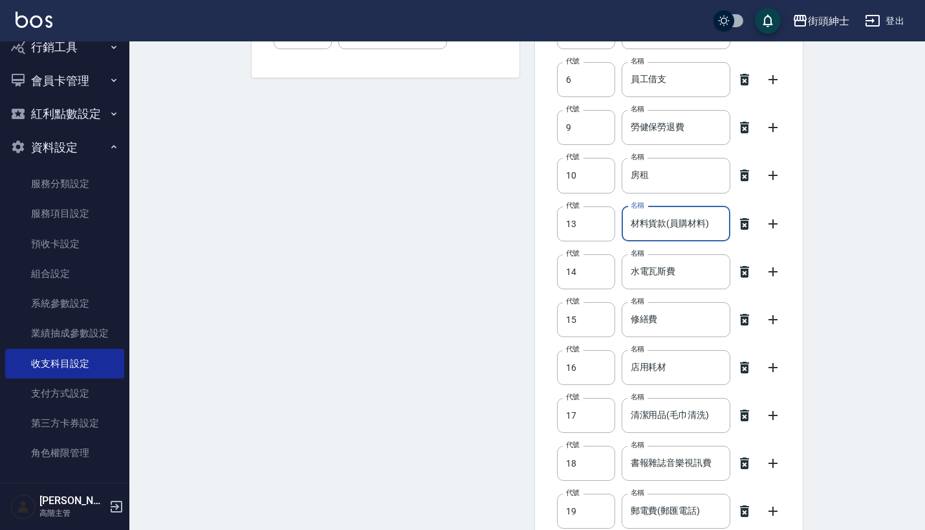
click at [707, 220] on input "材料貨款(員購材料)" at bounding box center [676, 223] width 109 height 35
click at [720, 224] on input "材料貨款(員購材料)" at bounding box center [676, 223] width 109 height 35
click at [747, 276] on icon at bounding box center [744, 272] width 9 height 12
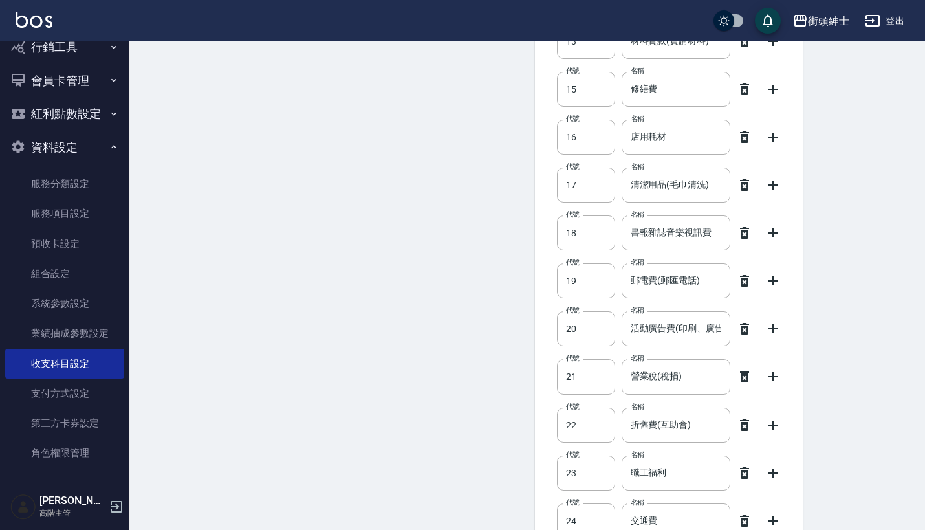
scroll to position [348, 0]
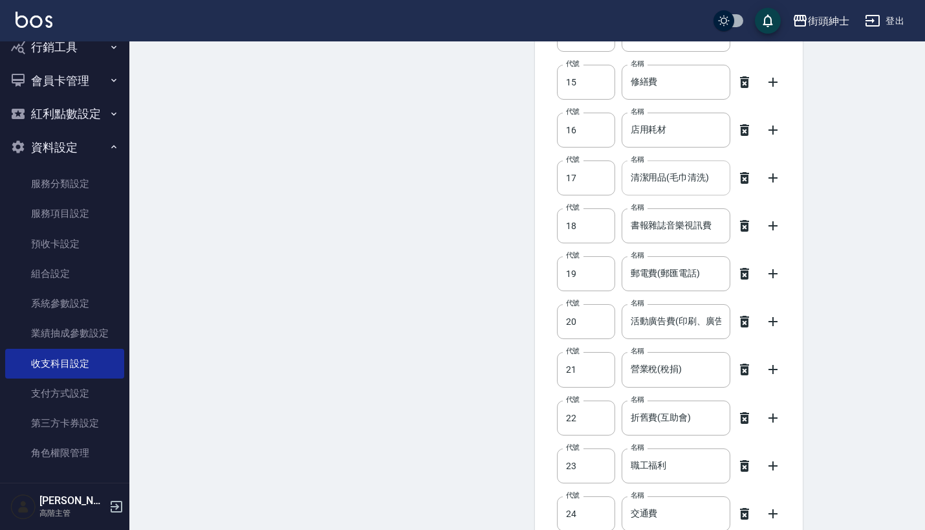
click at [672, 179] on input "清潔用品(毛巾清洗)" at bounding box center [676, 177] width 109 height 35
drag, startPoint x: 714, startPoint y: 177, endPoint x: 589, endPoint y: 179, distance: 124.9
click at [589, 179] on div "代號 17 代號 名稱 清潔用品(毛巾清洗) 名稱" at bounding box center [669, 177] width 237 height 35
drag, startPoint x: 711, startPoint y: 228, endPoint x: 601, endPoint y: 228, distance: 110.0
click at [601, 228] on div "代號 18 代號 名稱 書報雜誌音樂視訊費 名稱" at bounding box center [669, 225] width 237 height 35
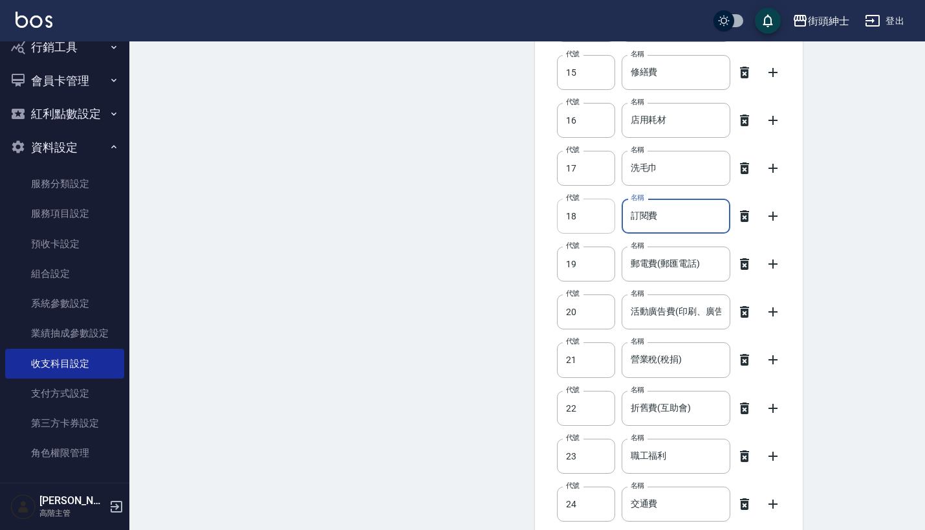
scroll to position [362, 0]
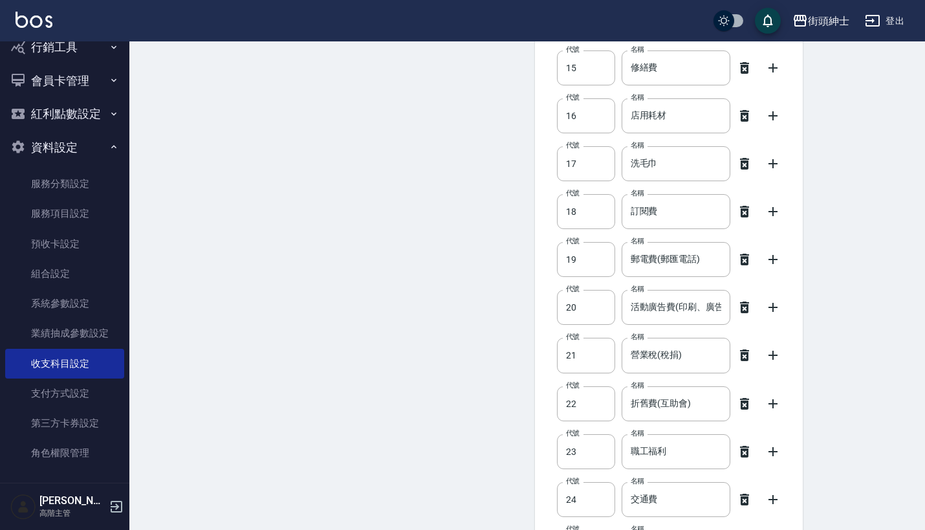
click at [744, 259] on icon at bounding box center [744, 260] width 9 height 12
click at [689, 262] on input "活動廣告費(印刷、廣告、贈品費)" at bounding box center [676, 259] width 109 height 35
click at [703, 259] on input "活動廣告費(印刷、廣告、贈品費)" at bounding box center [676, 259] width 109 height 35
click at [670, 261] on input "活動廣告費(印刷、廣告、贈品費)" at bounding box center [676, 259] width 109 height 35
click at [653, 259] on input "活動廣告費(印刷、廣告、贈品費)" at bounding box center [676, 259] width 109 height 35
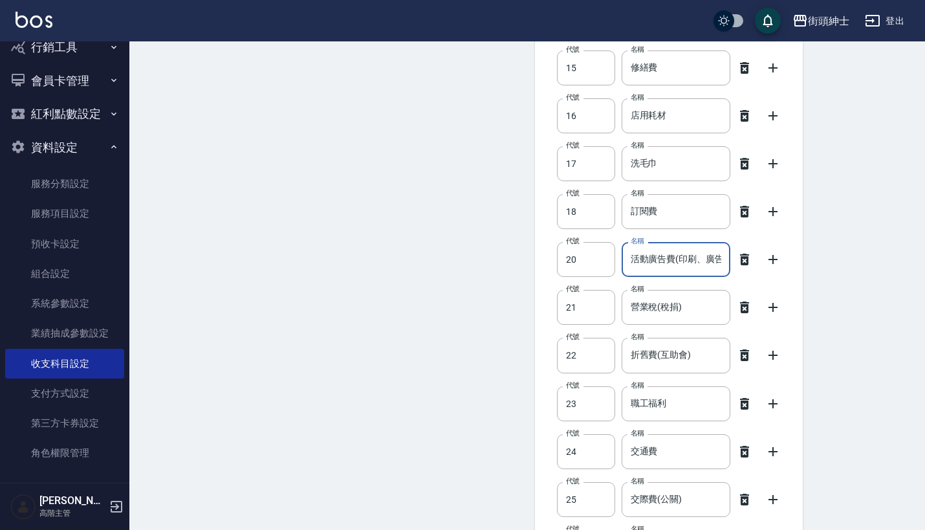
drag, startPoint x: 676, startPoint y: 256, endPoint x: 733, endPoint y: 267, distance: 57.9
click at [733, 267] on div "代號 20 代號 名稱 活動廣告費(印刷、廣告、贈品費) 名稱" at bounding box center [669, 259] width 237 height 35
click at [677, 253] on input "活動廣告費(印刷、廣告、贈品費)" at bounding box center [676, 259] width 109 height 35
click at [593, 258] on input "20" at bounding box center [586, 259] width 58 height 35
click at [662, 257] on input "活動廣告費(印刷、廣告、贈品費)" at bounding box center [676, 259] width 109 height 35
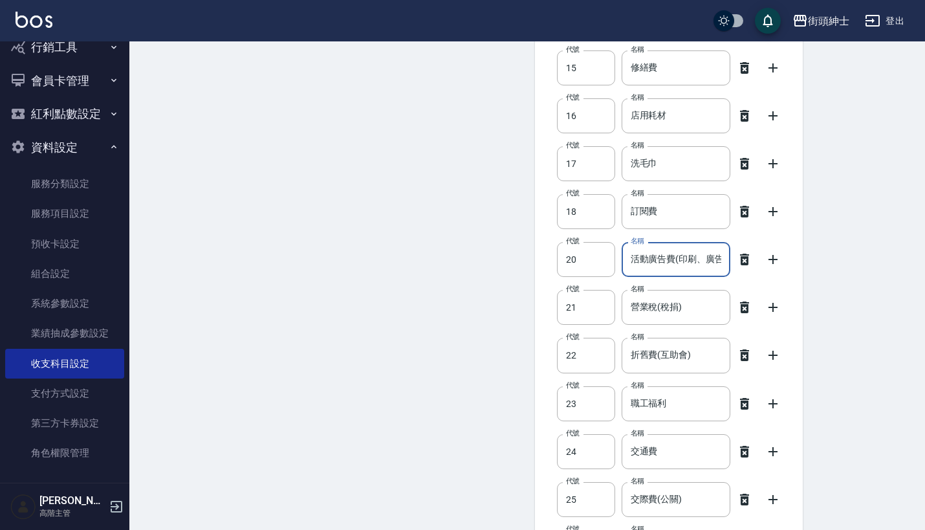
click at [686, 261] on input "活動廣告費(印刷、廣告、贈品費)" at bounding box center [676, 259] width 109 height 35
drag, startPoint x: 686, startPoint y: 261, endPoint x: 675, endPoint y: 264, distance: 11.3
click at [675, 264] on input "活動廣告費(印刷、廣告、贈品費)" at bounding box center [676, 259] width 109 height 35
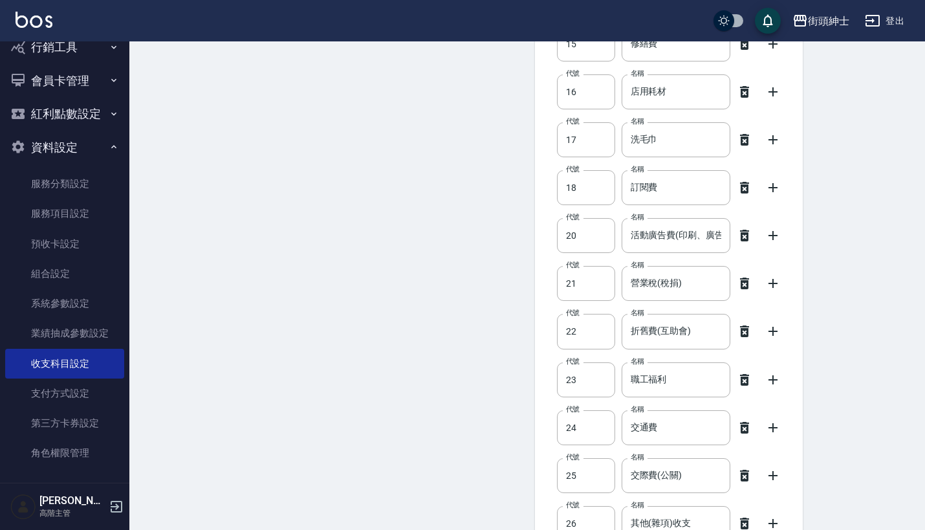
click at [742, 287] on icon at bounding box center [744, 284] width 9 height 12
click at [747, 285] on icon at bounding box center [744, 284] width 9 height 12
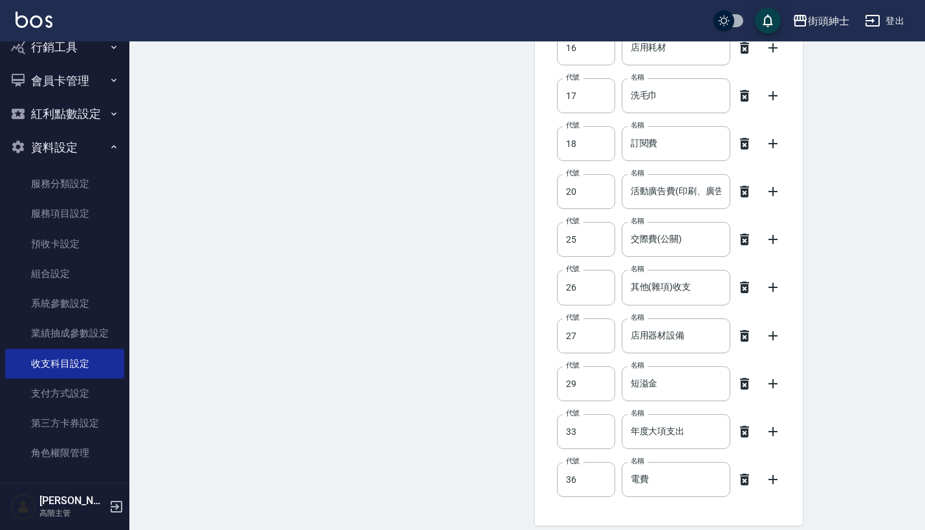
scroll to position [430, 0]
click at [703, 290] on input "其他(雜項)收支" at bounding box center [676, 286] width 109 height 35
click at [659, 289] on input "其他(雜項)收支" at bounding box center [676, 286] width 109 height 35
click at [676, 289] on input "其他(雜項)收支" at bounding box center [676, 286] width 109 height 35
click at [699, 289] on input "其他(雜項)收支" at bounding box center [676, 286] width 109 height 35
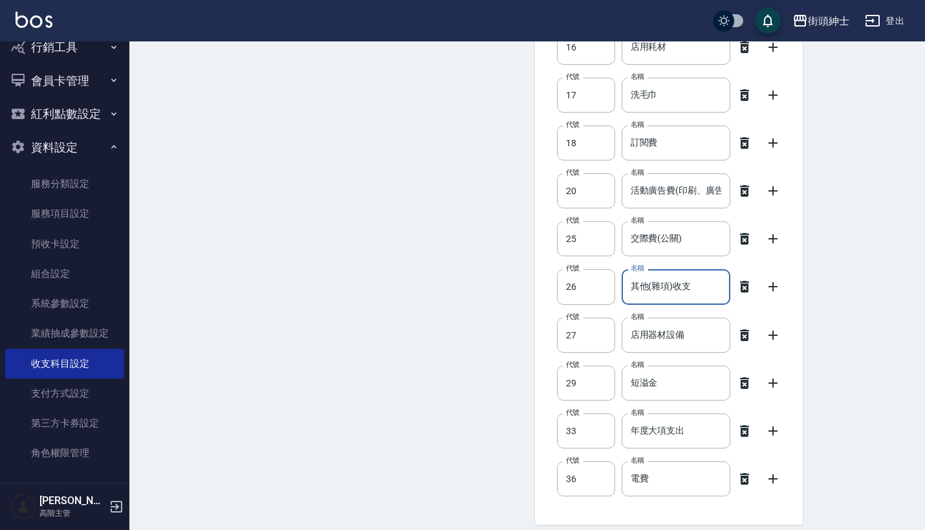
click at [699, 289] on input "其他(雜項)收支" at bounding box center [676, 286] width 109 height 35
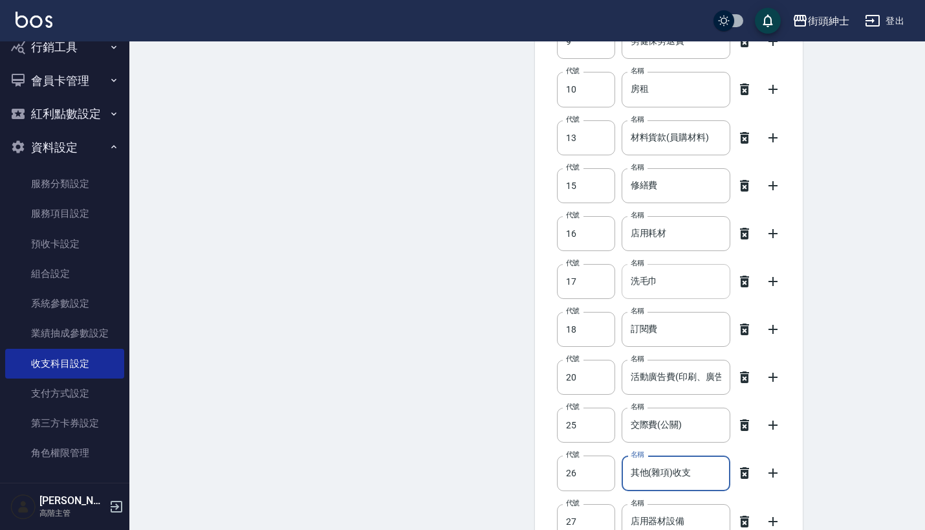
scroll to position [251, 0]
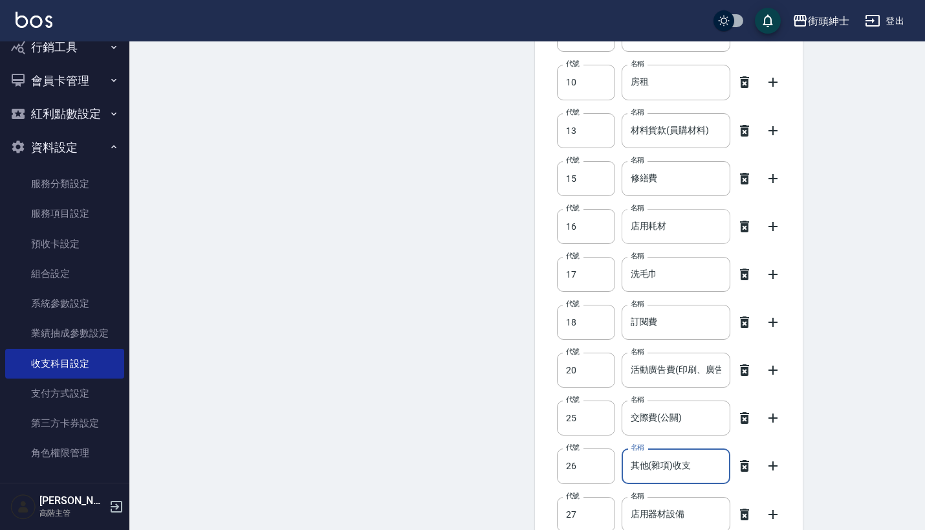
click at [650, 225] on input "店用耗材" at bounding box center [676, 226] width 109 height 35
click at [775, 231] on icon at bounding box center [774, 227] width 16 height 16
click at [775, 227] on icon at bounding box center [774, 227] width 16 height 16
click at [771, 224] on icon at bounding box center [774, 227] width 16 height 16
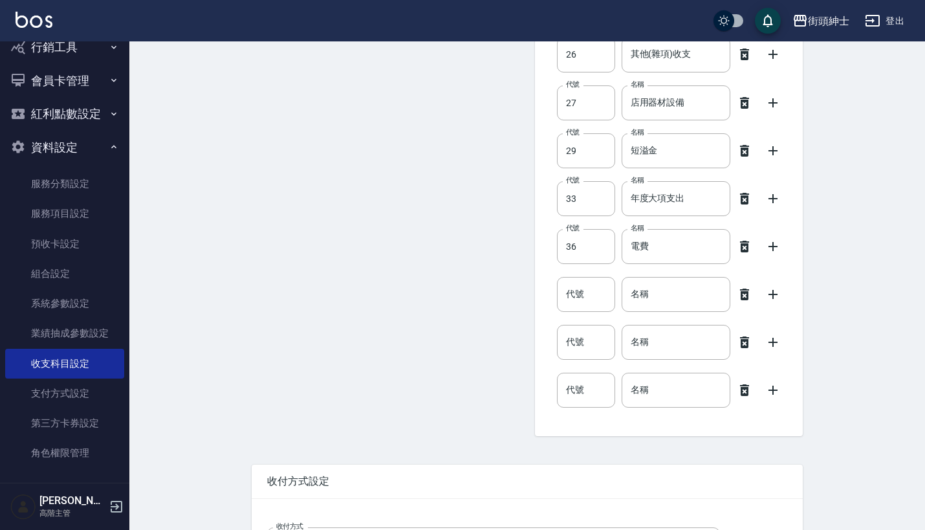
scroll to position [647, 0]
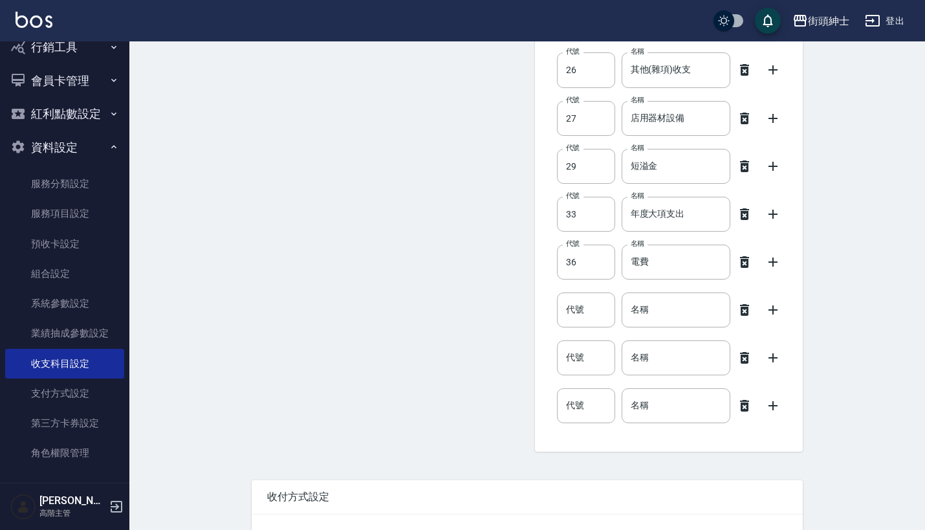
click at [745, 361] on icon at bounding box center [744, 358] width 9 height 12
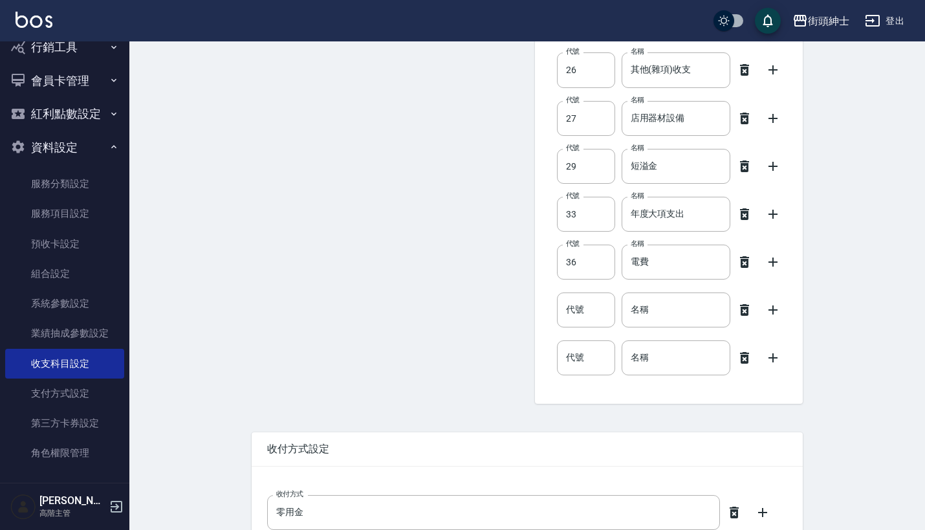
click at [745, 361] on icon at bounding box center [744, 358] width 9 height 12
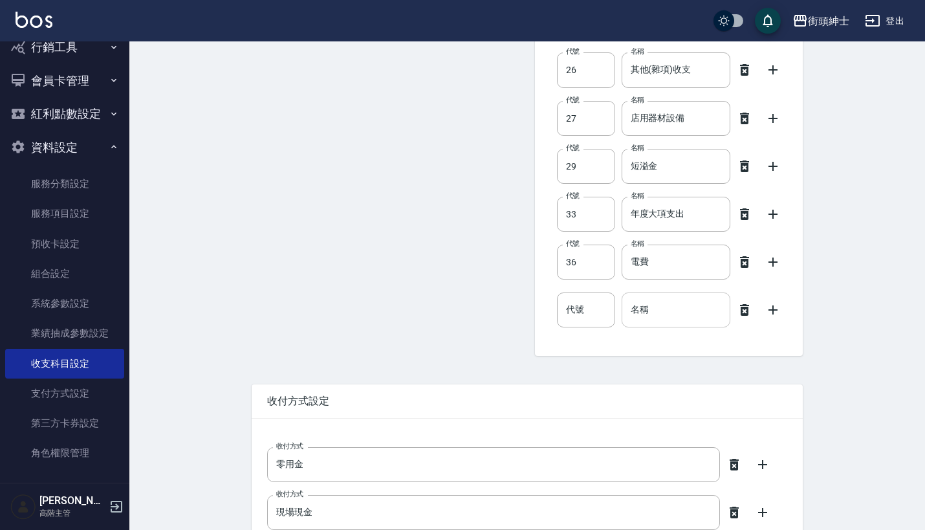
click at [681, 311] on input "名稱" at bounding box center [676, 310] width 109 height 35
click at [580, 309] on input "代號" at bounding box center [586, 310] width 58 height 35
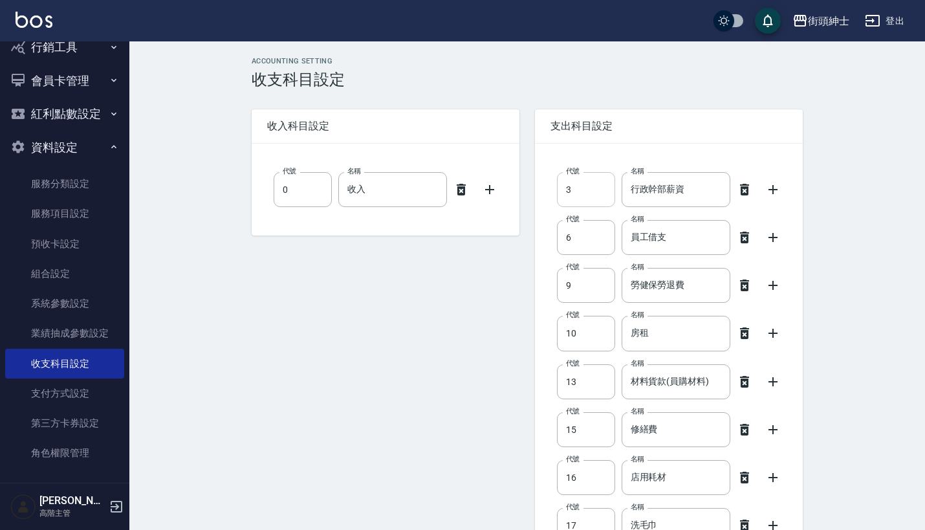
scroll to position [0, 0]
click at [595, 197] on input "3" at bounding box center [586, 189] width 58 height 35
click at [599, 232] on input "6" at bounding box center [586, 237] width 58 height 35
click at [604, 287] on input "9" at bounding box center [586, 285] width 58 height 35
click at [608, 335] on input "10" at bounding box center [586, 333] width 58 height 35
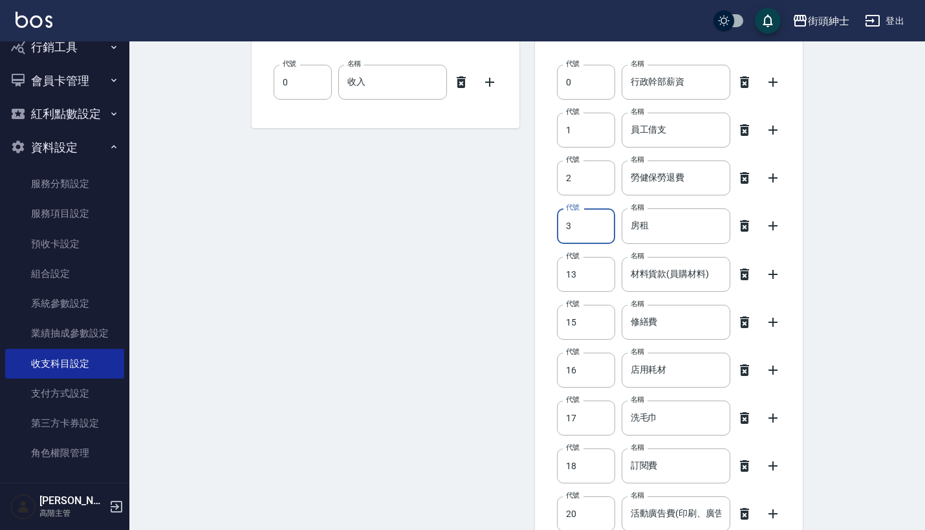
scroll to position [109, 0]
click at [599, 271] on input "13" at bounding box center [586, 273] width 58 height 35
click at [599, 322] on input "15" at bounding box center [586, 321] width 58 height 35
click at [571, 370] on input "16" at bounding box center [586, 368] width 58 height 35
click at [569, 419] on input "17" at bounding box center [586, 416] width 58 height 35
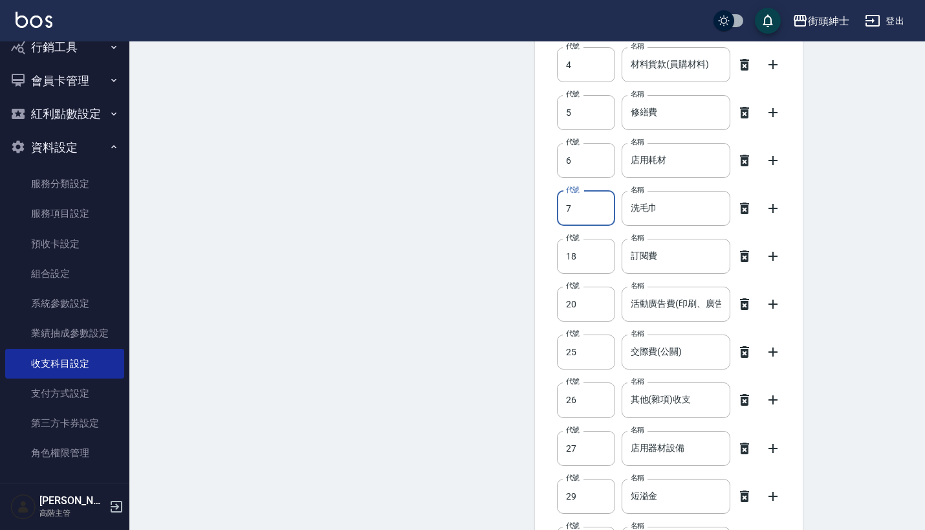
scroll to position [322, 0]
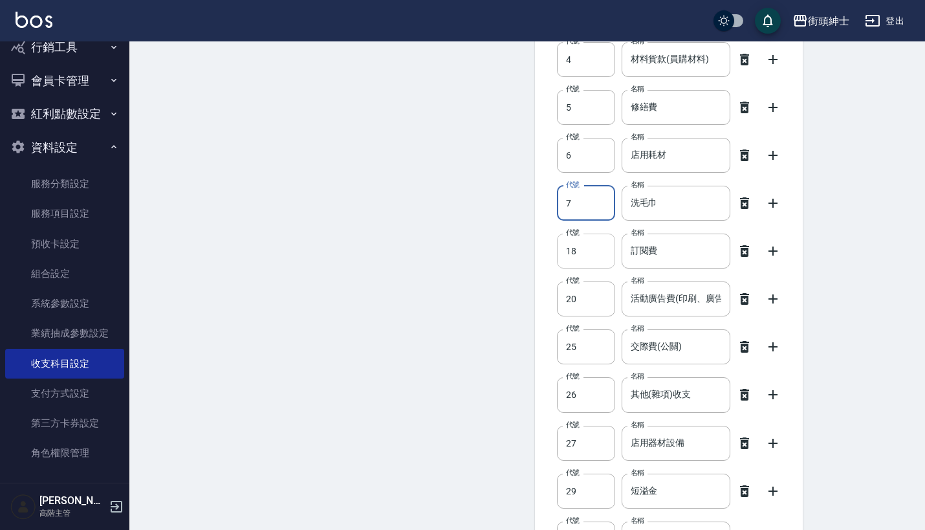
click at [569, 243] on input "18" at bounding box center [586, 251] width 58 height 35
click at [580, 297] on input "20" at bounding box center [586, 298] width 58 height 35
click at [582, 358] on input "25" at bounding box center [586, 346] width 58 height 35
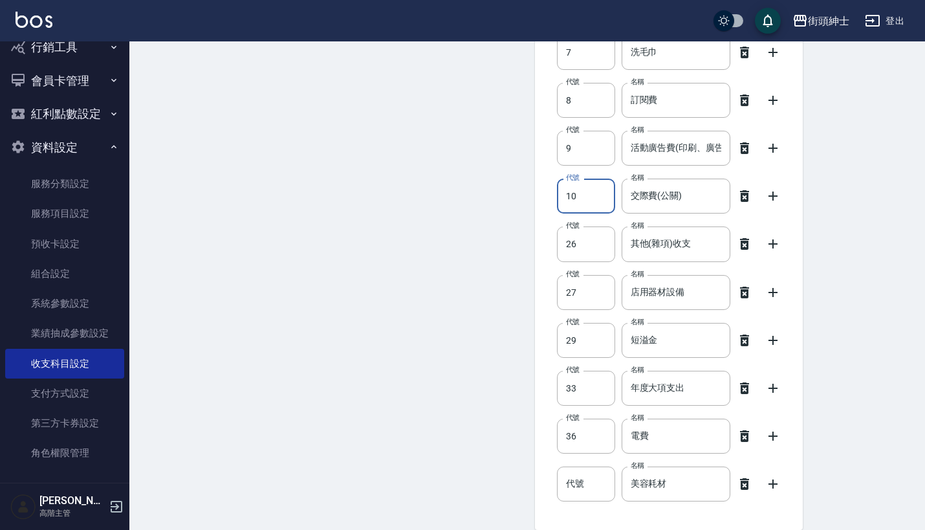
scroll to position [473, 0]
click at [590, 230] on input "26" at bounding box center [586, 243] width 58 height 35
click at [590, 244] on input "26" at bounding box center [586, 243] width 58 height 35
click at [594, 302] on input "27" at bounding box center [586, 292] width 58 height 35
click at [615, 335] on input "29" at bounding box center [586, 340] width 58 height 35
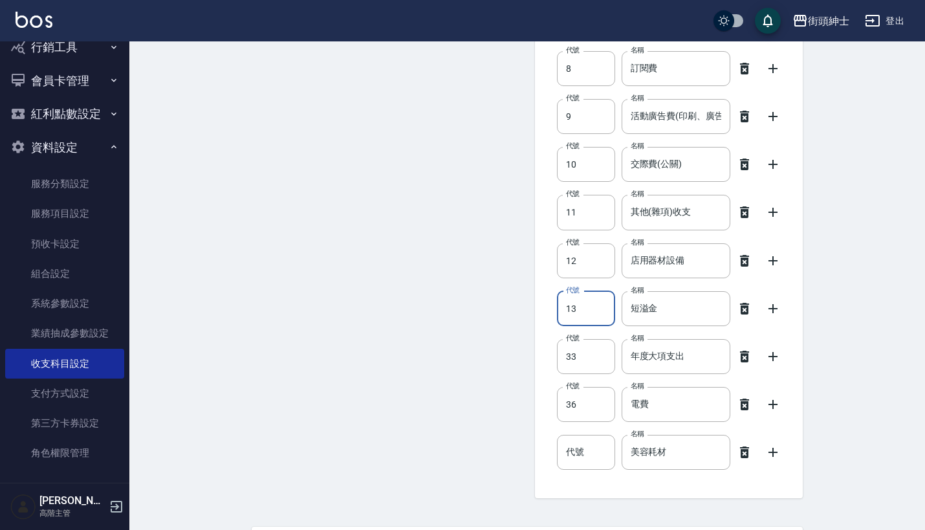
scroll to position [509, 0]
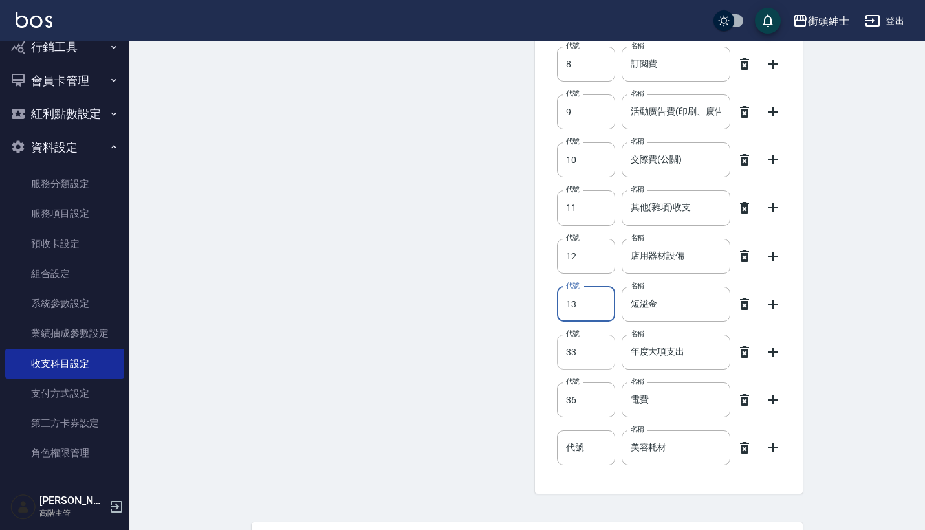
click at [610, 353] on input "33" at bounding box center [586, 352] width 58 height 35
click at [599, 390] on input "36" at bounding box center [586, 399] width 58 height 35
click at [604, 450] on input "代號" at bounding box center [586, 447] width 58 height 35
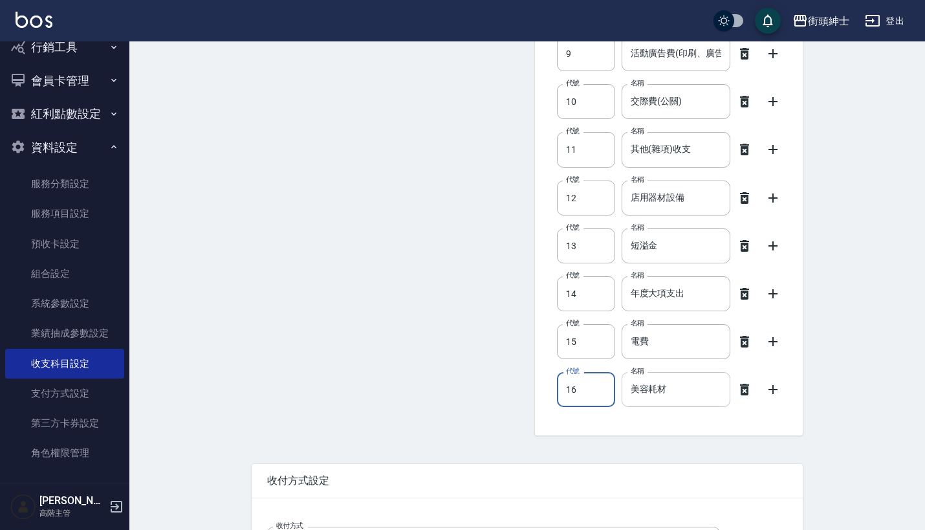
scroll to position [568, 0]
click at [774, 389] on icon at bounding box center [773, 388] width 9 height 9
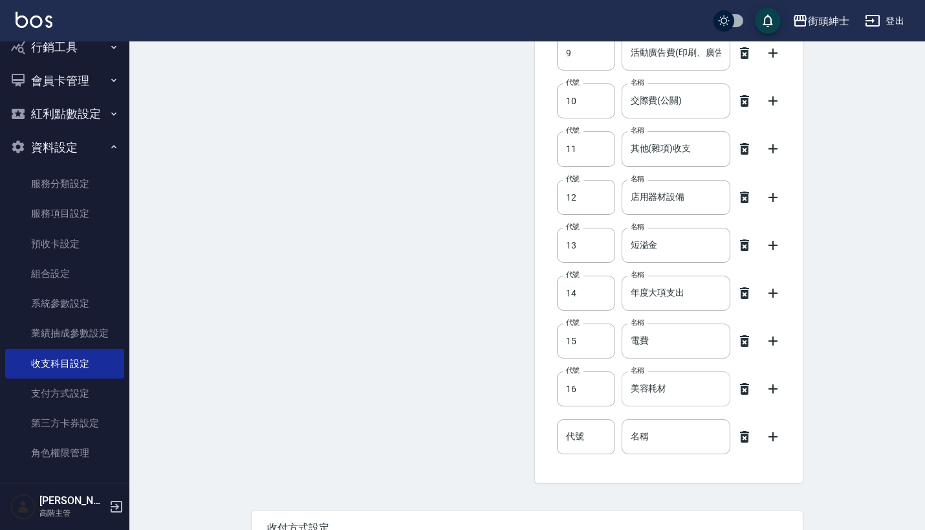
click at [690, 393] on input "美容耗材" at bounding box center [676, 388] width 109 height 35
click at [687, 395] on input "美容耗材(" at bounding box center [676, 388] width 109 height 35
click at [603, 434] on input "代號" at bounding box center [586, 436] width 58 height 35
click at [653, 437] on input "名稱" at bounding box center [676, 436] width 109 height 35
click at [773, 439] on icon at bounding box center [773, 436] width 9 height 9
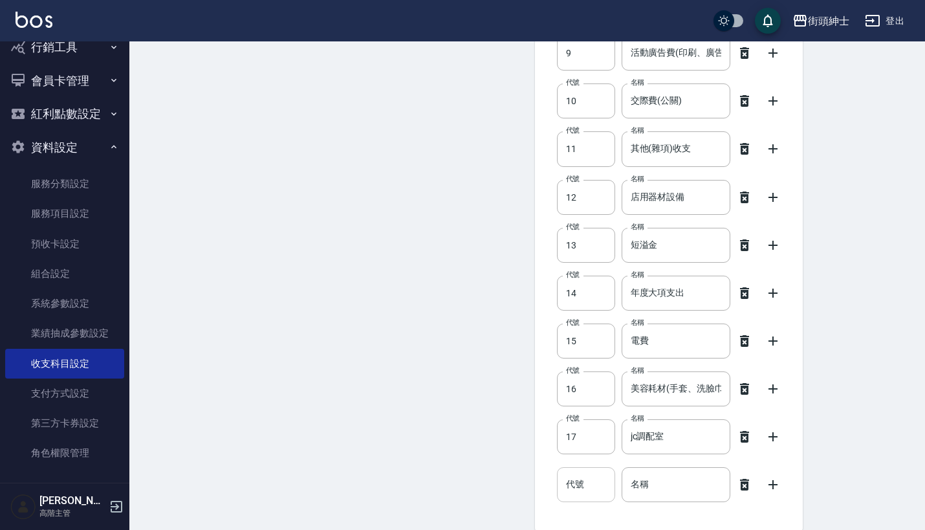
click at [584, 482] on input "代號" at bounding box center [586, 484] width 58 height 35
click at [663, 480] on input "名稱" at bounding box center [676, 484] width 109 height 35
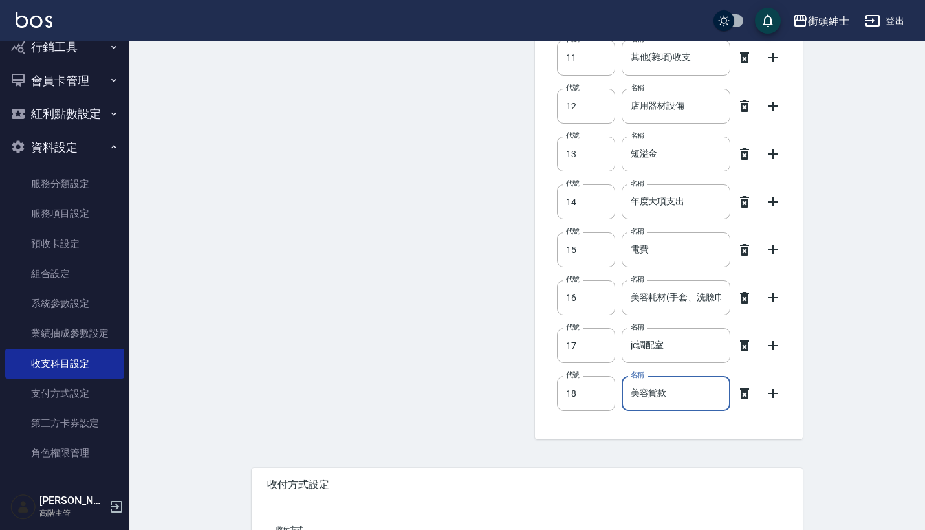
scroll to position [660, 0]
click at [771, 395] on icon at bounding box center [774, 393] width 16 height 16
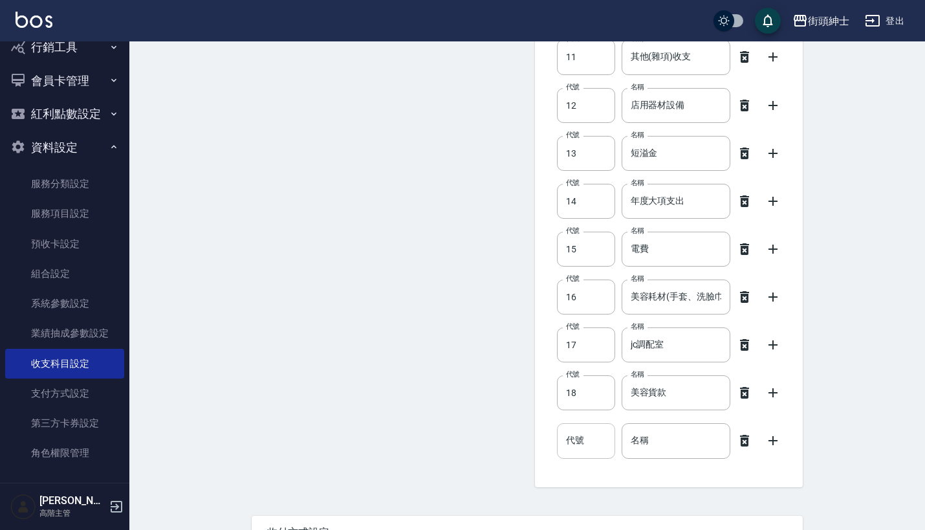
click at [565, 434] on input "代號" at bounding box center [586, 440] width 58 height 35
click at [645, 442] on input "名稱" at bounding box center [676, 440] width 109 height 35
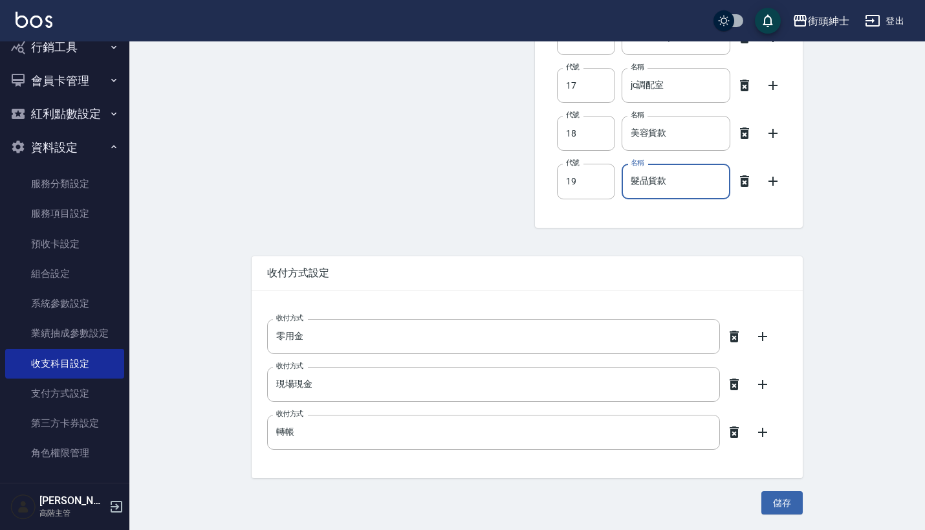
scroll to position [920, 0]
click at [786, 500] on button "儲存" at bounding box center [782, 503] width 41 height 24
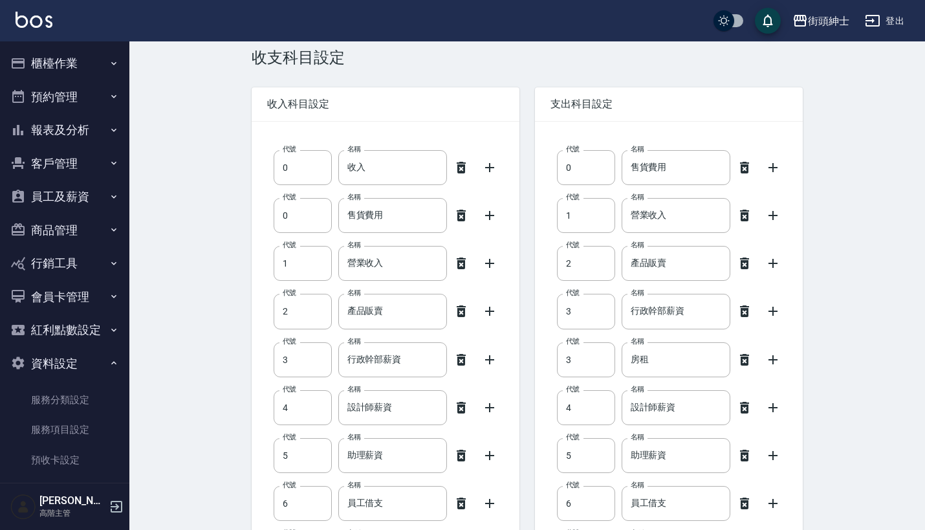
scroll to position [0, 0]
click at [97, 98] on button "預約管理" at bounding box center [64, 97] width 119 height 34
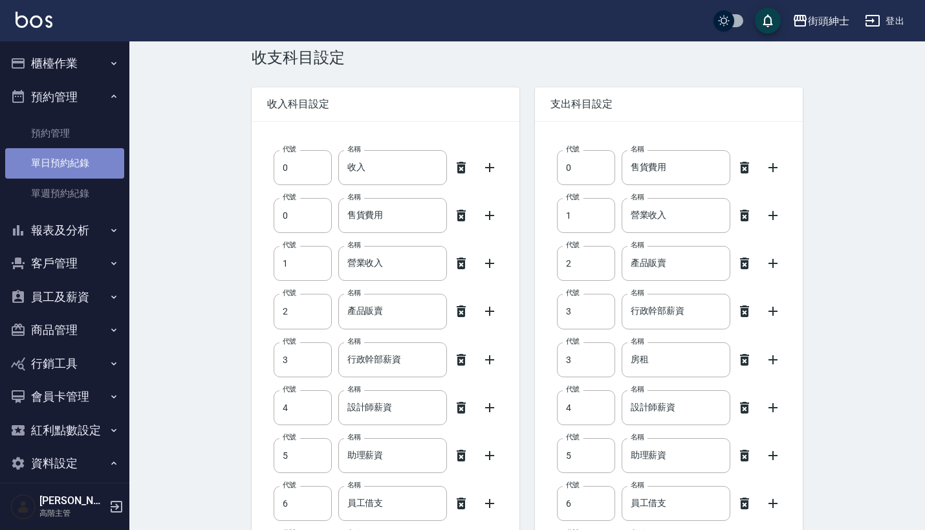
click at [85, 157] on link "單日預約紀錄" at bounding box center [64, 163] width 119 height 30
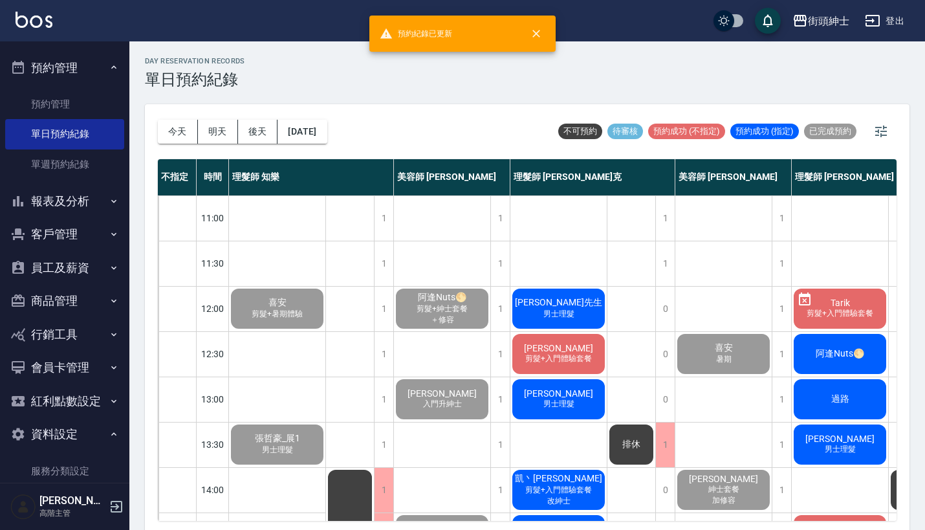
scroll to position [28, 0]
click at [69, 197] on button "報表及分析" at bounding box center [64, 202] width 119 height 34
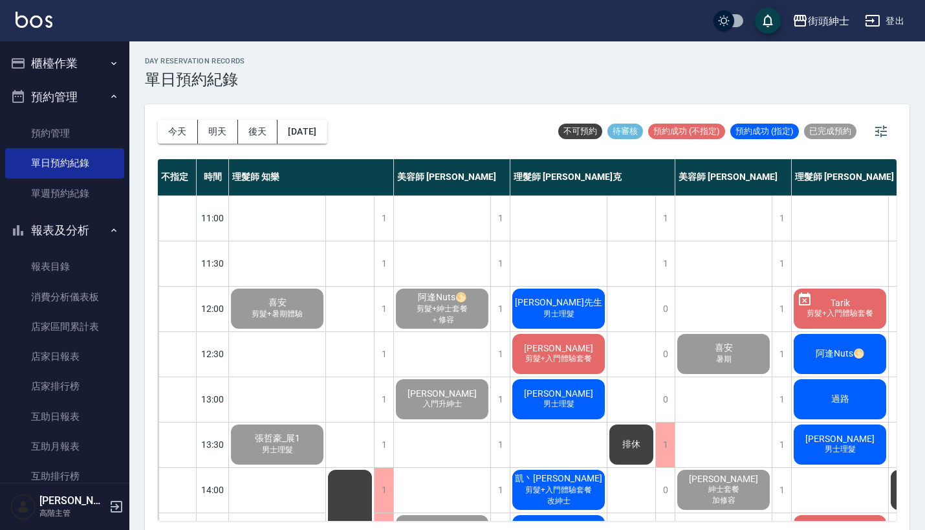
scroll to position [0, 0]
click at [82, 67] on button "櫃檯作業" at bounding box center [64, 64] width 119 height 34
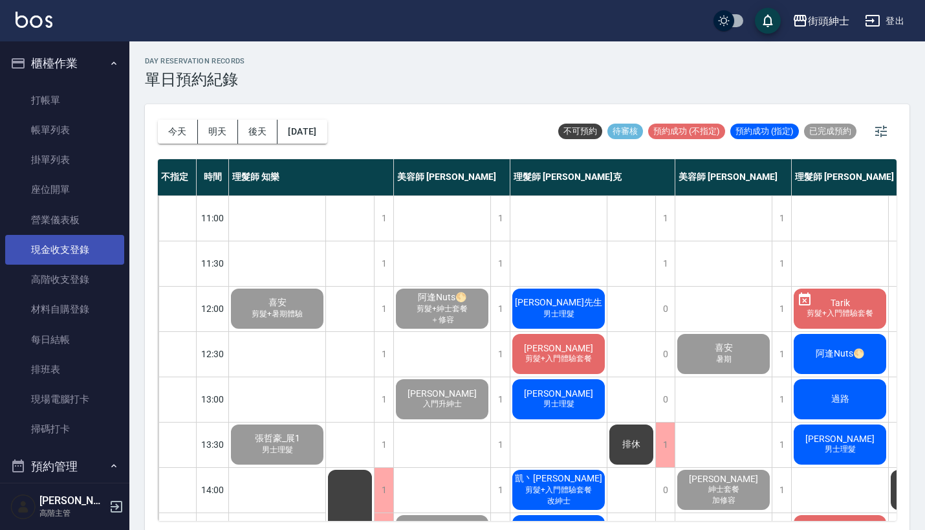
click at [89, 248] on link "現金收支登錄" at bounding box center [64, 250] width 119 height 30
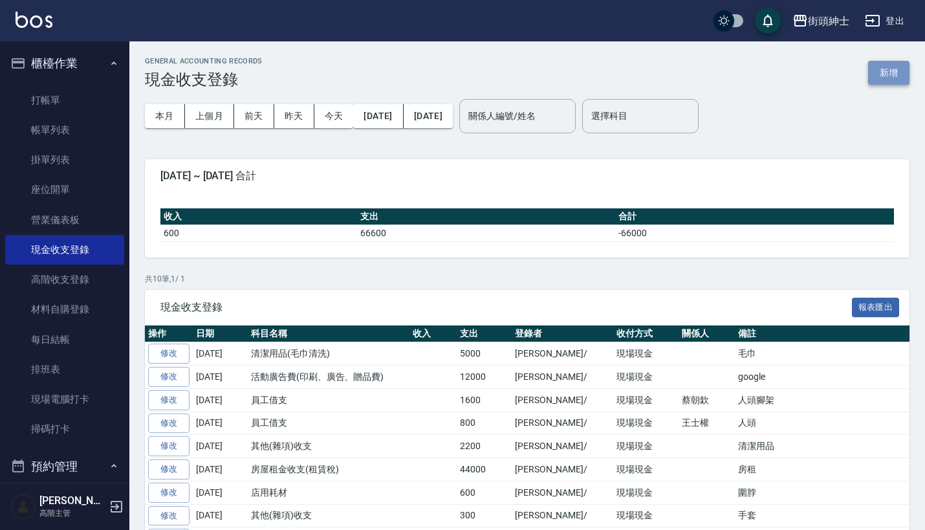
click at [894, 78] on button "新增" at bounding box center [888, 73] width 41 height 24
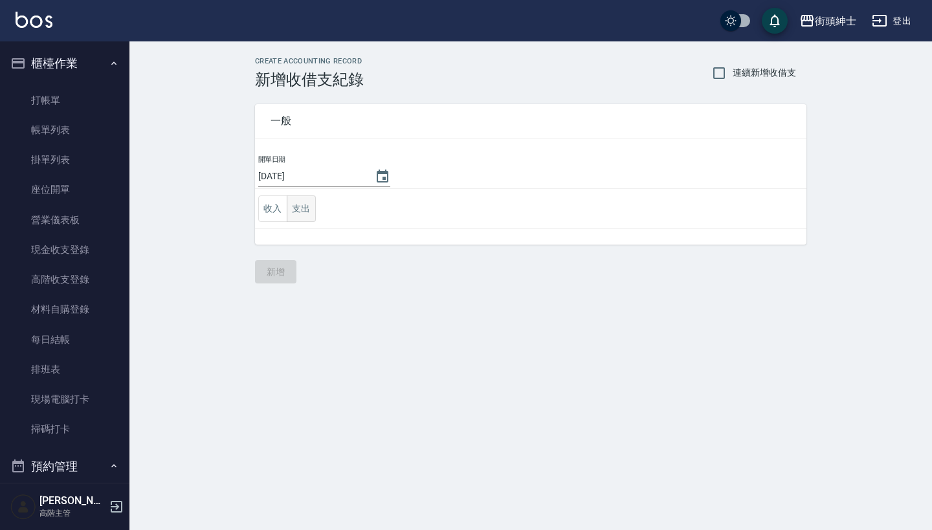
click at [304, 204] on button "支出" at bounding box center [301, 208] width 29 height 27
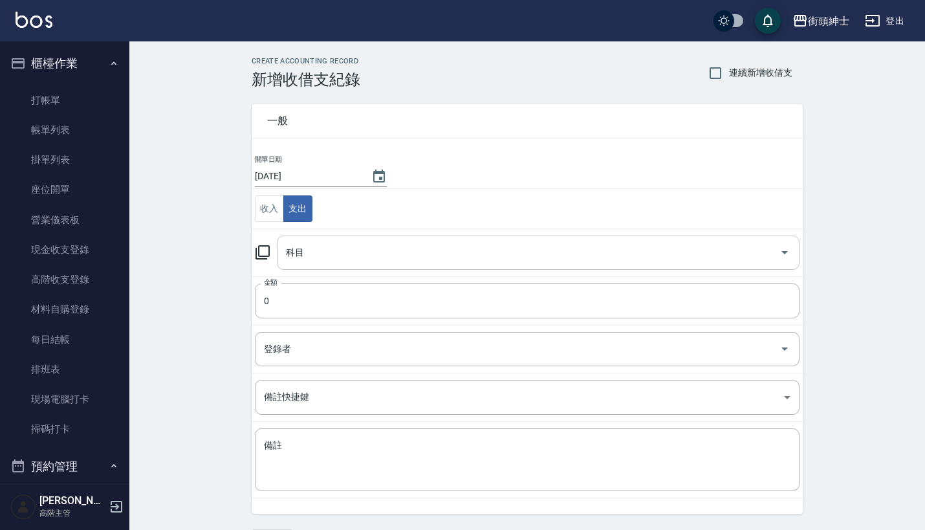
click at [320, 250] on input "科目" at bounding box center [529, 252] width 492 height 23
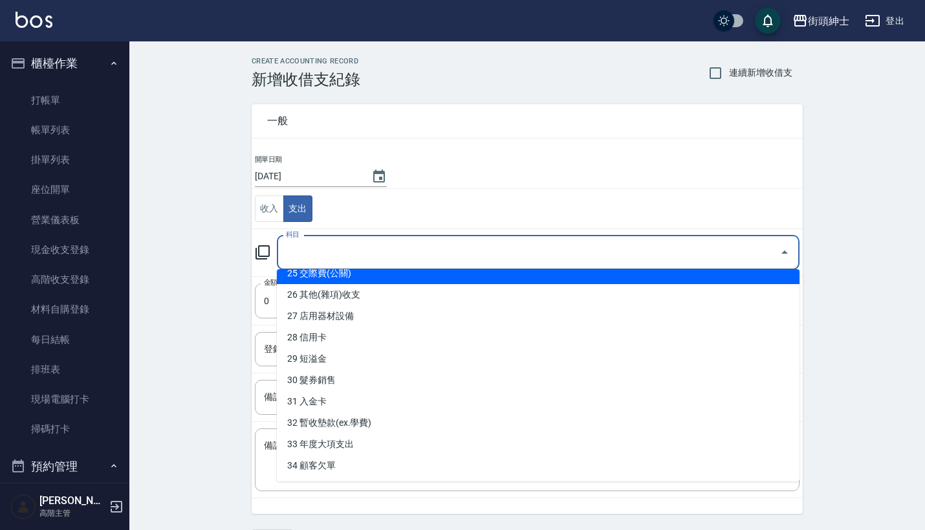
scroll to position [391, 0]
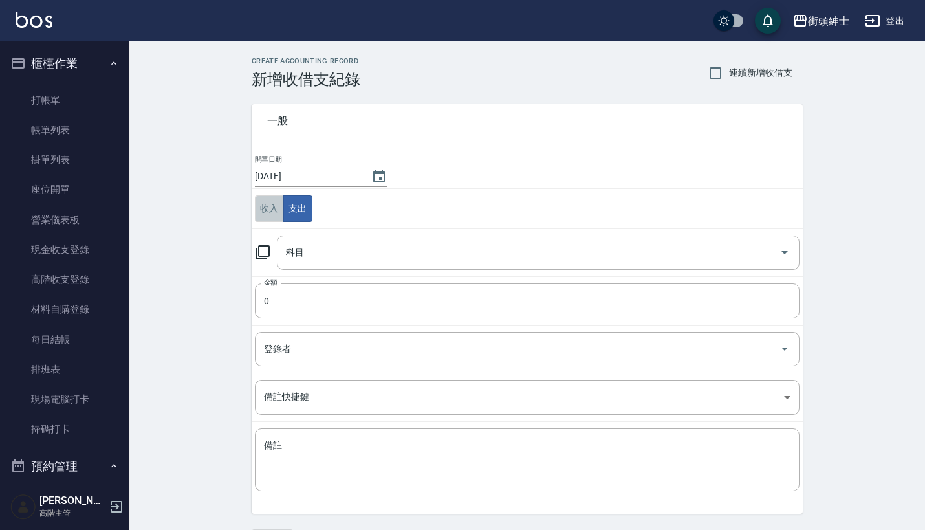
click at [270, 215] on button "收入" at bounding box center [269, 208] width 29 height 27
click at [327, 249] on input "科目" at bounding box center [529, 252] width 492 height 23
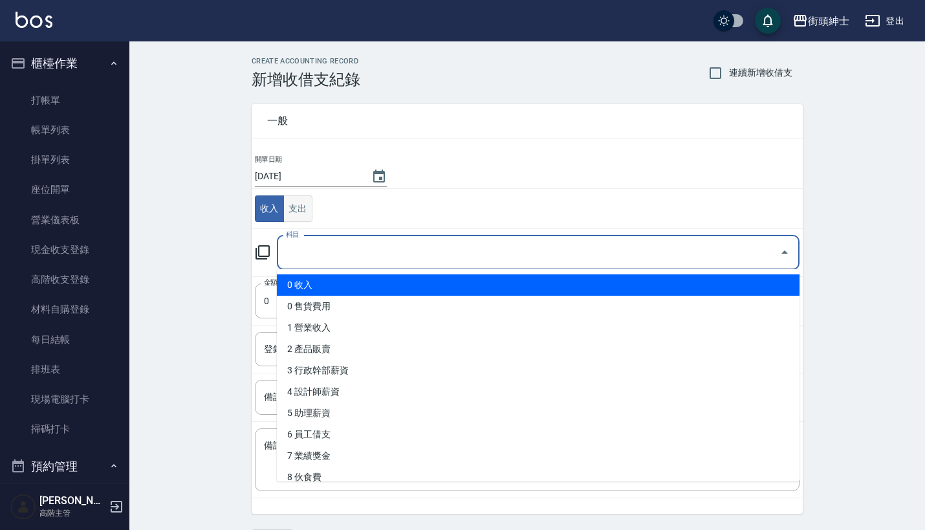
scroll to position [0, 0]
click at [295, 203] on button "支出" at bounding box center [297, 208] width 29 height 27
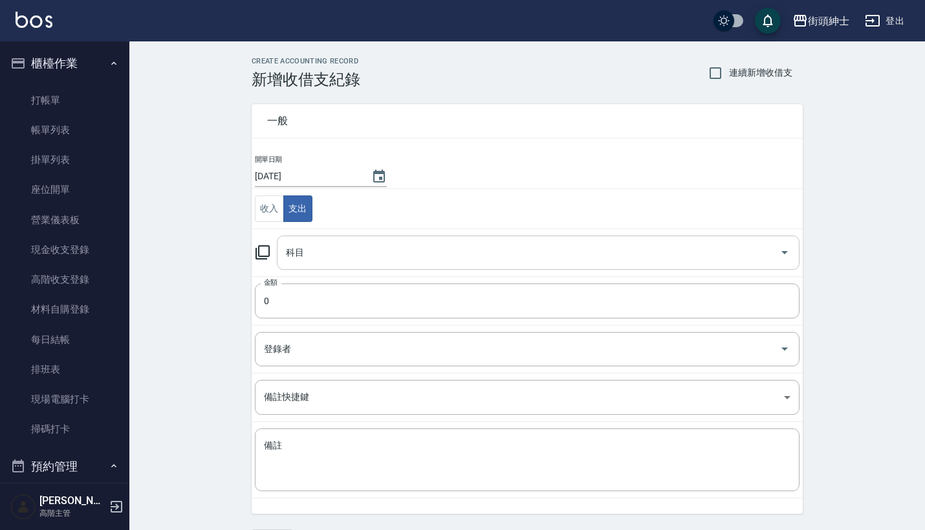
click at [321, 267] on div "科目" at bounding box center [538, 253] width 523 height 34
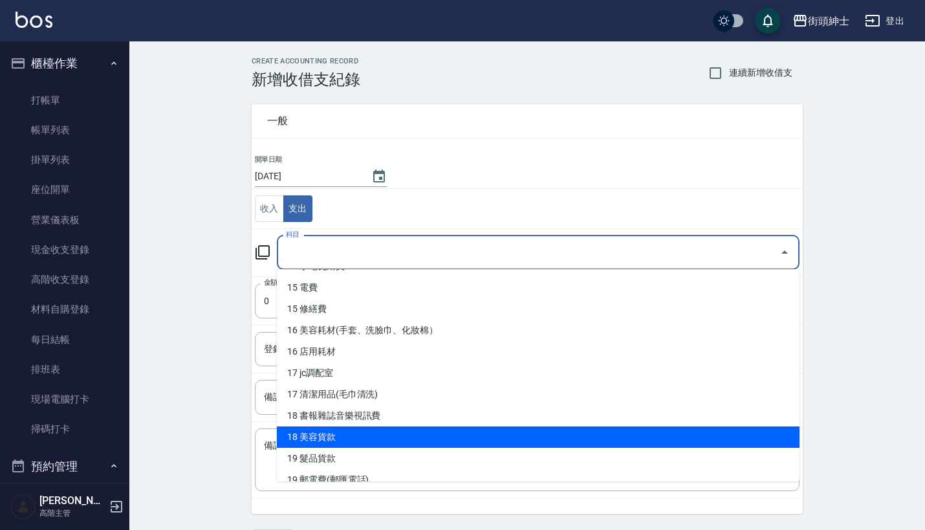
scroll to position [377, 0]
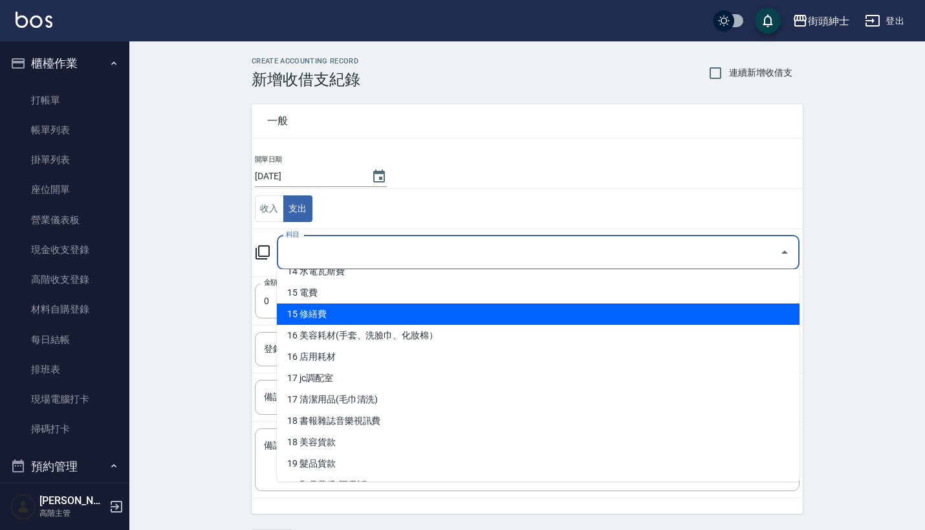
click at [204, 322] on div "CREATE ACCOUNTING RECORD 新增收借支紀錄 連續新增收借支 一般 開單日期 [DATE] 收入 支出 科目 科目 金額 0 金額 登錄者…" at bounding box center [527, 304] width 796 height 527
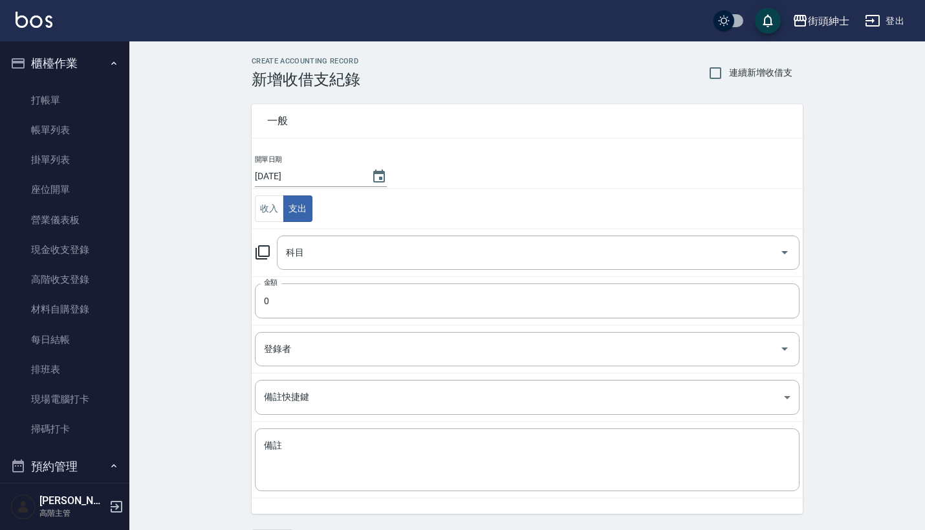
click at [74, 65] on button "櫃檯作業" at bounding box center [64, 64] width 119 height 34
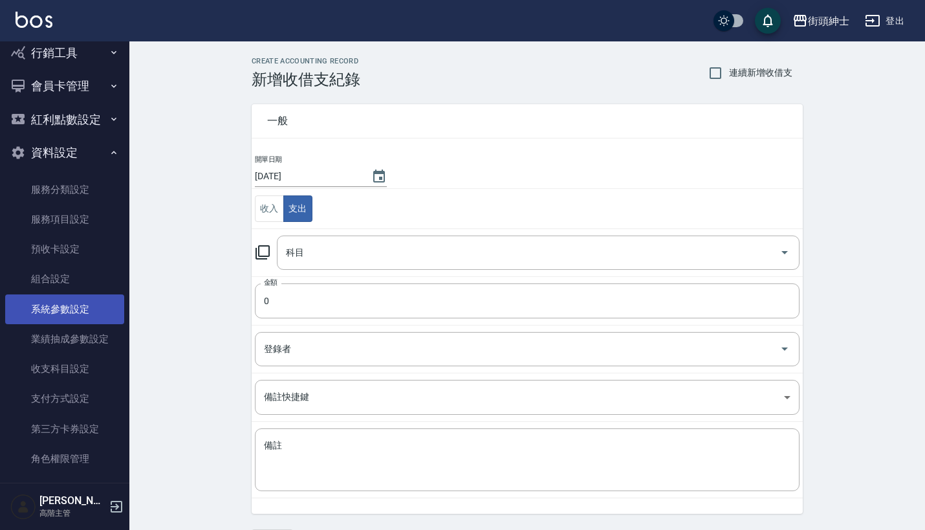
scroll to position [1607, 0]
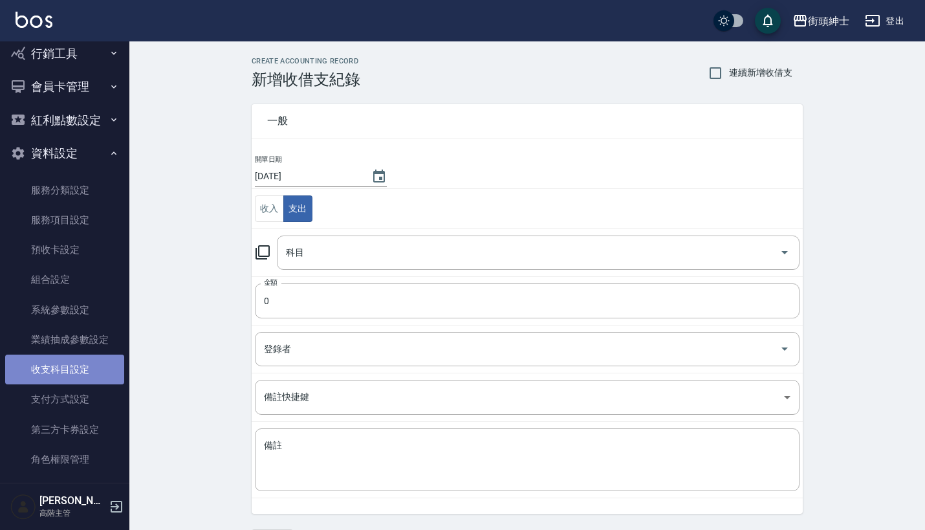
click at [74, 364] on link "收支科目設定" at bounding box center [64, 370] width 119 height 30
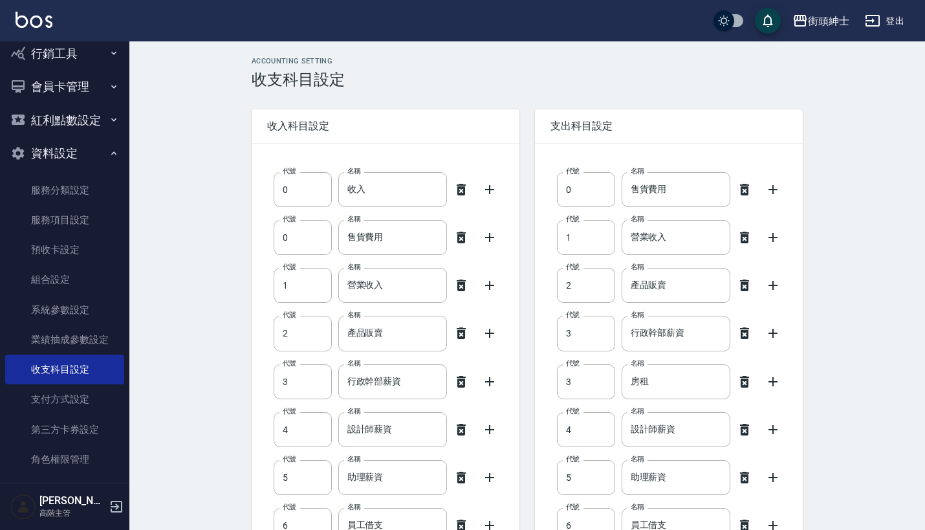
click at [467, 235] on icon at bounding box center [462, 238] width 16 height 16
click at [467, 243] on icon at bounding box center [462, 238] width 16 height 16
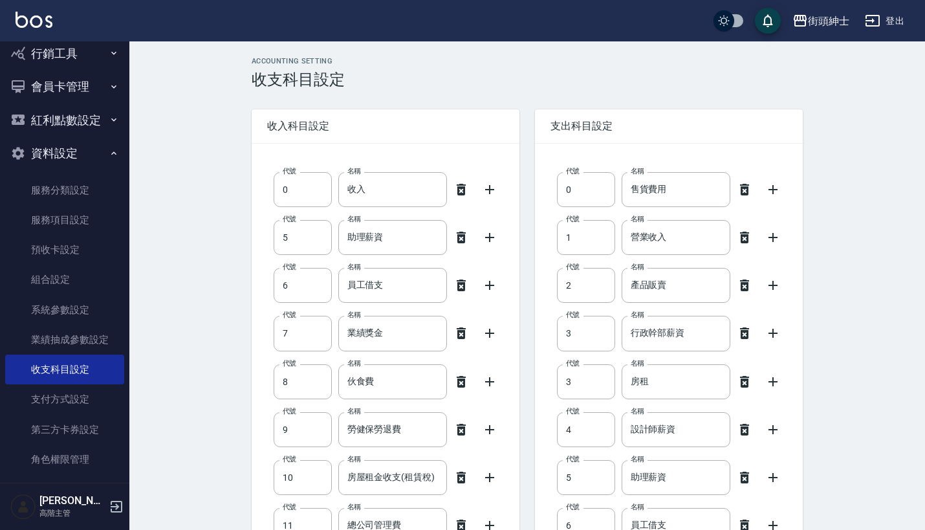
click at [467, 243] on icon at bounding box center [462, 238] width 16 height 16
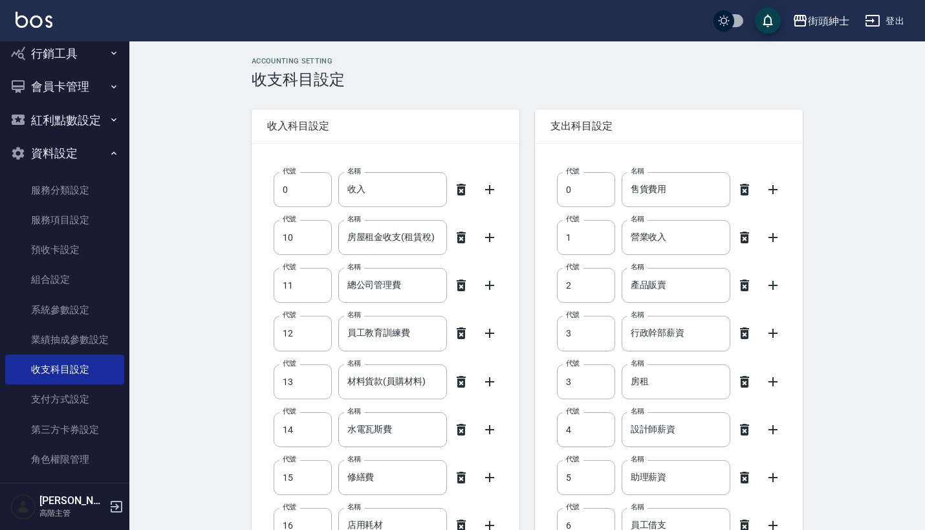
click at [467, 243] on icon at bounding box center [462, 238] width 16 height 16
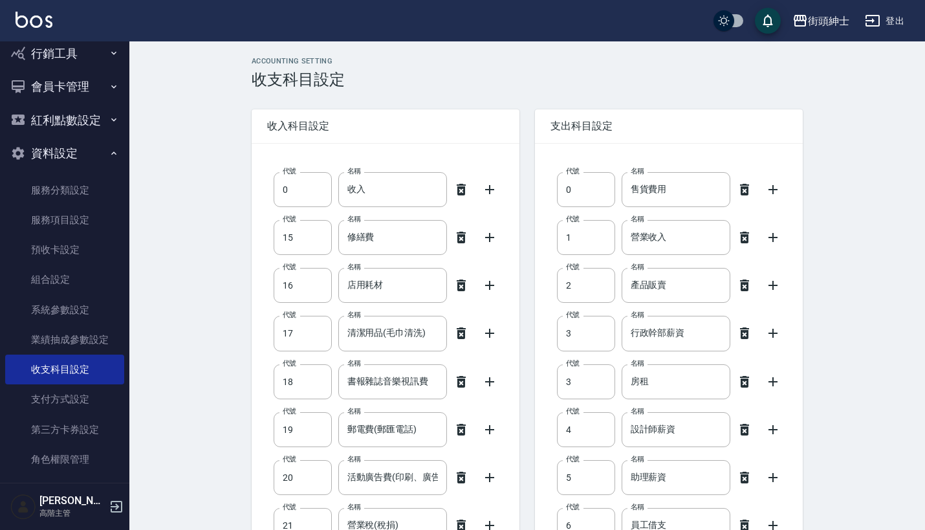
click at [467, 243] on icon at bounding box center [462, 238] width 16 height 16
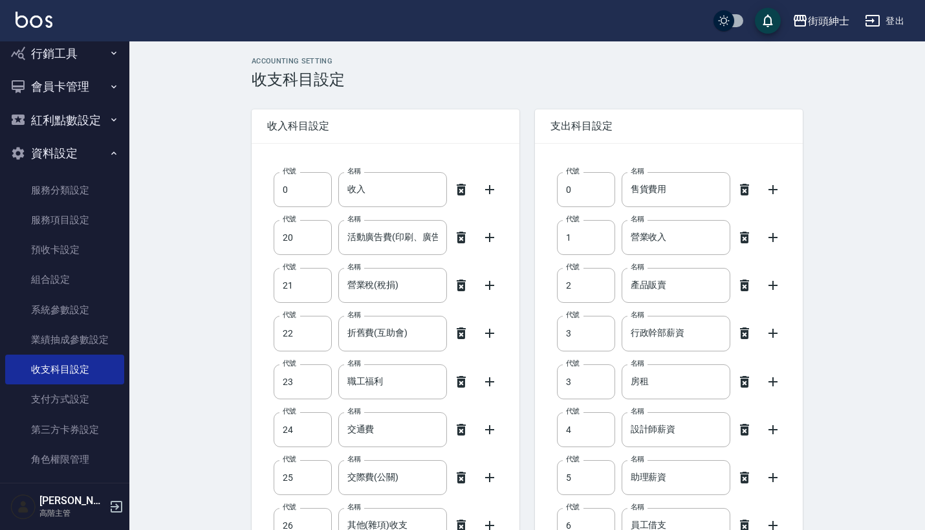
click at [467, 243] on icon at bounding box center [462, 238] width 16 height 16
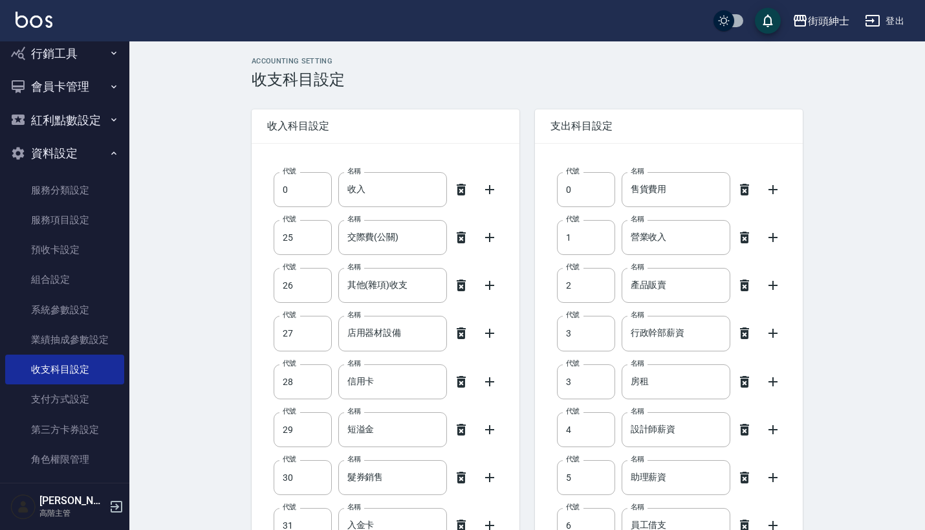
click at [467, 246] on div "代號 25 代號 名稱 交際費(公關) 名稱" at bounding box center [385, 237] width 237 height 35
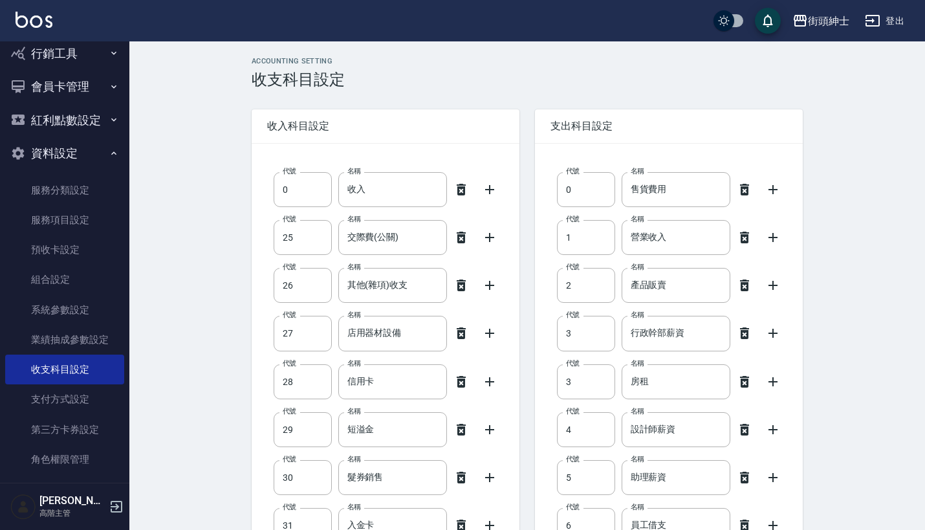
click at [465, 237] on icon at bounding box center [461, 238] width 9 height 12
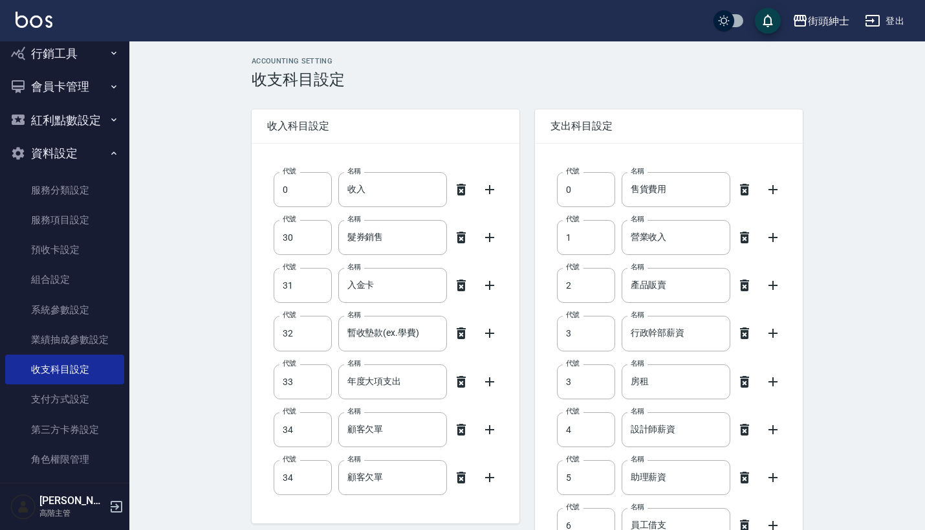
click at [465, 237] on icon at bounding box center [461, 238] width 9 height 12
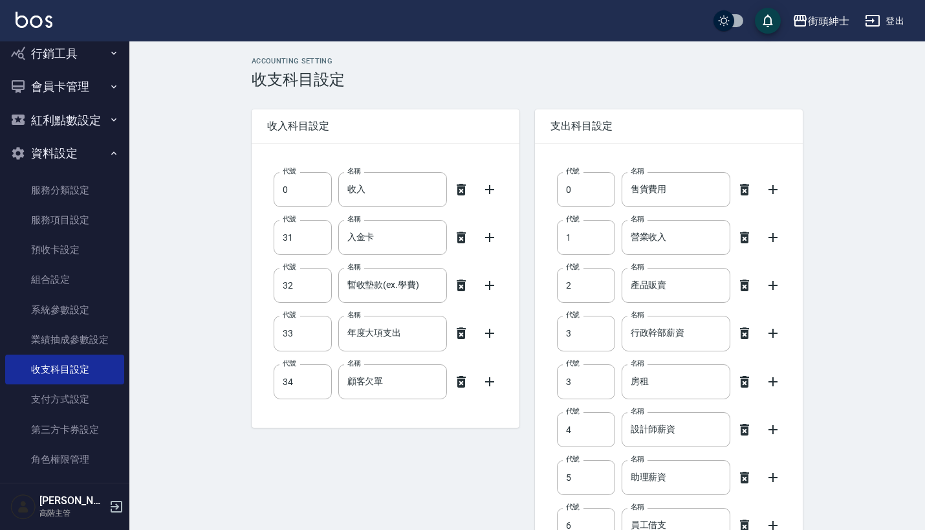
click at [465, 237] on icon at bounding box center [461, 238] width 9 height 12
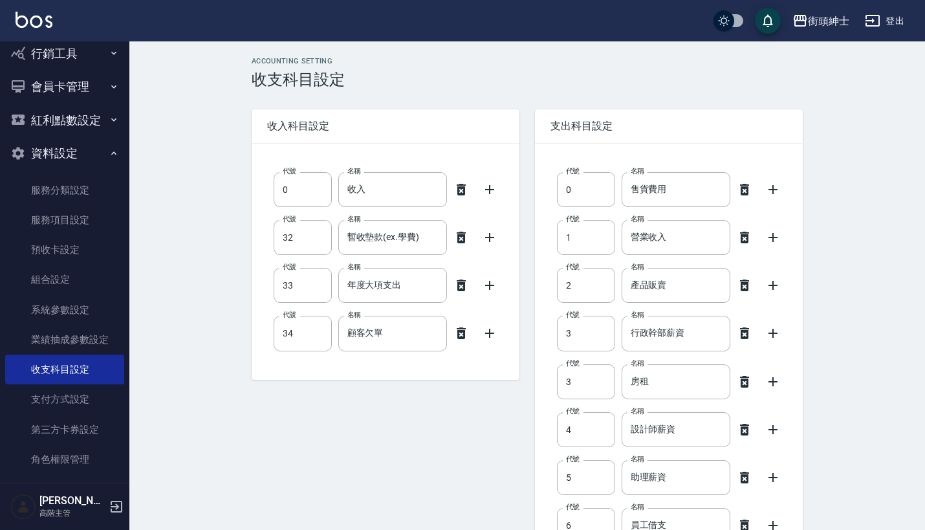
click at [465, 237] on icon at bounding box center [461, 238] width 9 height 12
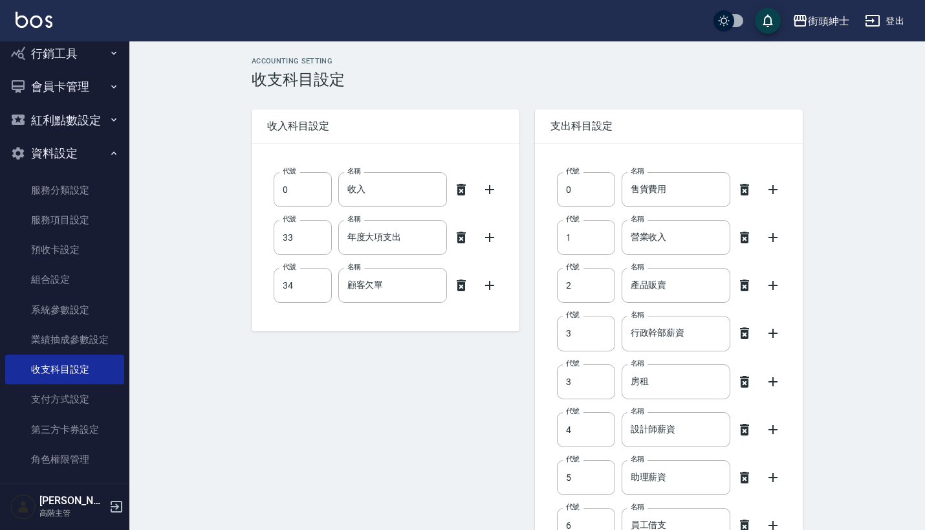
click at [465, 237] on icon at bounding box center [461, 238] width 9 height 12
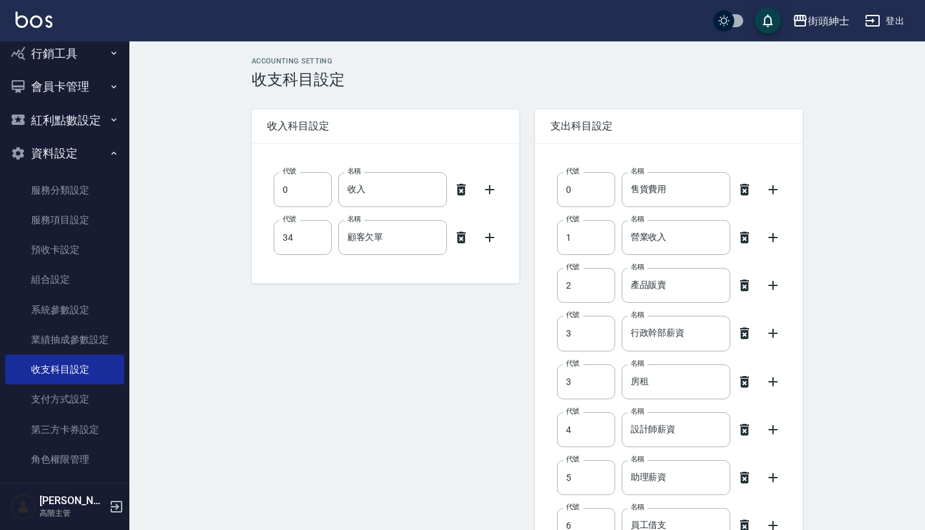
click at [465, 237] on icon at bounding box center [461, 238] width 9 height 12
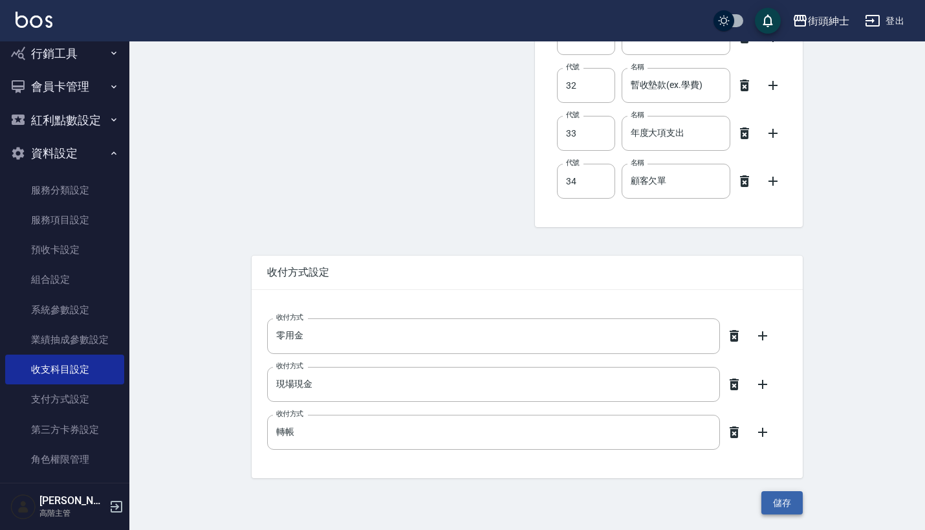
scroll to position [2023, 0]
click at [781, 505] on button "儲存" at bounding box center [782, 503] width 41 height 24
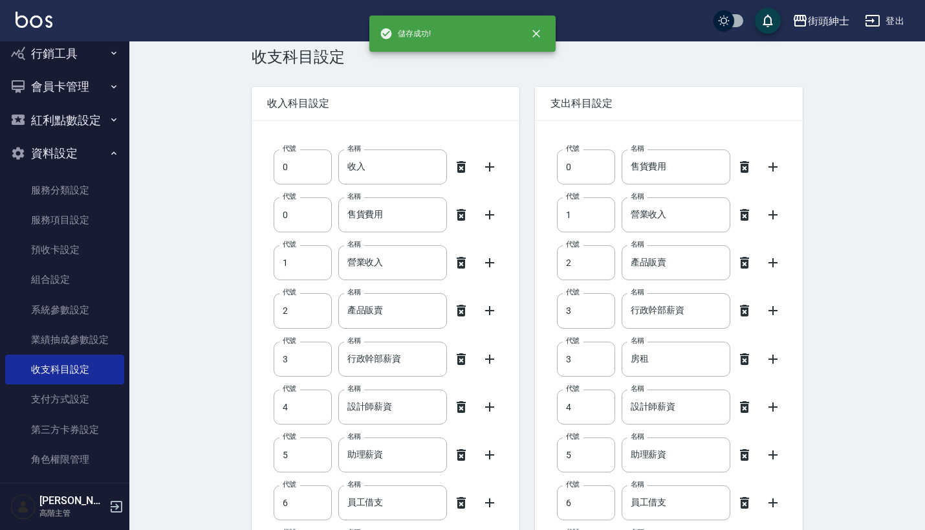
scroll to position [23, 0]
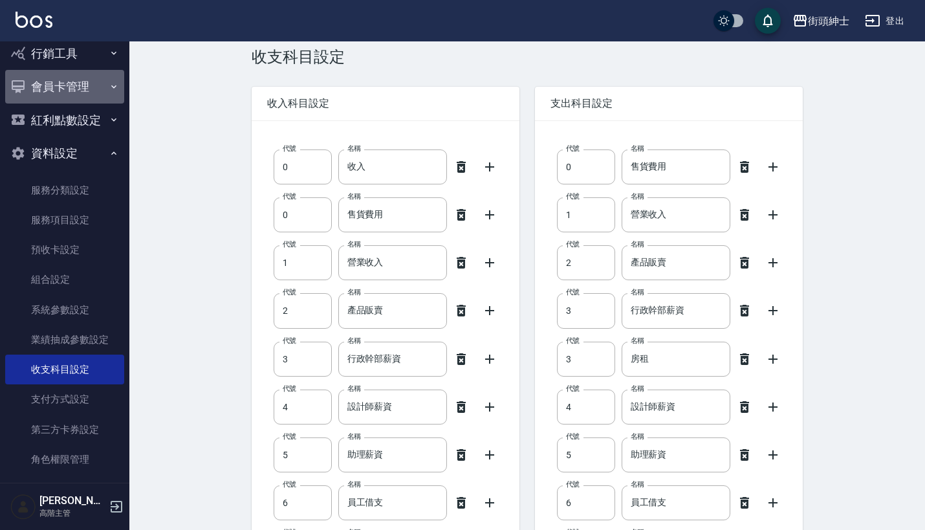
click at [85, 80] on button "會員卡管理" at bounding box center [64, 87] width 119 height 34
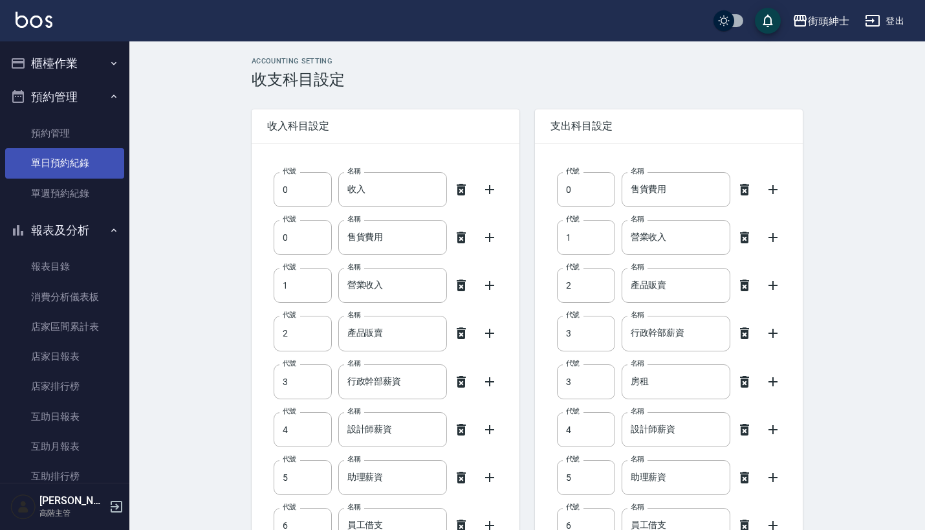
scroll to position [0, 0]
click at [89, 163] on link "單日預約紀錄" at bounding box center [64, 163] width 119 height 30
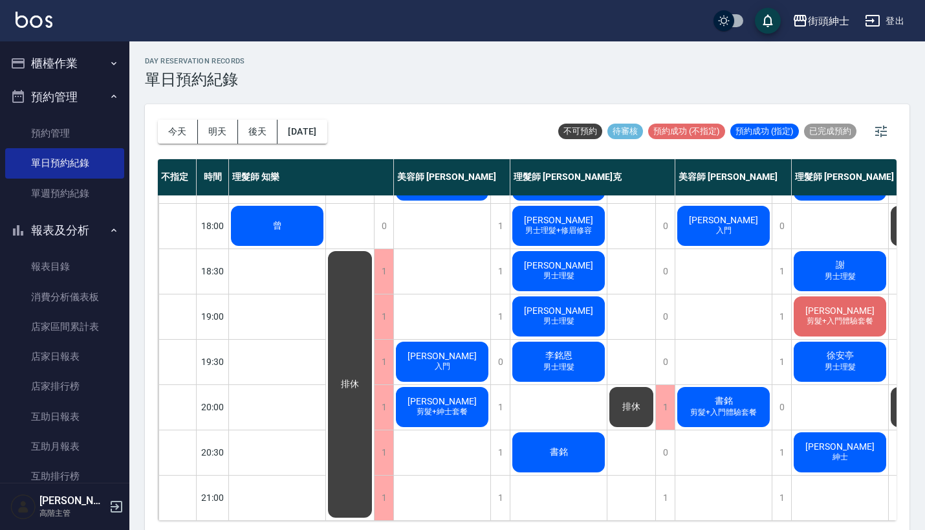
click at [80, 57] on button "櫃檯作業" at bounding box center [64, 64] width 119 height 34
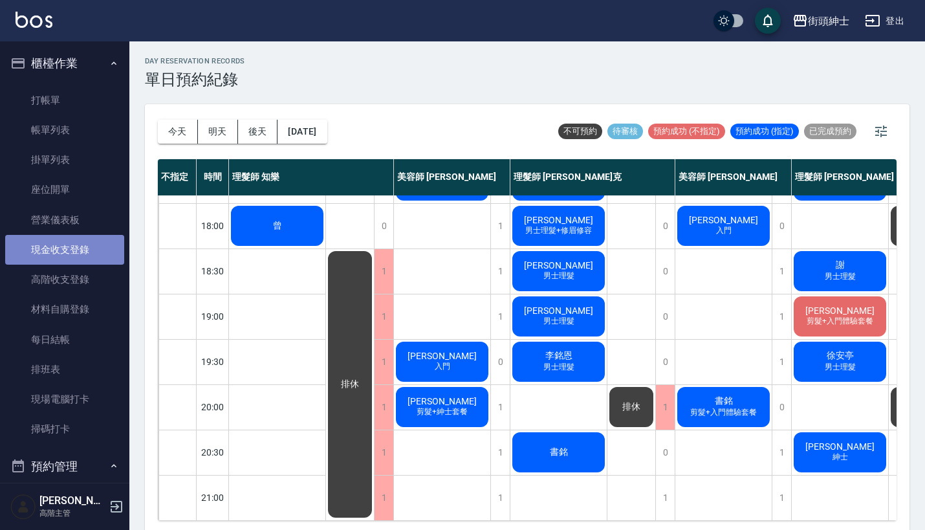
click at [75, 253] on link "現金收支登錄" at bounding box center [64, 250] width 119 height 30
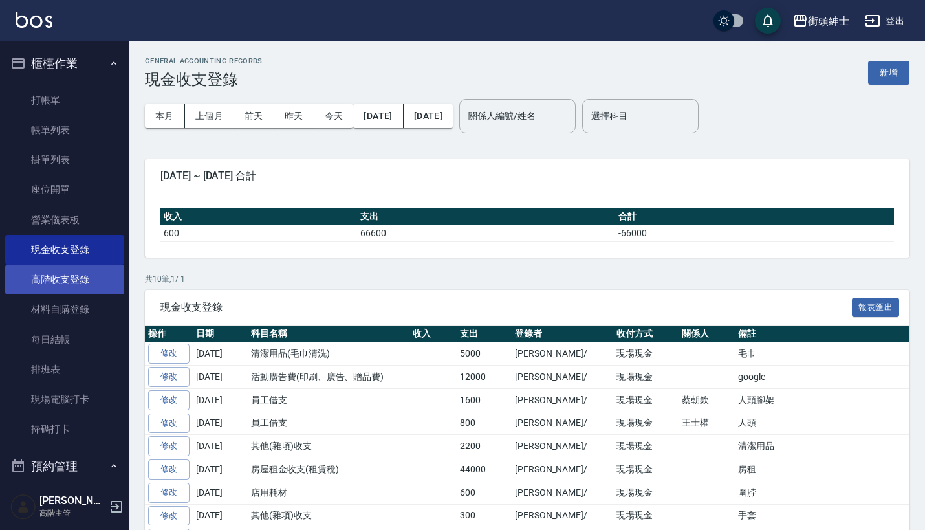
click at [94, 278] on link "高階收支登錄" at bounding box center [64, 280] width 119 height 30
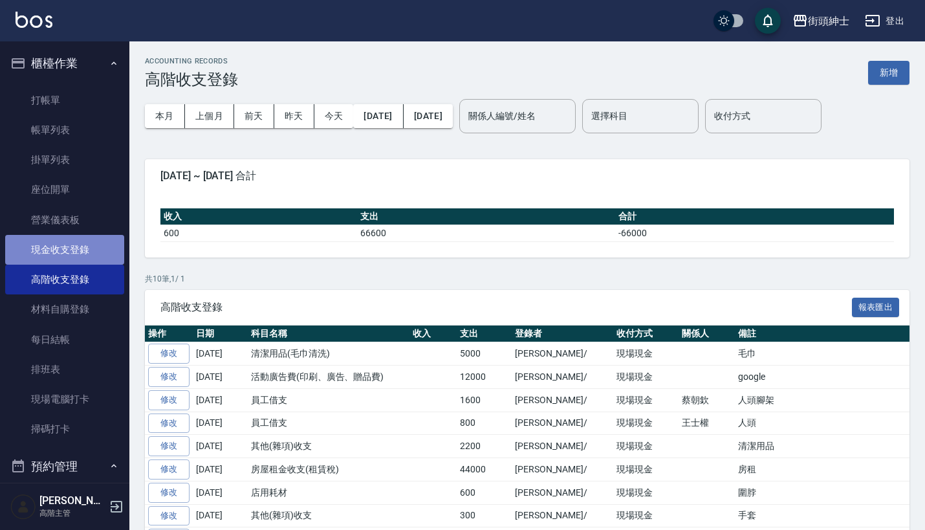
click at [88, 248] on link "現金收支登錄" at bounding box center [64, 250] width 119 height 30
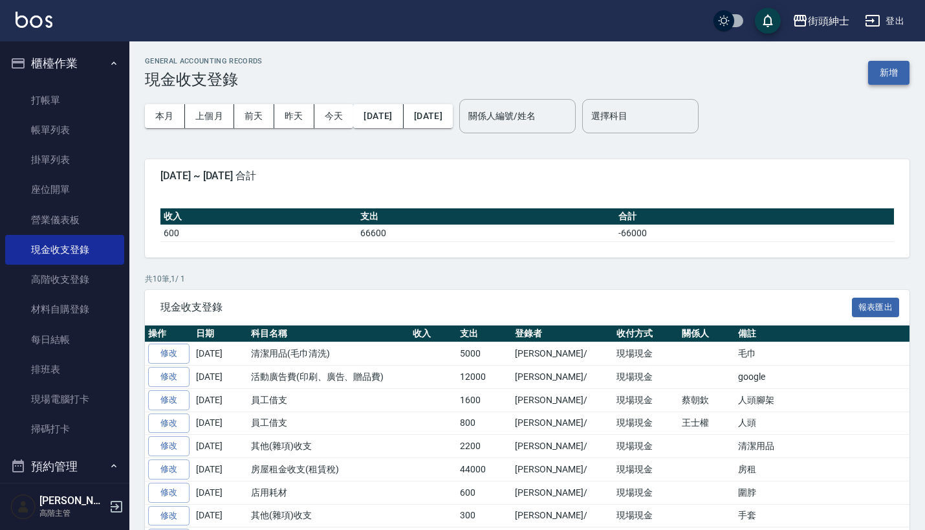
click at [894, 72] on button "新增" at bounding box center [888, 73] width 41 height 24
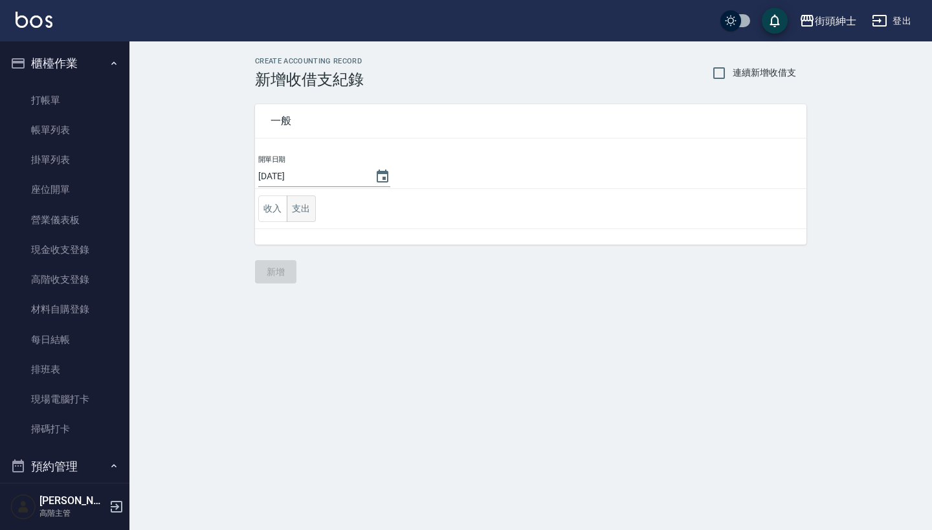
click at [306, 206] on button "支出" at bounding box center [301, 208] width 29 height 27
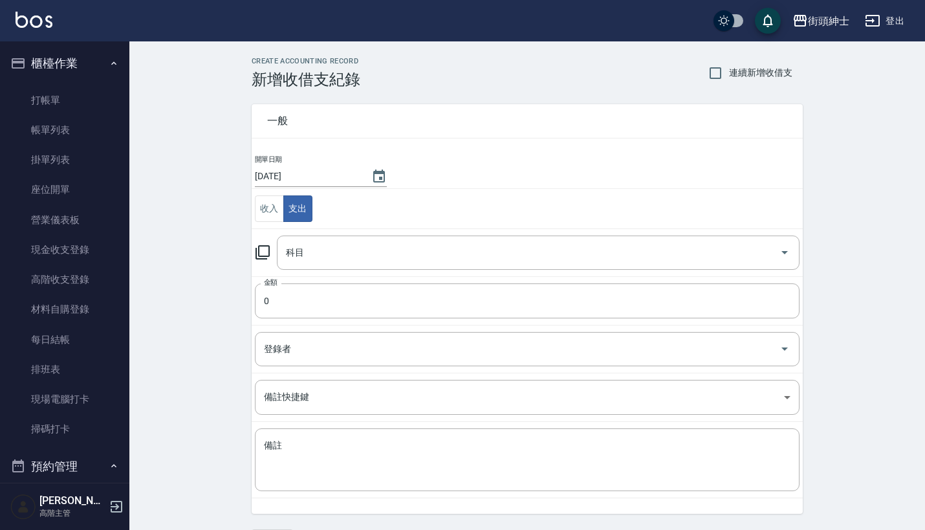
scroll to position [30, 0]
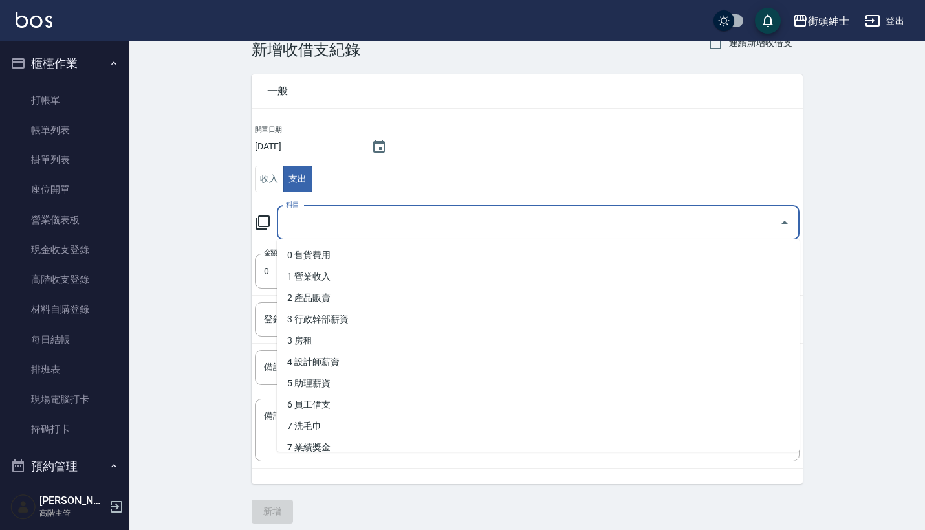
click at [350, 219] on input "科目" at bounding box center [529, 223] width 492 height 23
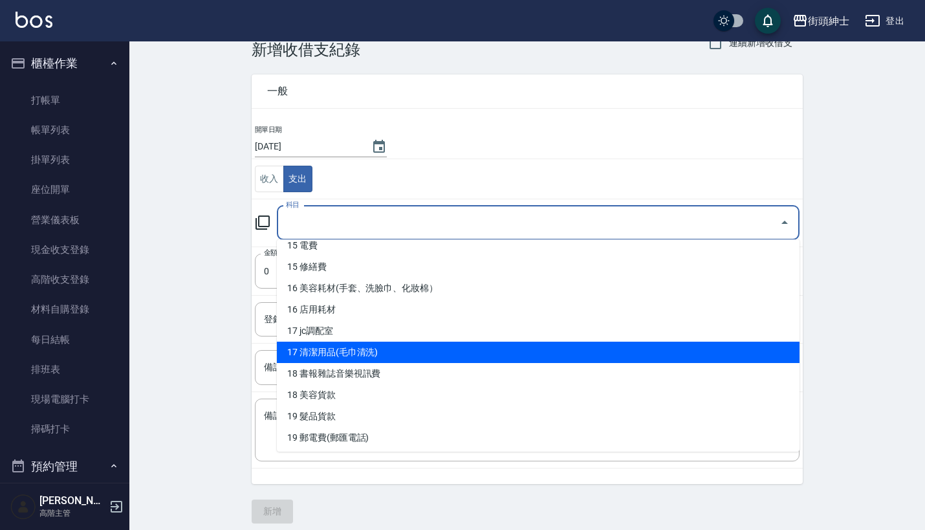
scroll to position [386, 0]
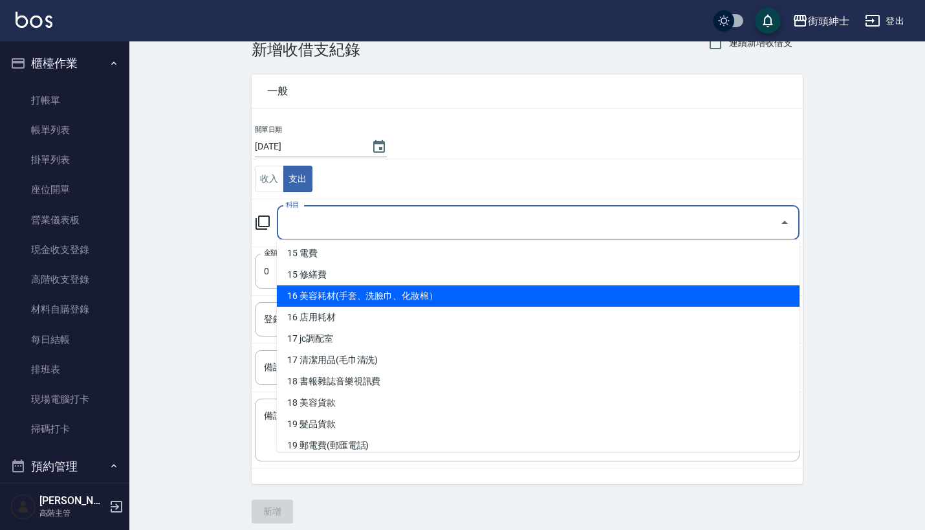
click at [390, 292] on li "16 美容耗材(手套、洗臉巾、化妝棉）" at bounding box center [538, 295] width 523 height 21
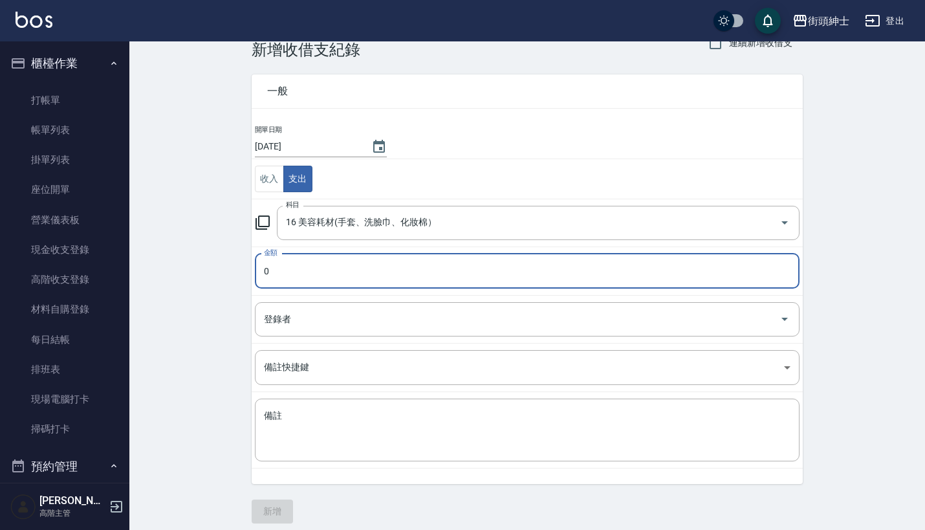
click at [363, 274] on input "0" at bounding box center [527, 271] width 545 height 35
click at [346, 329] on input "登錄者" at bounding box center [518, 319] width 514 height 23
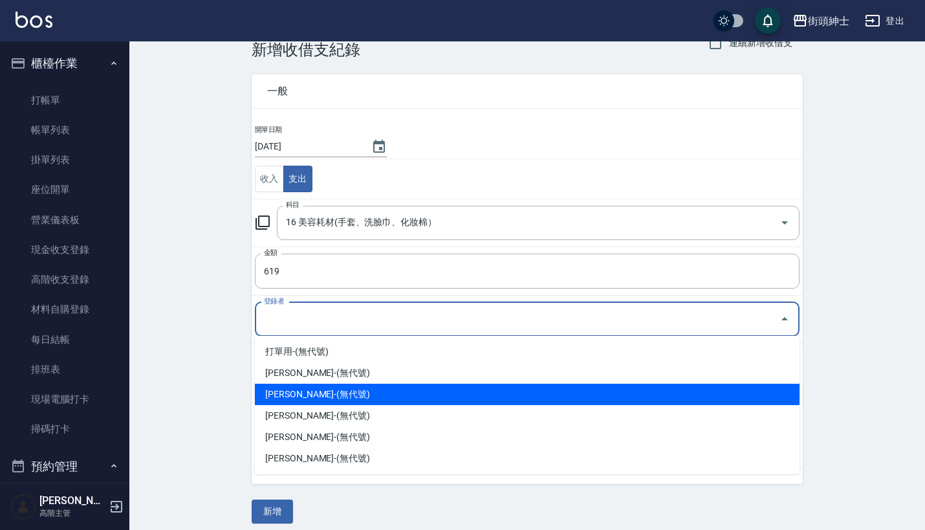
click at [344, 396] on li "[PERSON_NAME]-(無代號)" at bounding box center [527, 394] width 545 height 21
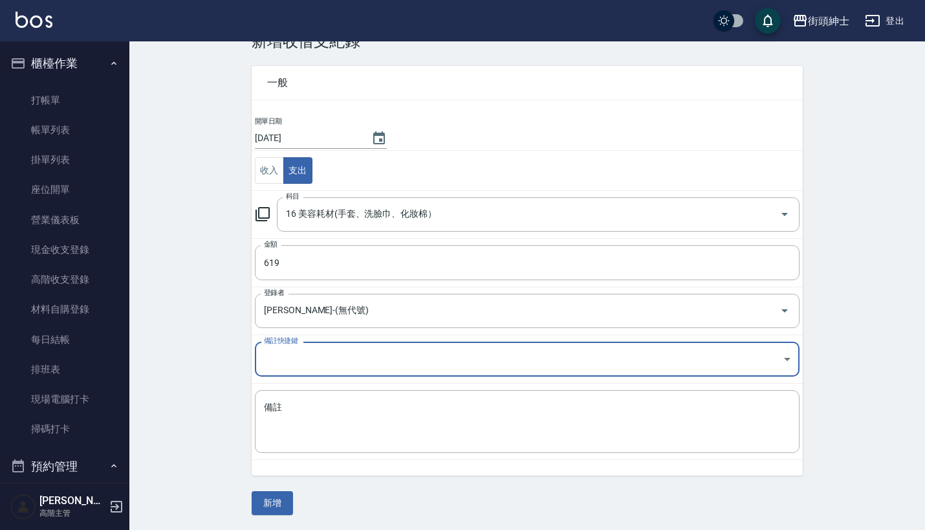
click at [331, 348] on body "街頭紳士 登出 櫃檯作業 打帳單 帳單列表 掛單列表 座位開單 營業儀表板 現金收支登錄 高階收支登錄 材料自購登錄 每日結帳 排班表 現場電腦打卡 掃碼打卡…" at bounding box center [462, 246] width 925 height 569
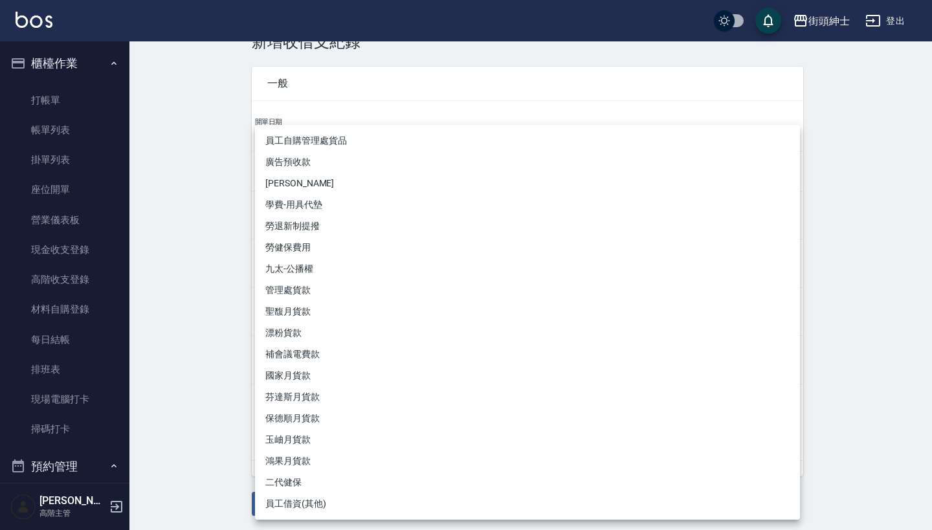
click at [176, 329] on div at bounding box center [466, 265] width 932 height 530
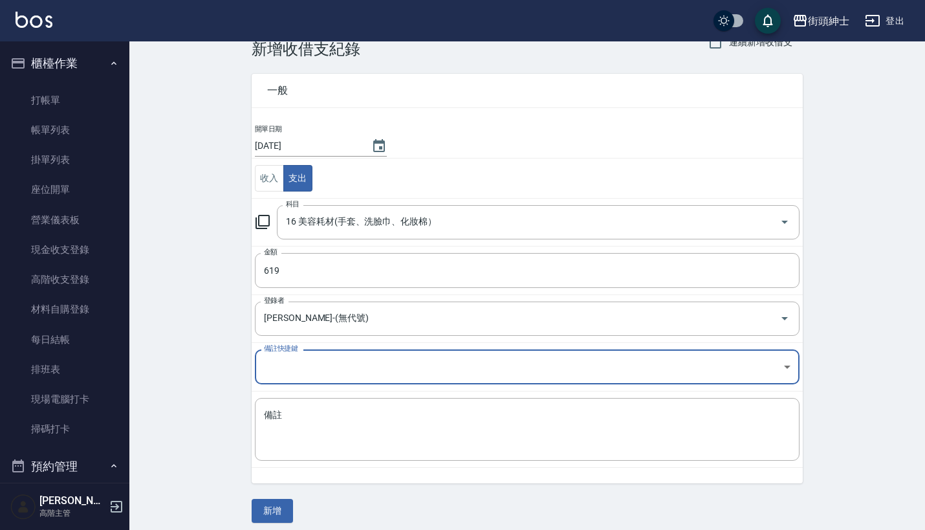
scroll to position [28, 0]
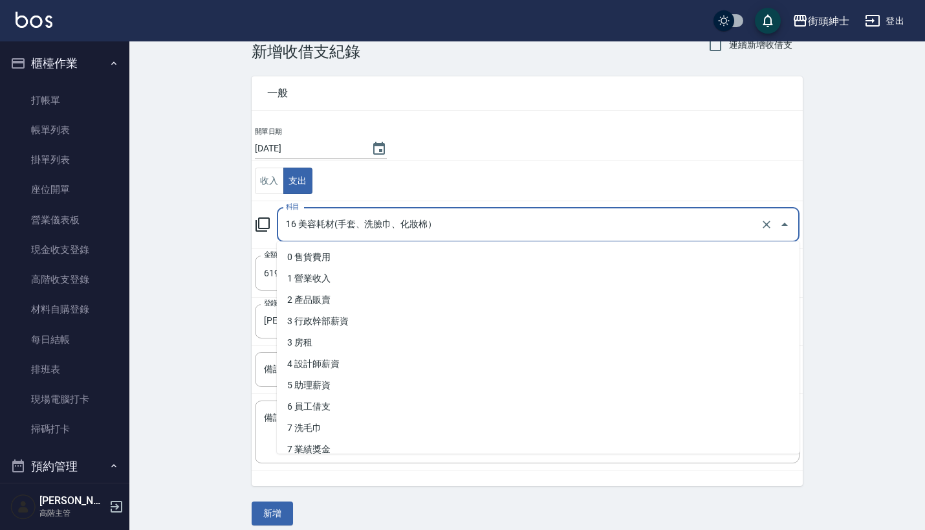
click at [401, 226] on input "16 美容耗材(手套、洗臉巾、化妝棉）" at bounding box center [520, 225] width 475 height 23
click at [188, 280] on div "CREATE ACCOUNTING RECORD 新增收借支紀錄 連續新增收借支 一般 開單日期 [DATE] 收入 支出 科目 16 美容耗材(手套、洗臉巾…" at bounding box center [527, 277] width 796 height 527
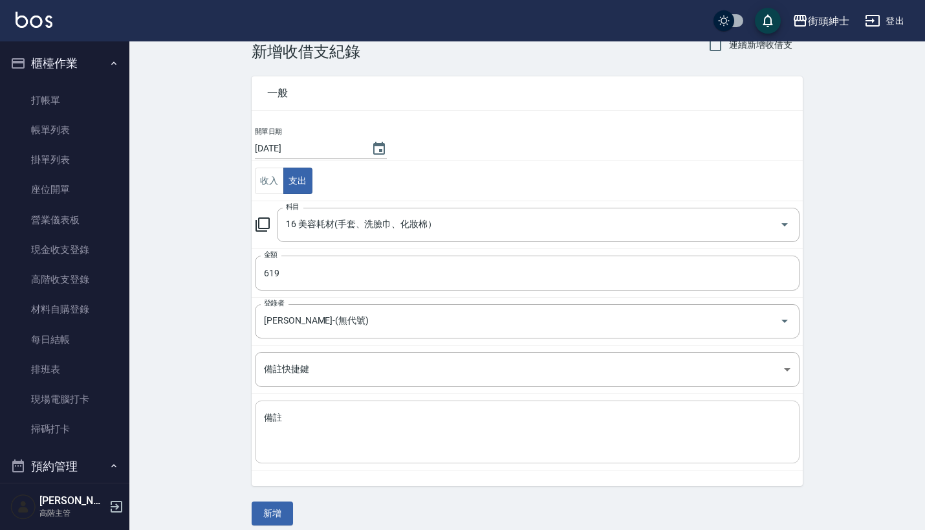
click at [333, 421] on textarea "備註" at bounding box center [527, 432] width 527 height 41
click at [278, 510] on button "新增" at bounding box center [272, 514] width 41 height 24
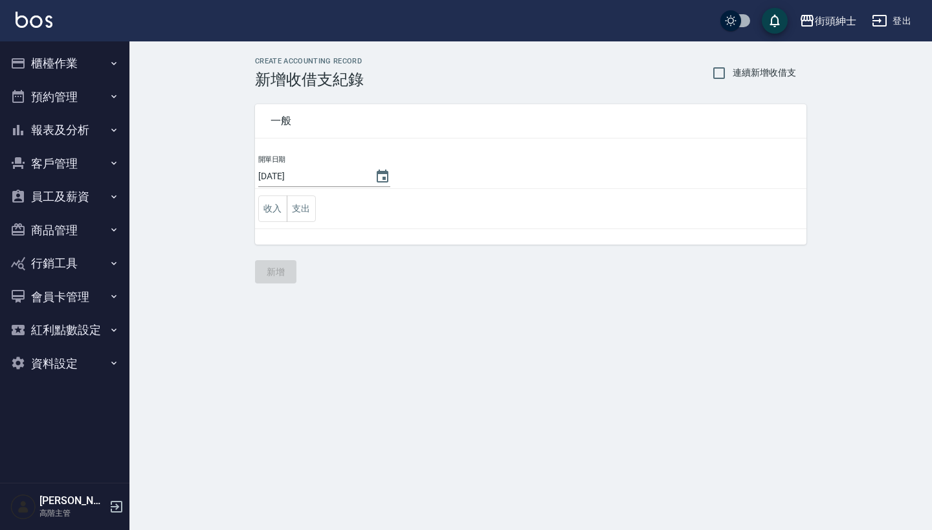
click at [91, 88] on button "預約管理" at bounding box center [64, 97] width 119 height 34
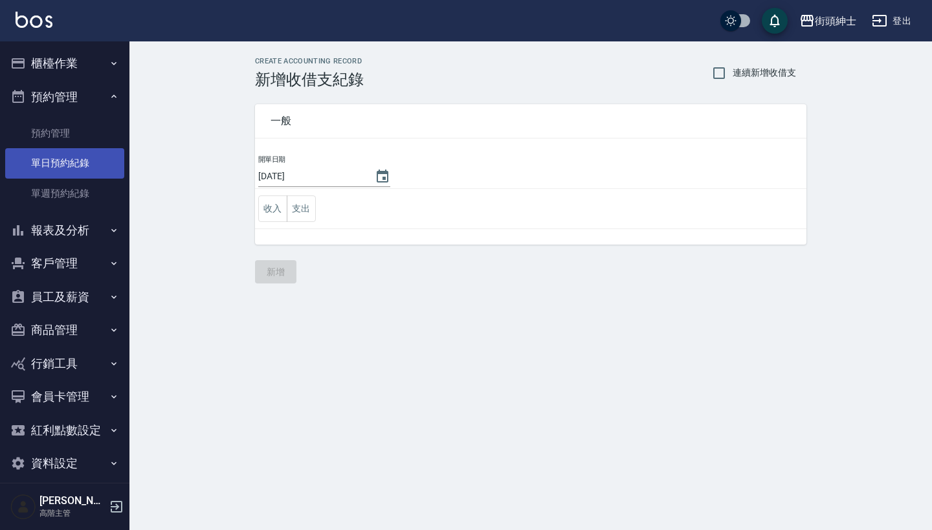
click at [82, 154] on link "單日預約紀錄" at bounding box center [64, 163] width 119 height 30
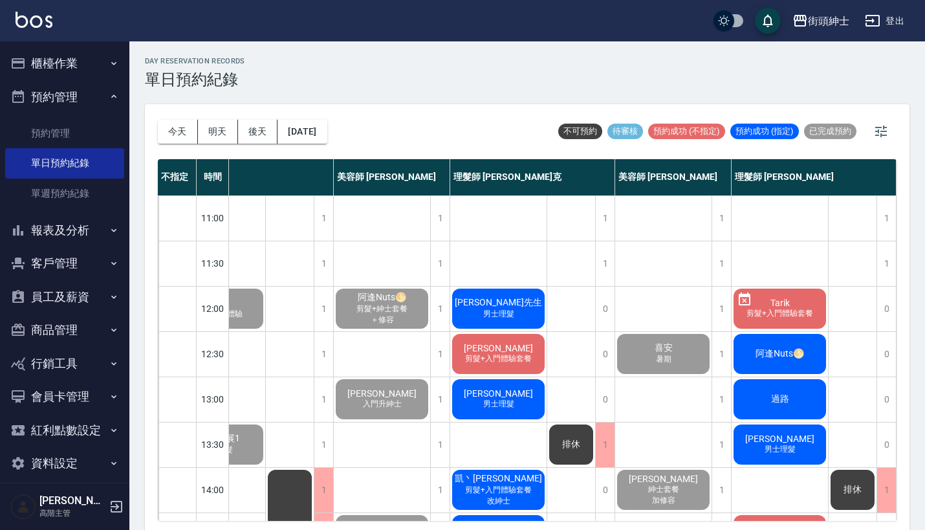
scroll to position [0, 67]
click at [89, 214] on button "報表及分析" at bounding box center [64, 231] width 119 height 34
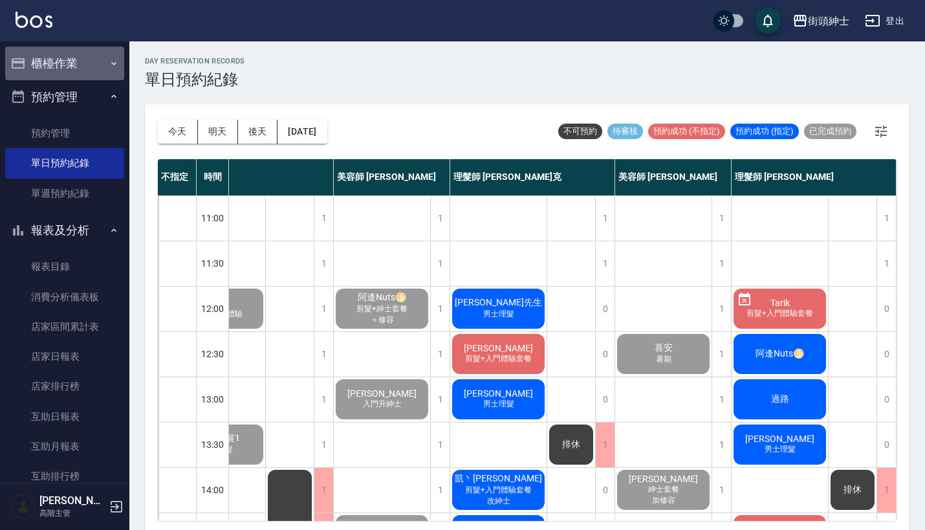
scroll to position [0, 0]
click at [82, 49] on button "櫃檯作業" at bounding box center [64, 64] width 119 height 34
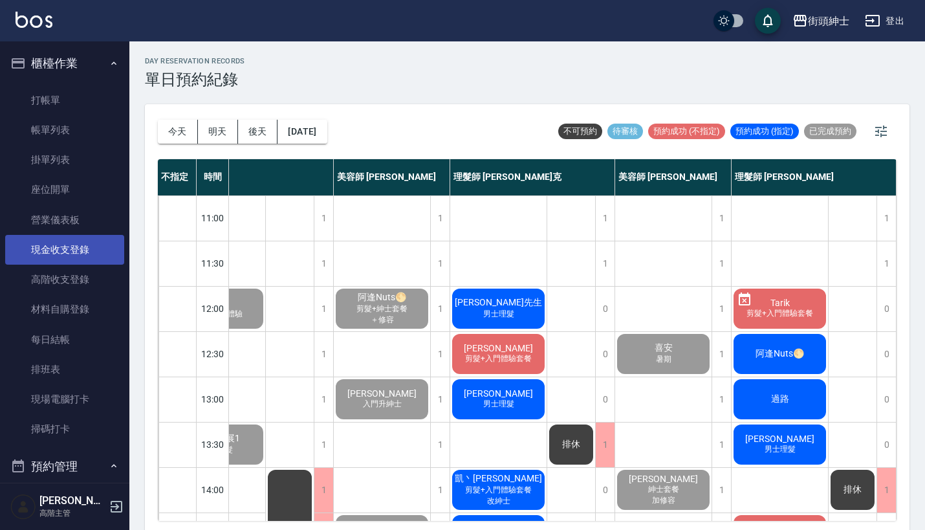
click at [68, 256] on link "現金收支登錄" at bounding box center [64, 250] width 119 height 30
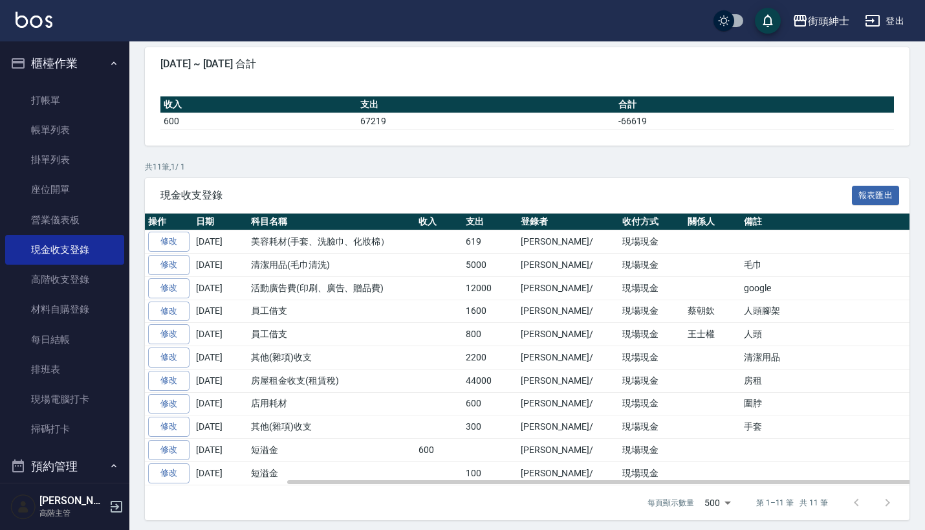
scroll to position [111, 0]
